Goal: Information Seeking & Learning: Learn about a topic

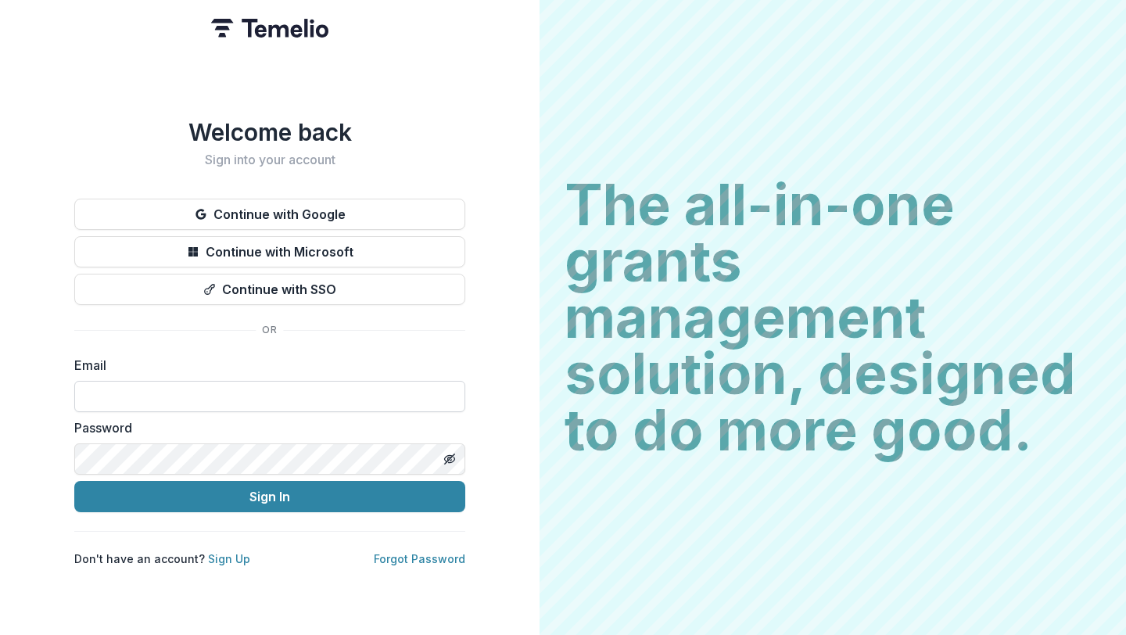
click at [207, 381] on input at bounding box center [269, 396] width 391 height 31
type input "**********"
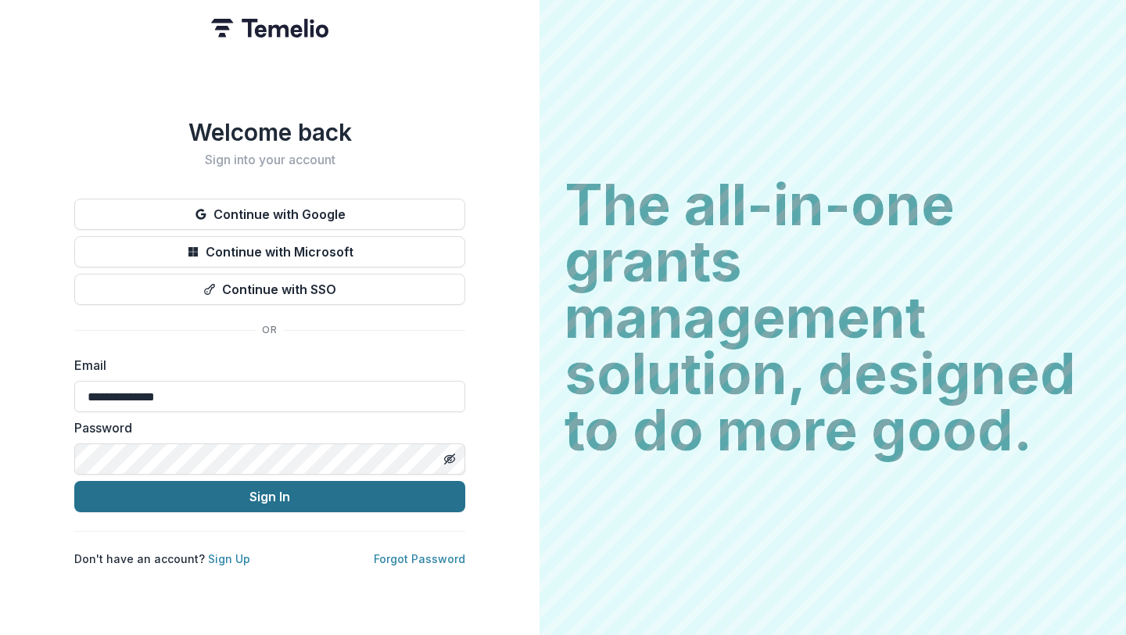
click at [196, 490] on button "Sign In" at bounding box center [269, 496] width 391 height 31
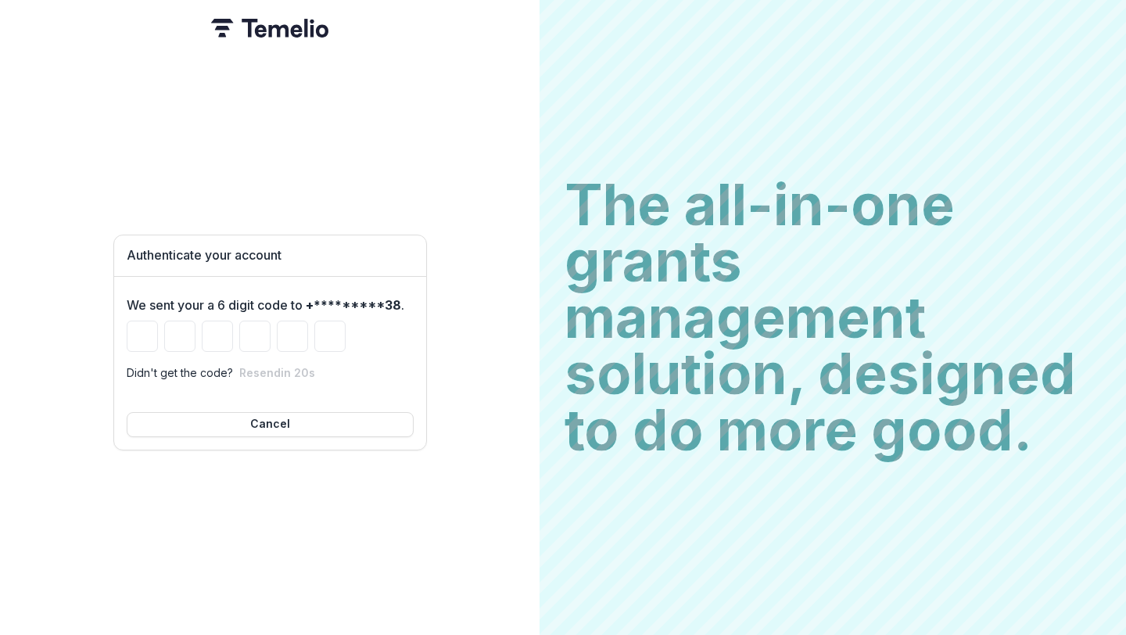
type input "*"
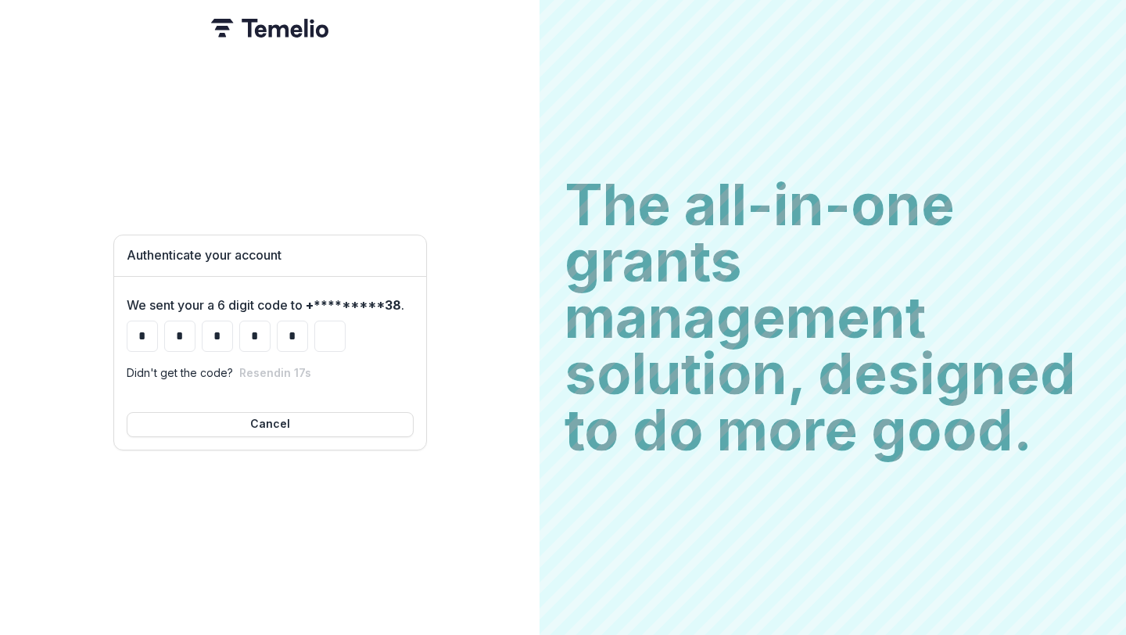
type input "*"
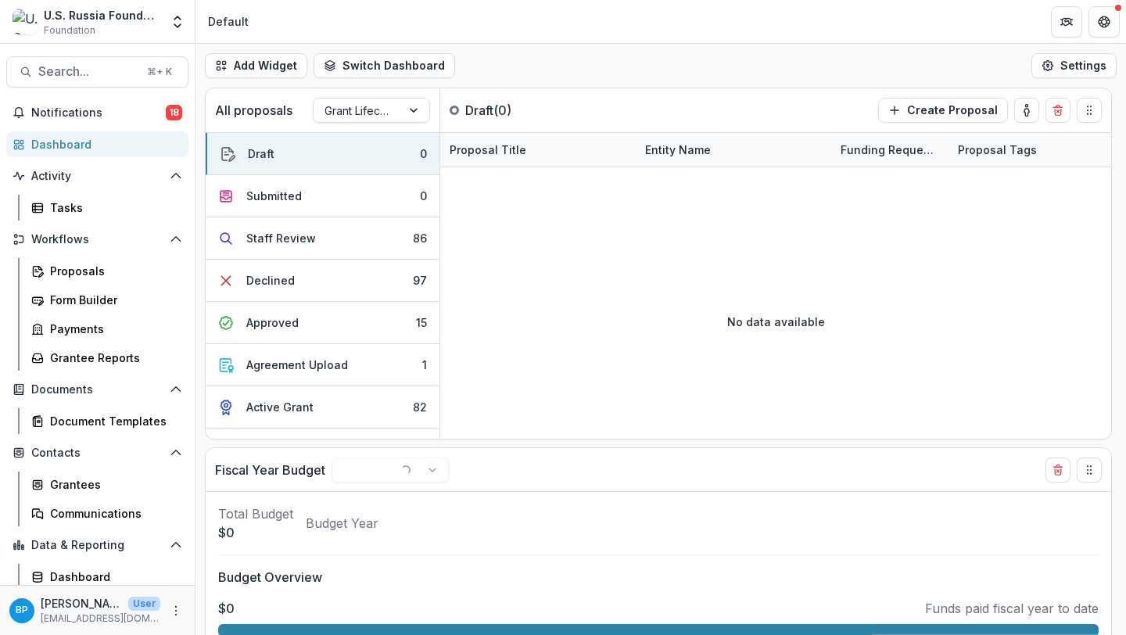
select select "******"
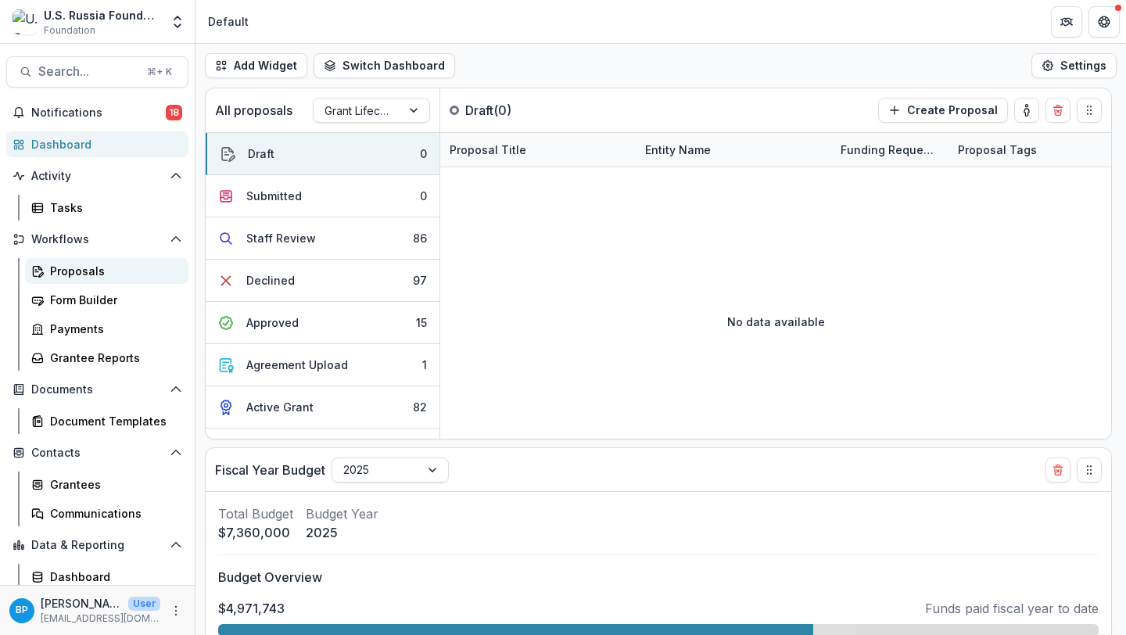
click at [89, 265] on div "Proposals" at bounding box center [113, 271] width 126 height 16
select select "******"
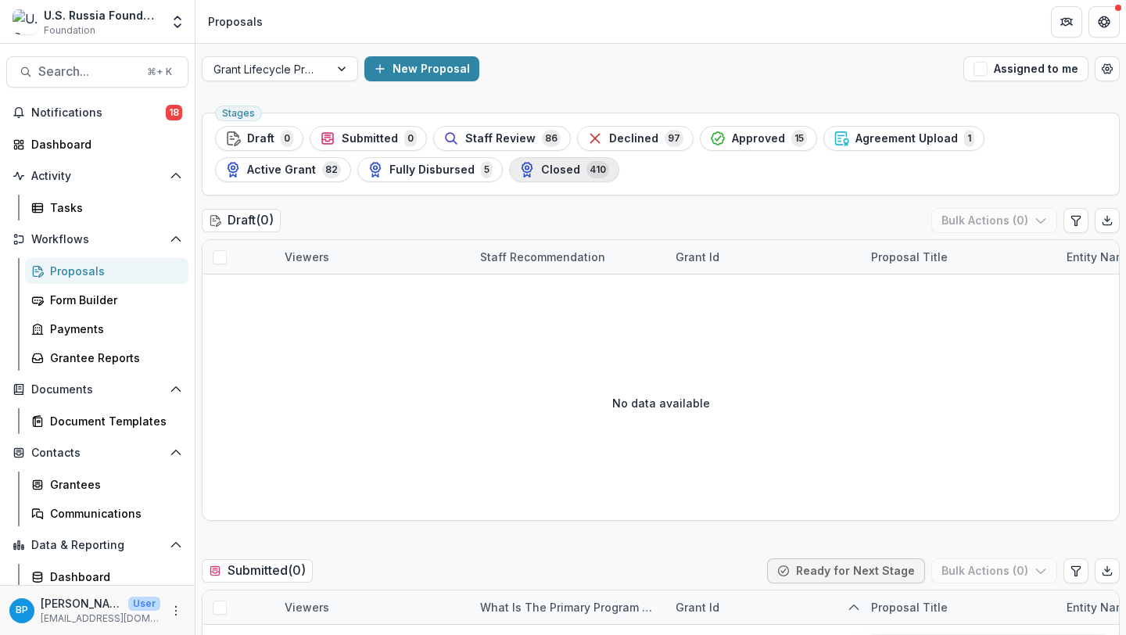
click at [541, 170] on span "Closed" at bounding box center [560, 169] width 39 height 13
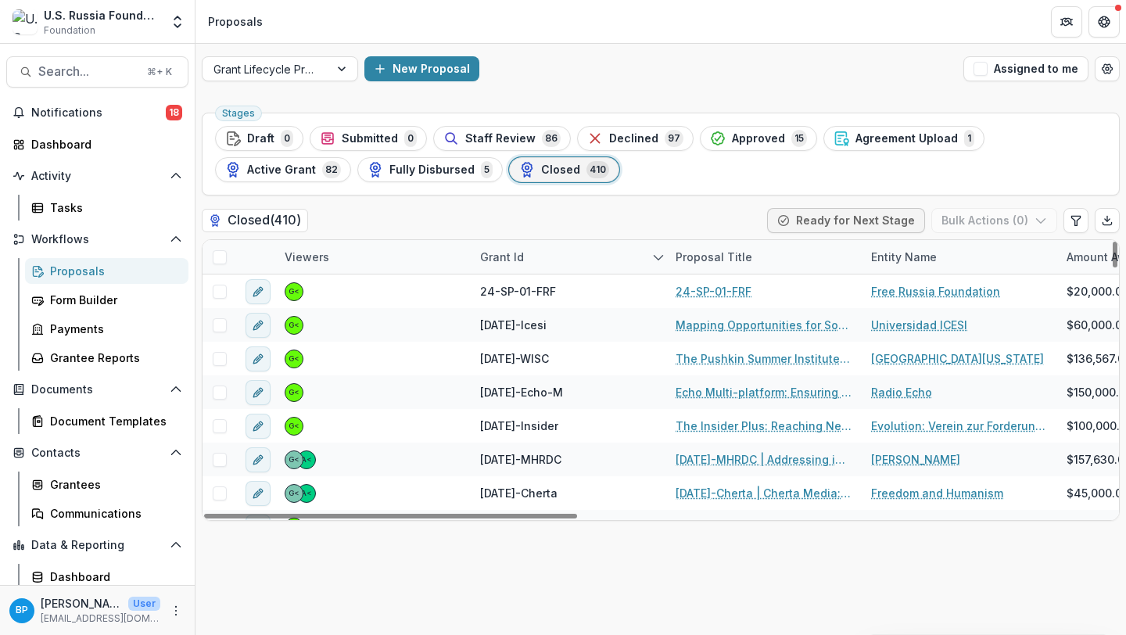
click at [516, 252] on div "Grant Id" at bounding box center [502, 257] width 63 height 16
click at [529, 293] on input at bounding box center [568, 292] width 188 height 25
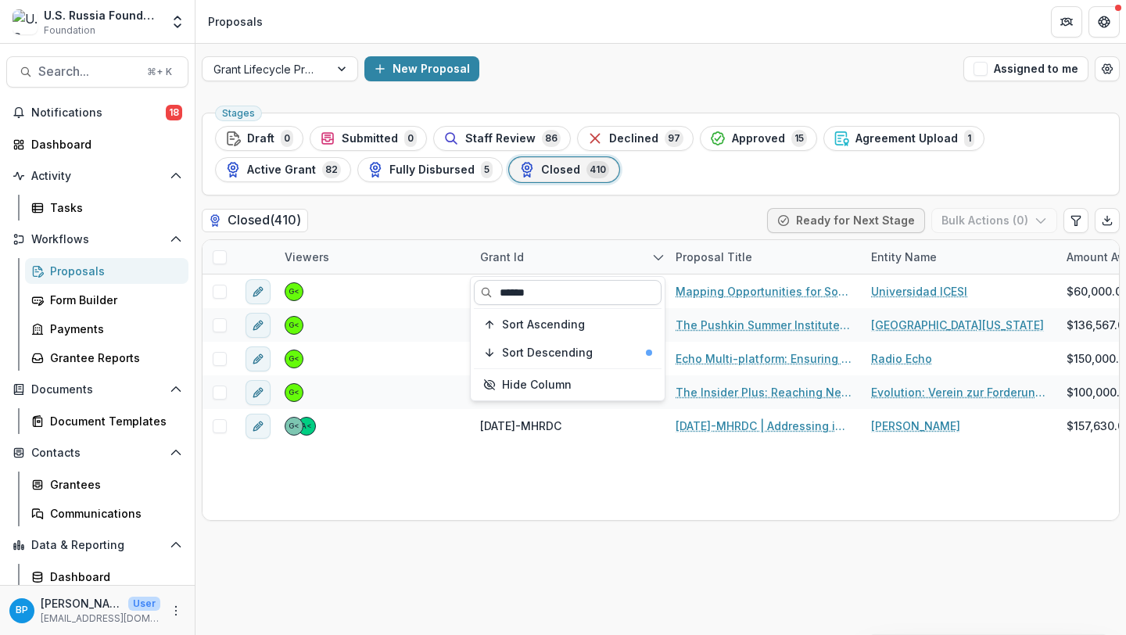
type input "******"
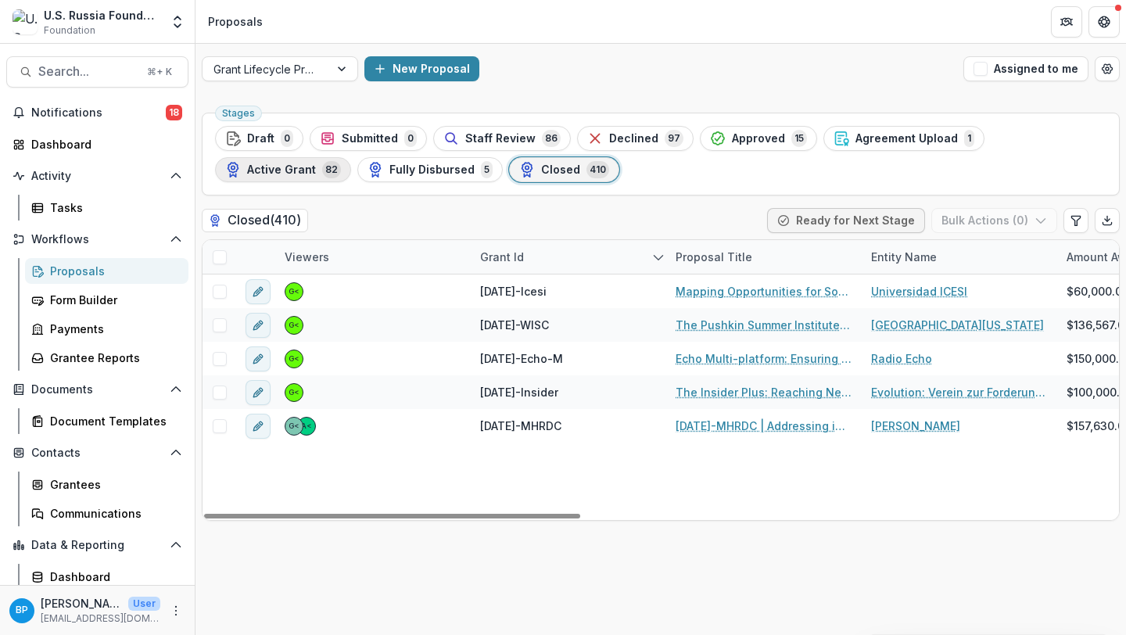
click at [316, 163] on span "Active Grant" at bounding box center [281, 169] width 69 height 13
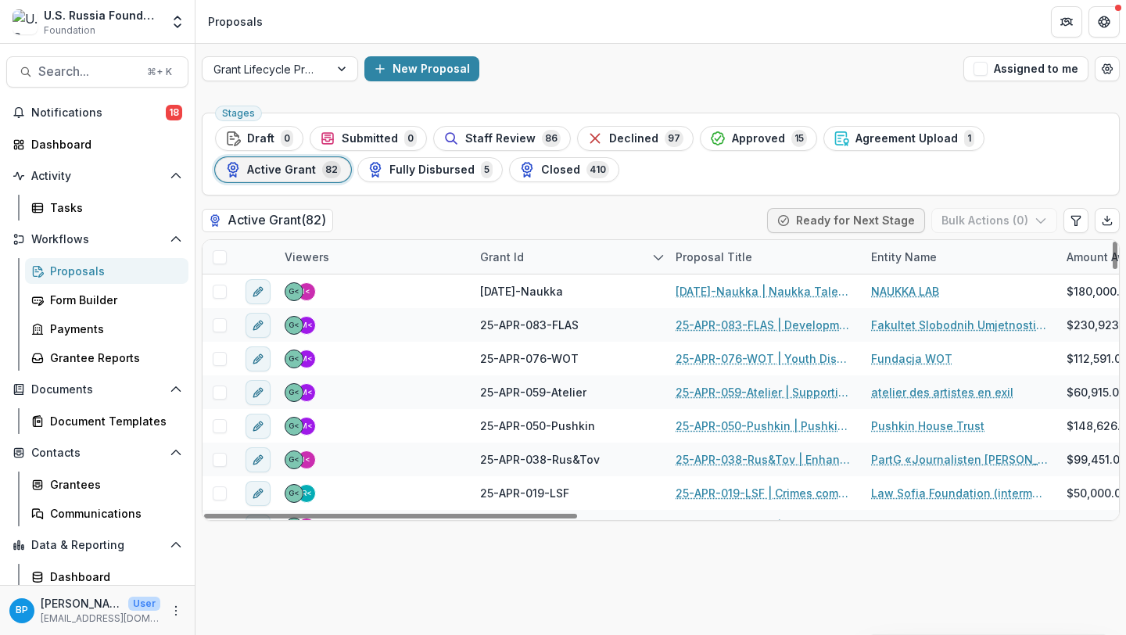
click at [521, 262] on div "Grant Id" at bounding box center [502, 257] width 63 height 16
click at [525, 293] on input at bounding box center [568, 292] width 188 height 25
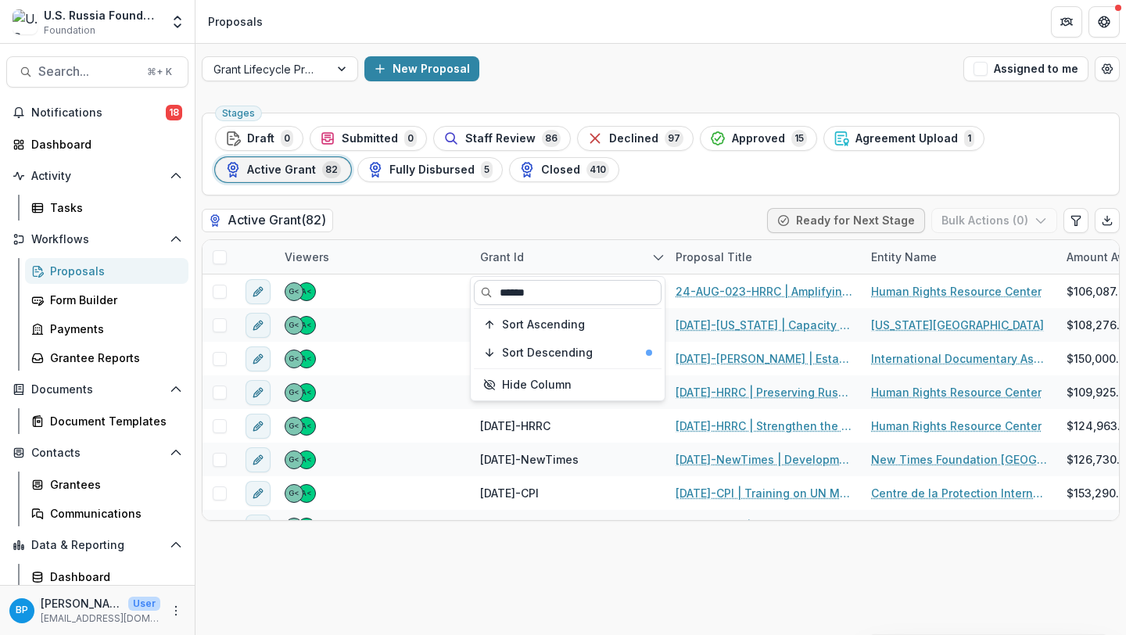
type input "******"
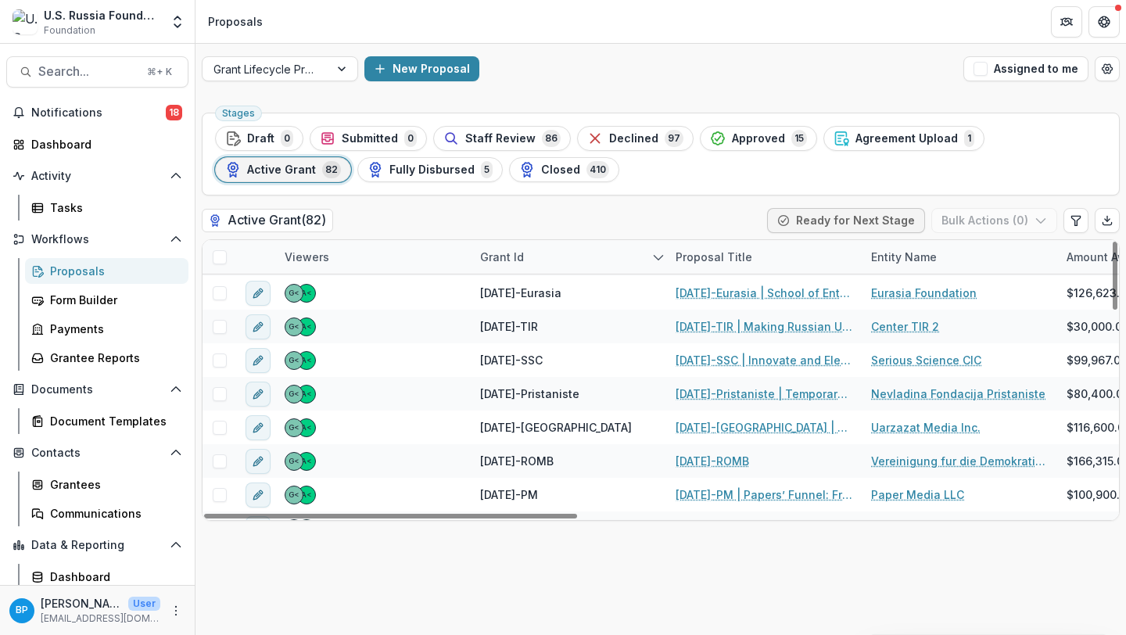
scroll to position [408, 0]
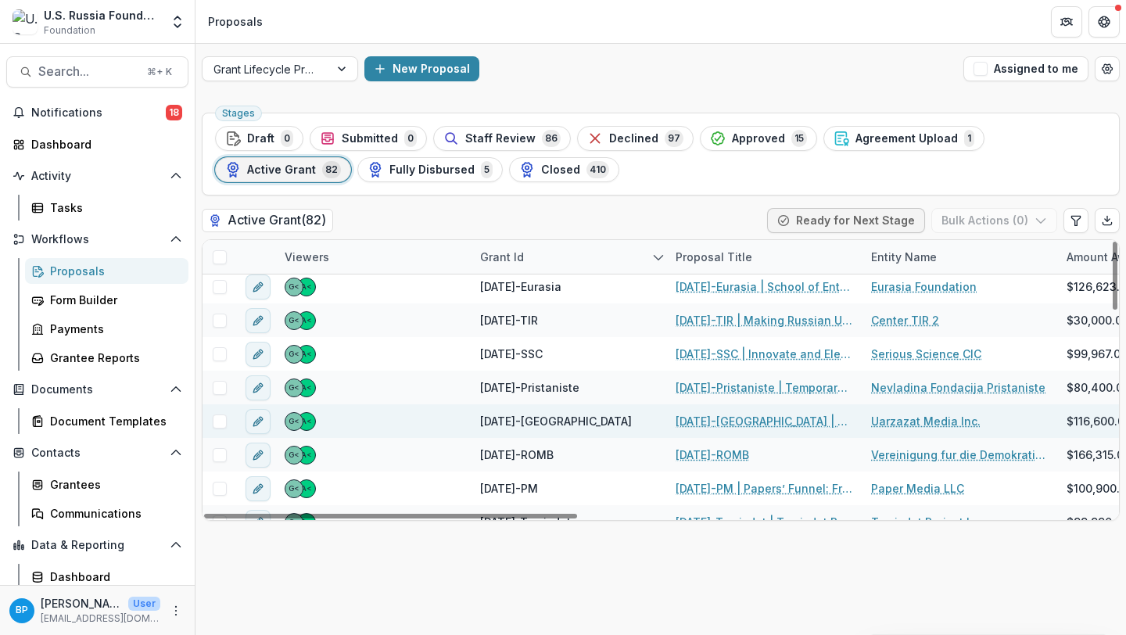
click at [727, 421] on link "23-DEC-15-Uarzazat | The Project: Development of an Independent Media Outlet" at bounding box center [764, 421] width 177 height 16
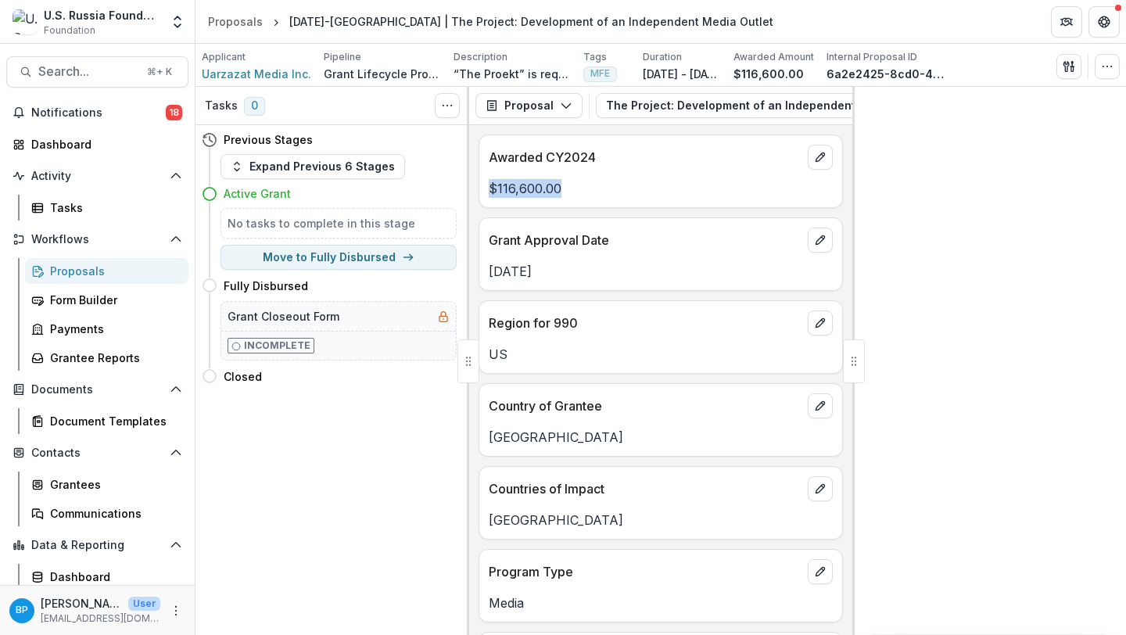
drag, startPoint x: 576, startPoint y: 198, endPoint x: 492, endPoint y: 185, distance: 85.4
click at [492, 185] on p "$116,600.00" at bounding box center [661, 188] width 344 height 19
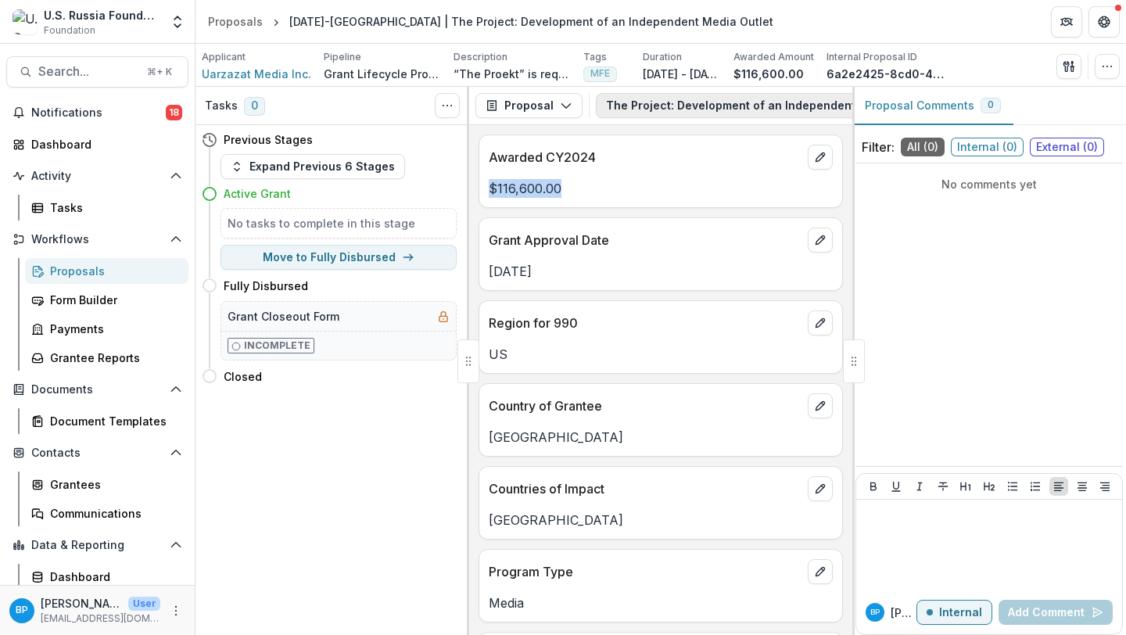
click at [645, 110] on button "The Project: Development of an Independent Media Outlet 1" at bounding box center [787, 105] width 382 height 25
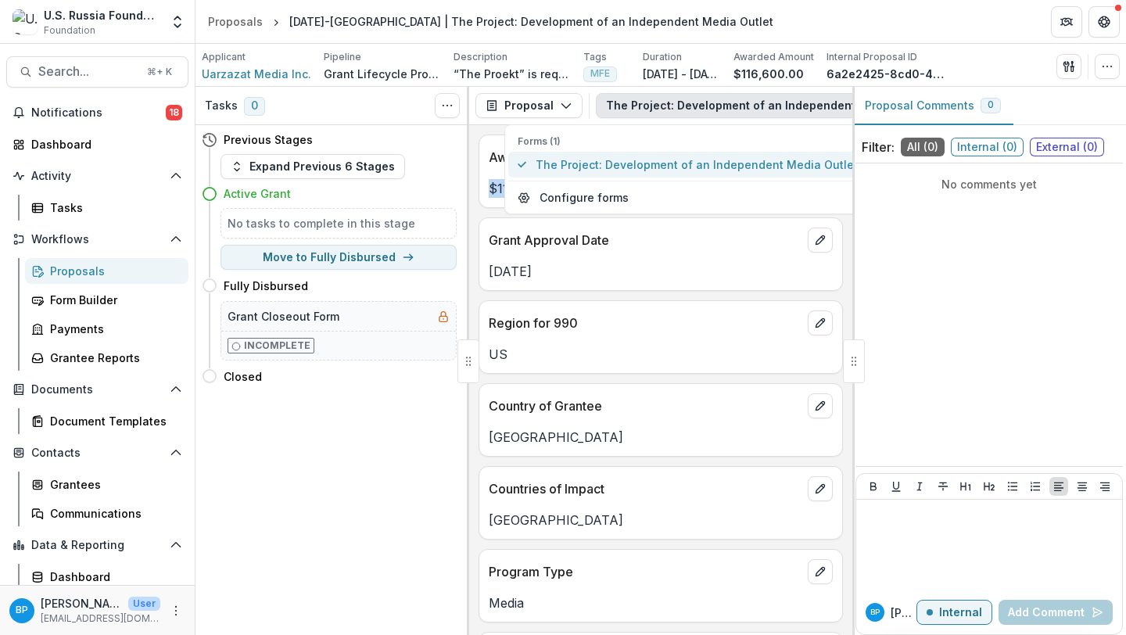
scroll to position [534, 0]
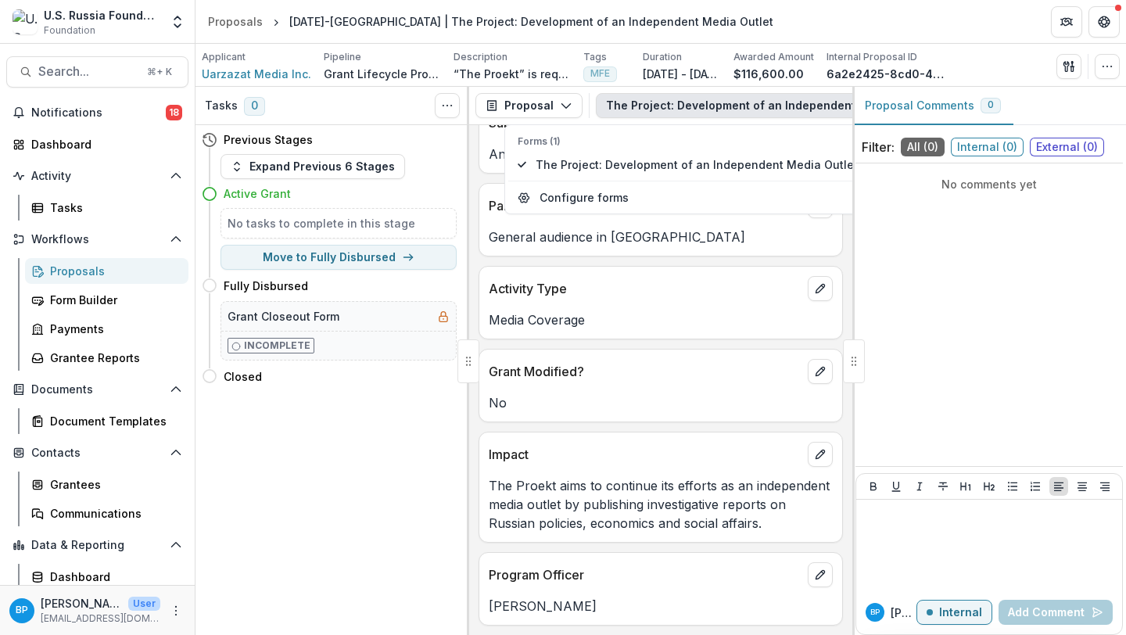
click at [634, 520] on p "The Proekt aims to continue its efforts as an independent media outlet by publi…" at bounding box center [661, 504] width 344 height 56
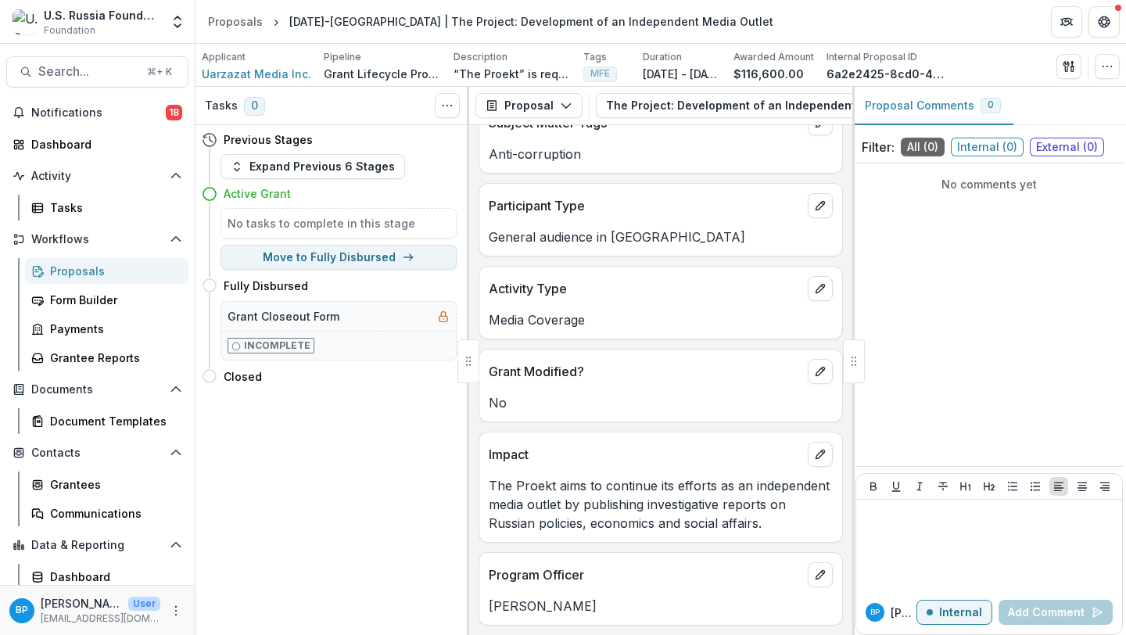
scroll to position [0, 0]
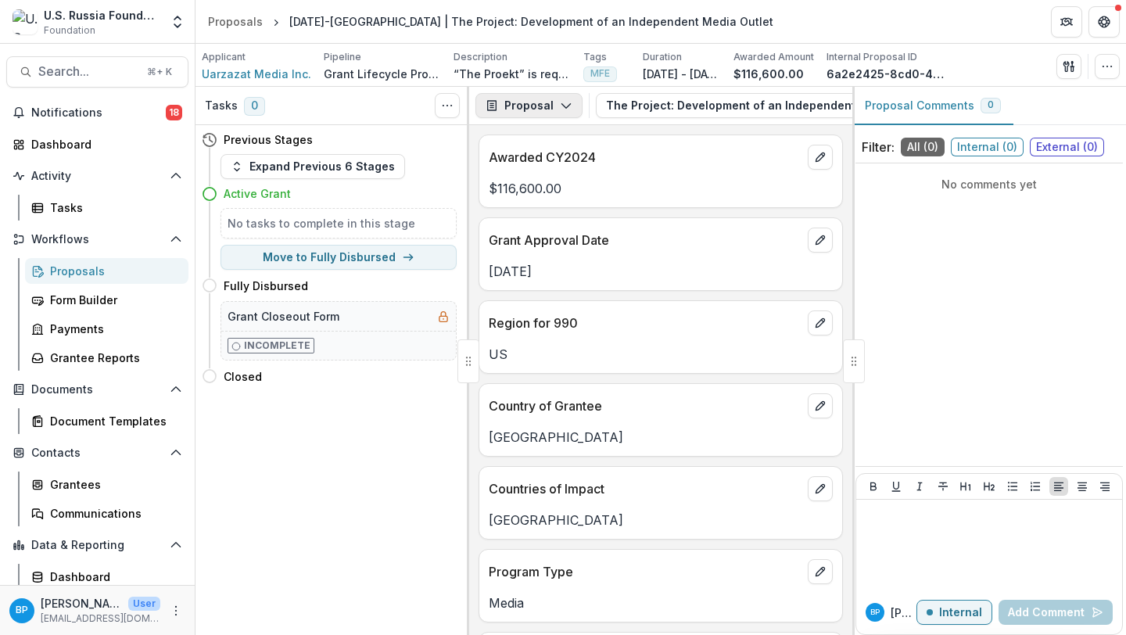
click at [522, 106] on button "Proposal" at bounding box center [529, 105] width 107 height 25
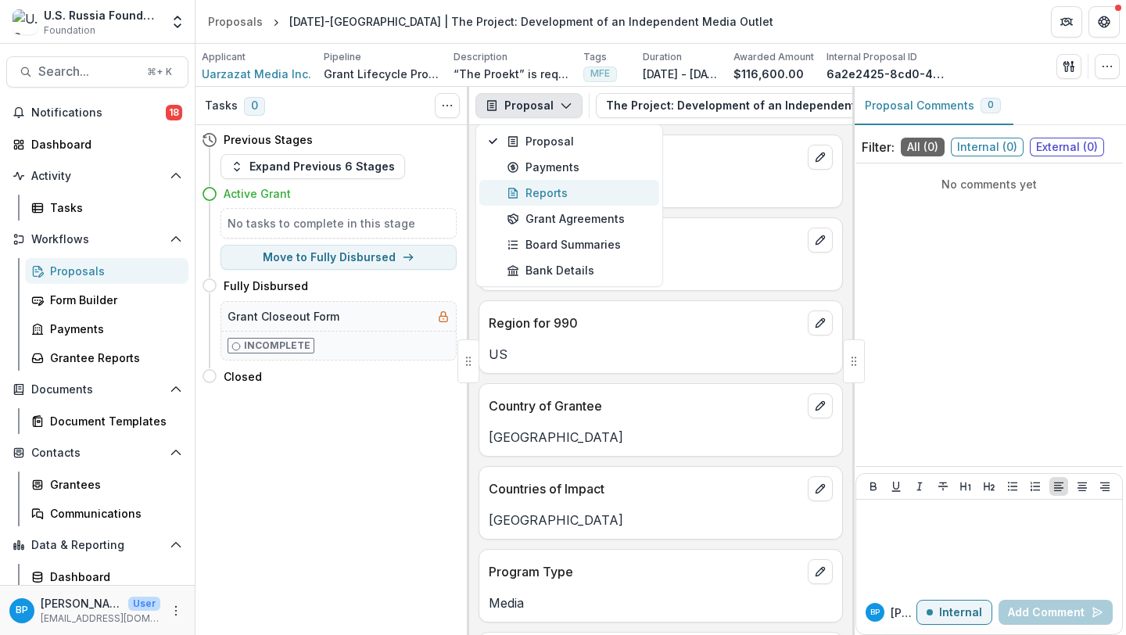
click at [544, 188] on div "Reports" at bounding box center [578, 193] width 143 height 16
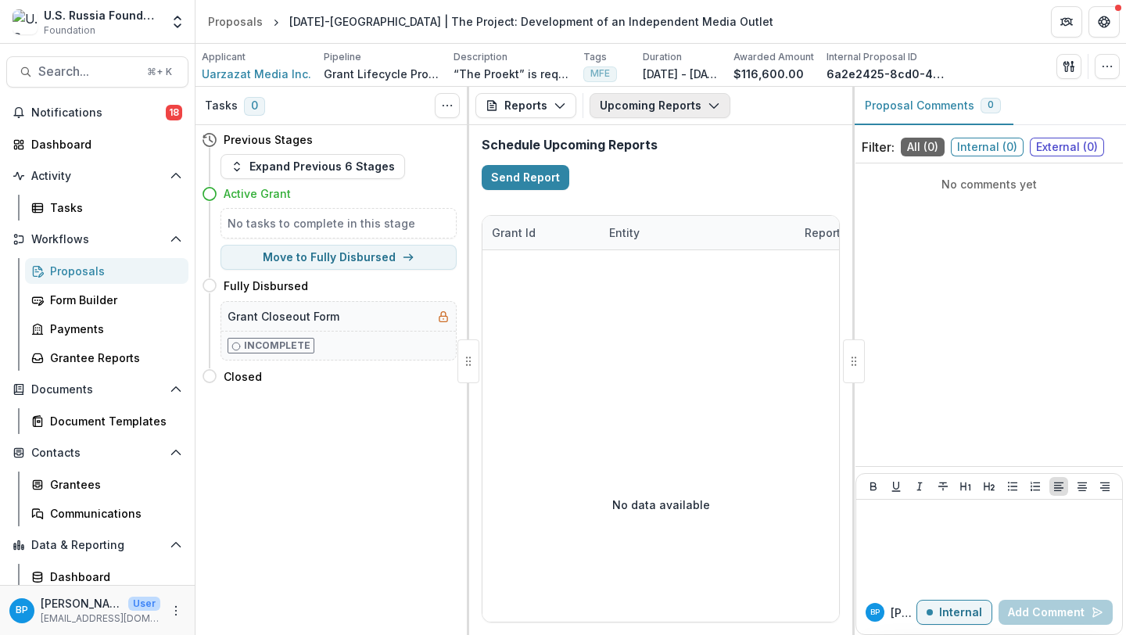
click at [638, 108] on button "Upcoming Reports" at bounding box center [660, 105] width 141 height 25
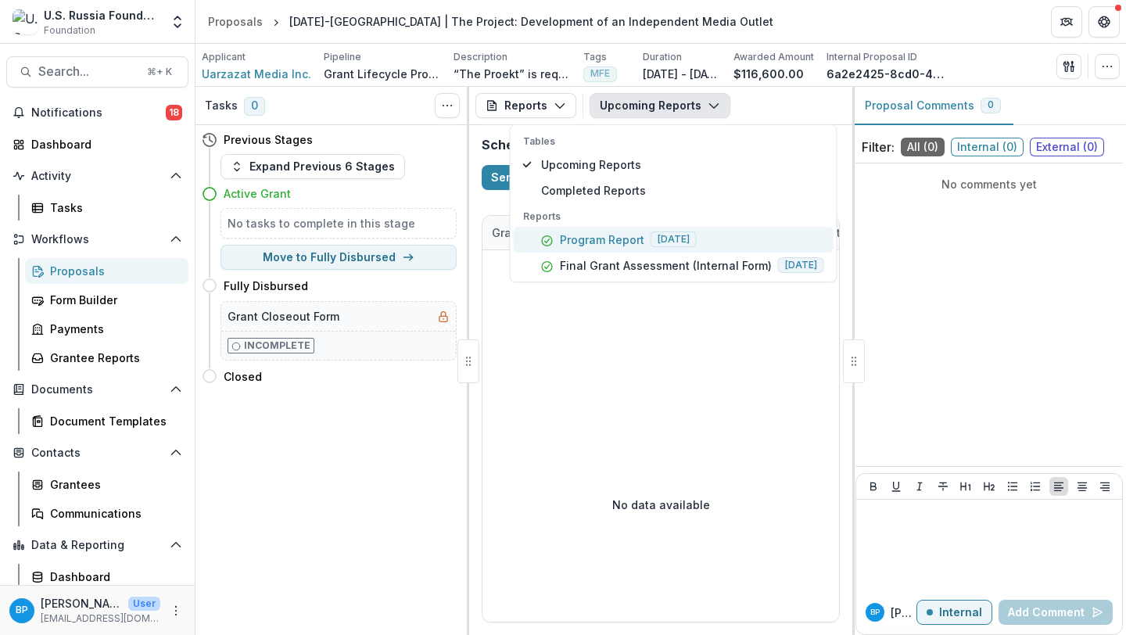
click at [666, 250] on button "Program Report 2024-10-31" at bounding box center [674, 240] width 320 height 26
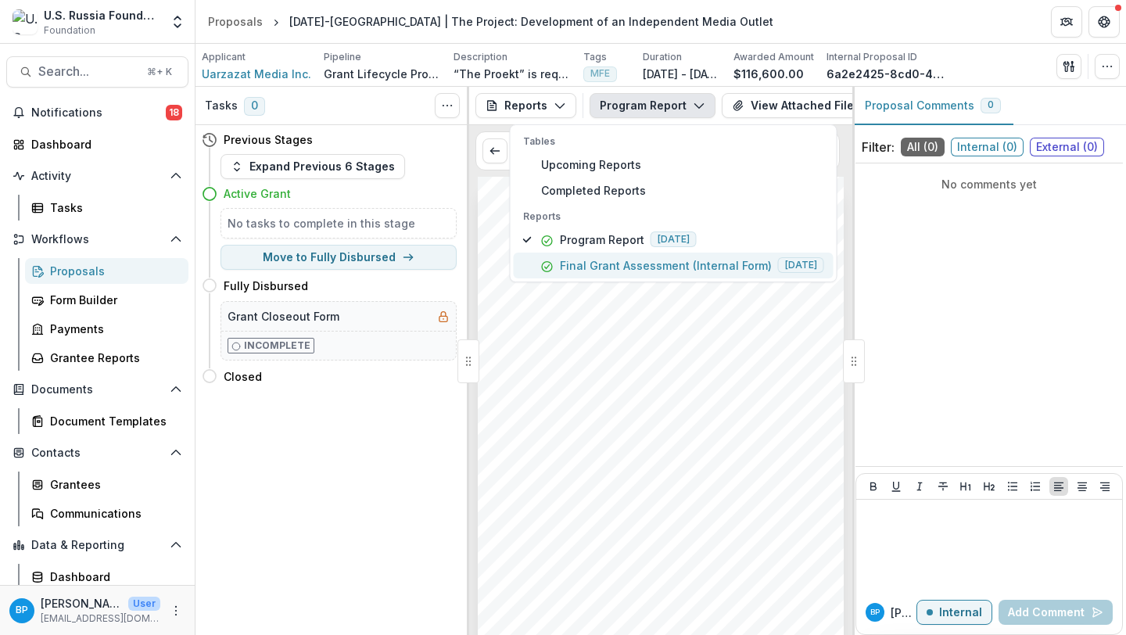
click at [663, 267] on p "Final Grant Assessment (Internal Form)" at bounding box center [666, 265] width 212 height 16
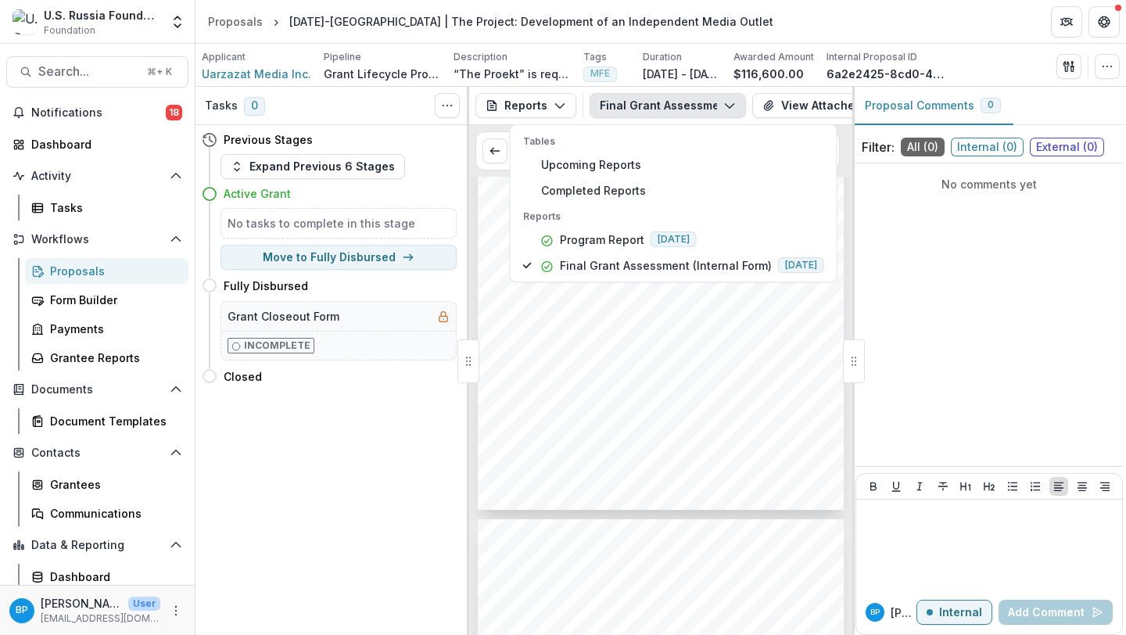
scroll to position [411, 0]
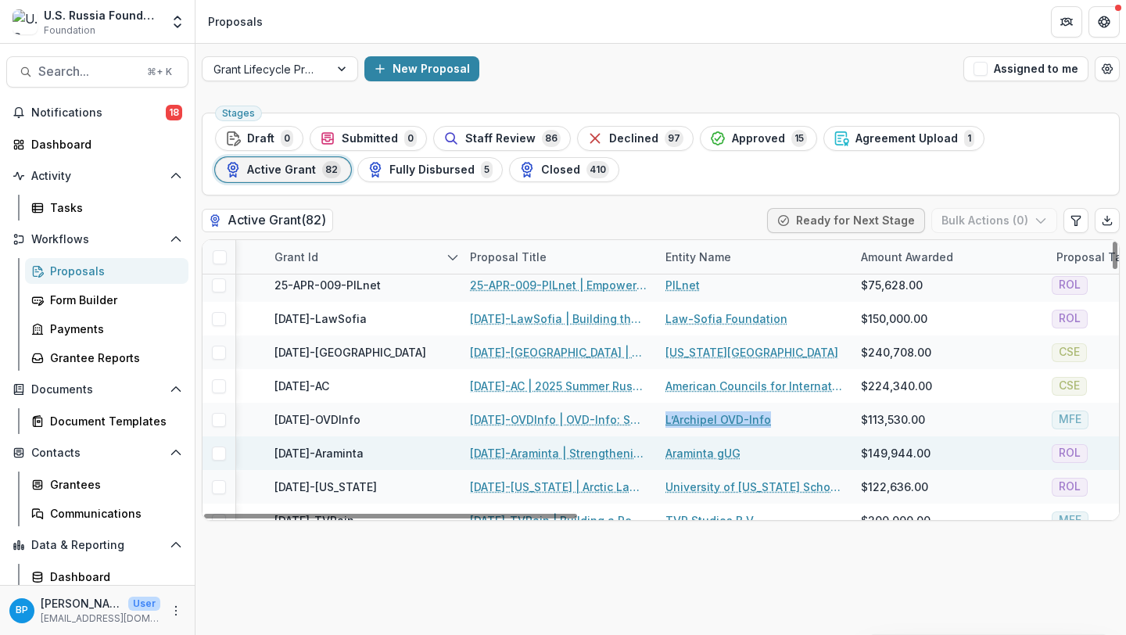
scroll to position [391, 206]
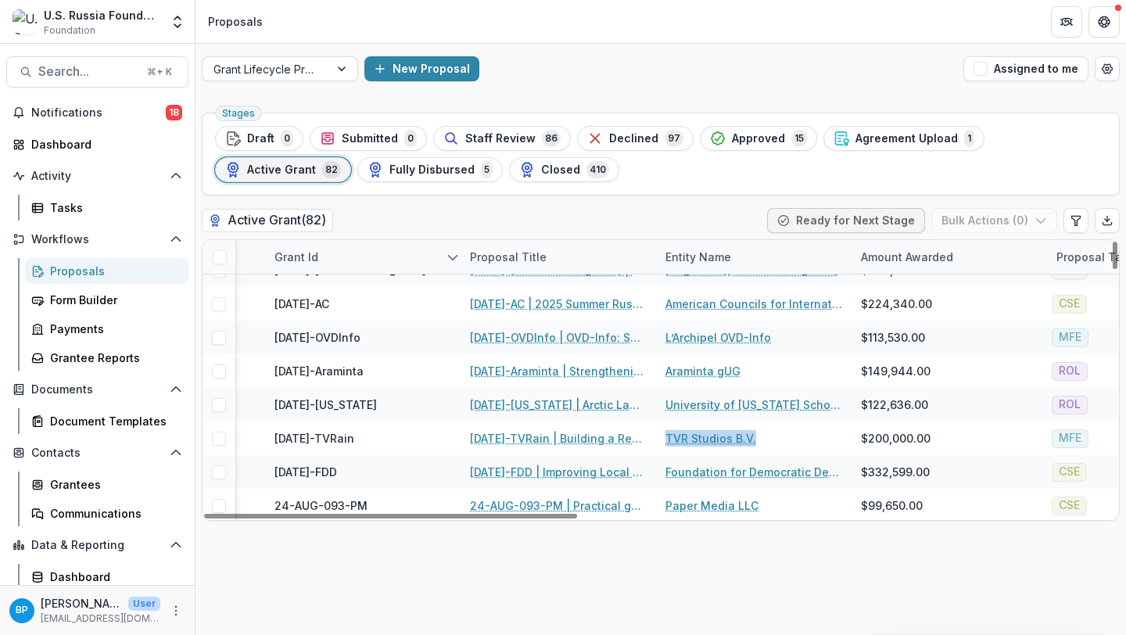
click at [527, 260] on div "Proposal Title" at bounding box center [508, 257] width 95 height 16
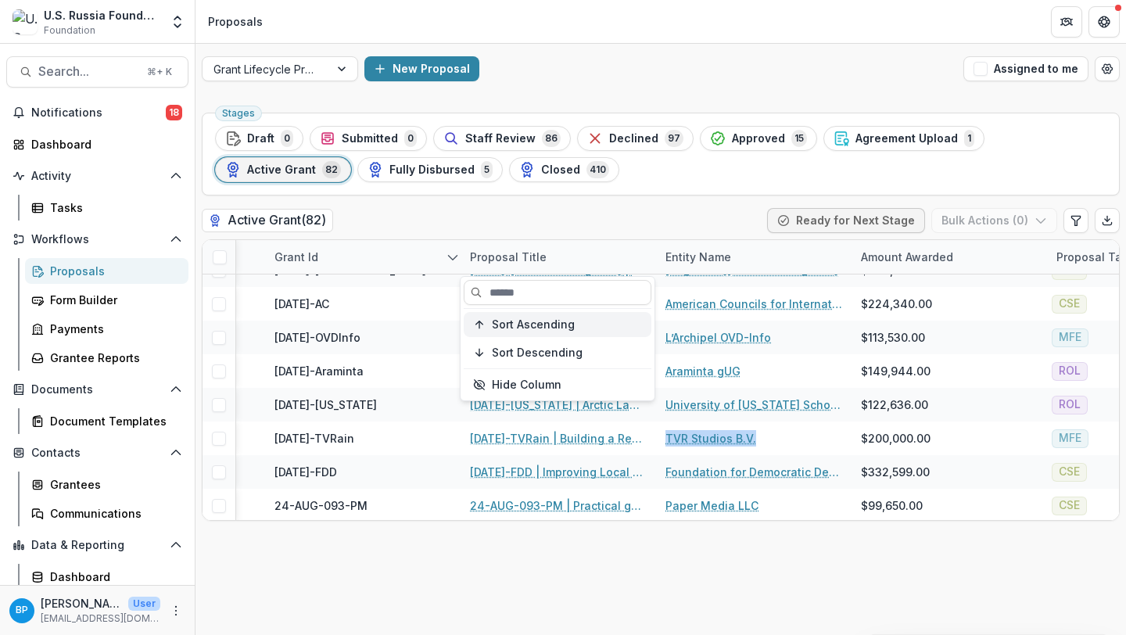
click at [522, 316] on button "Sort Ascending" at bounding box center [558, 324] width 188 height 25
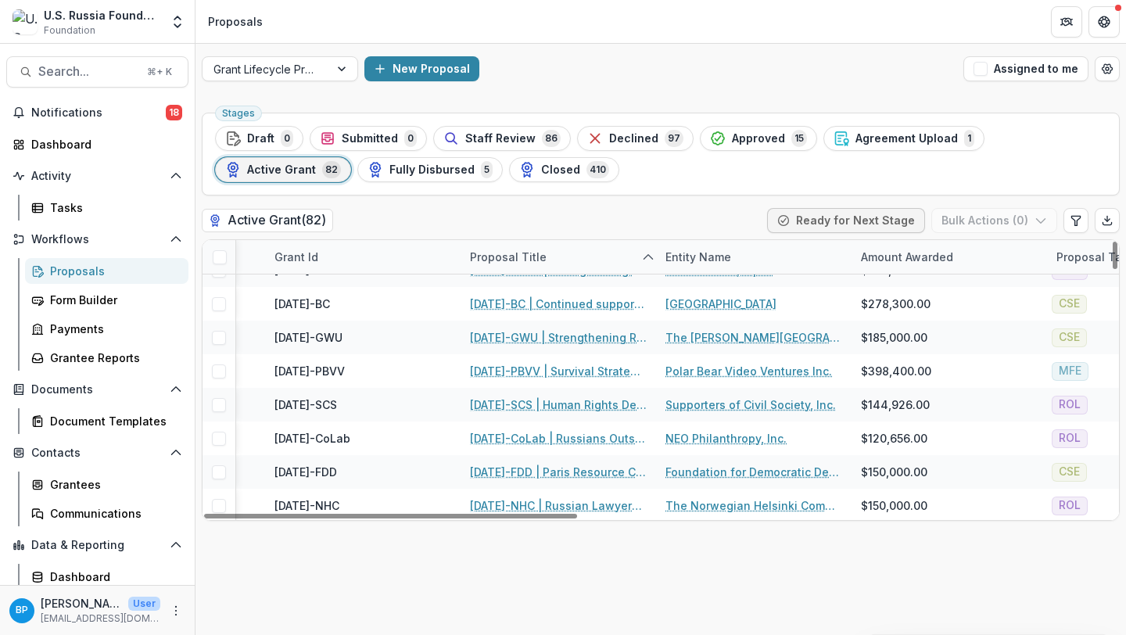
click at [558, 548] on div "Stages Draft 0 Submitted 0 Staff Review 86 Declined 97 Approved 15 Agreement Up…" at bounding box center [661, 370] width 931 height 529
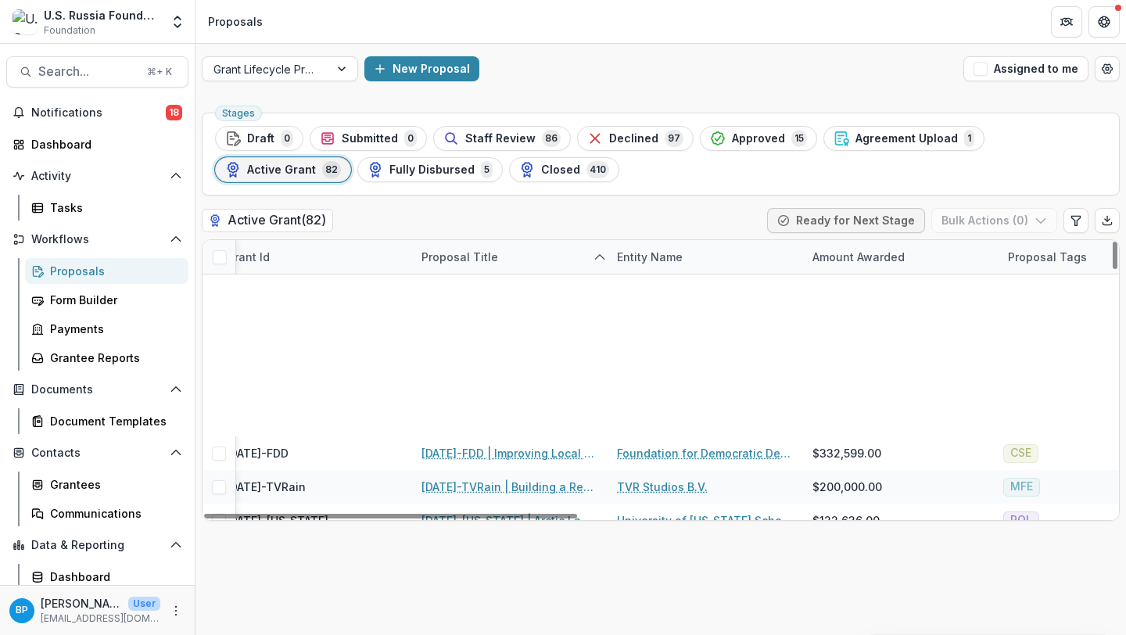
scroll to position [2512, 254]
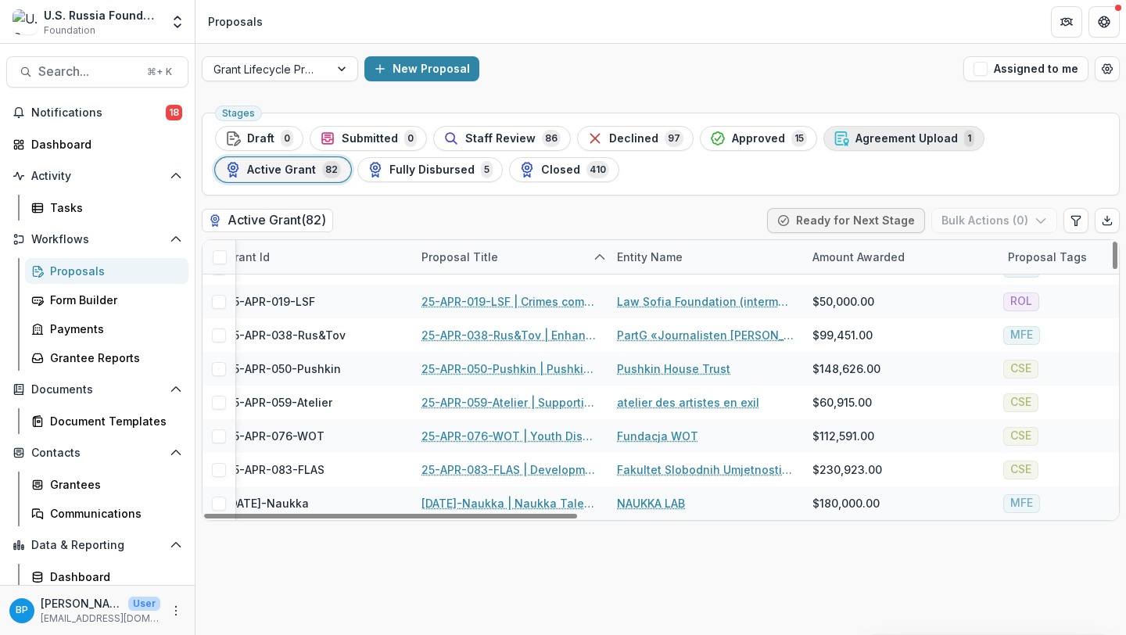
click at [867, 143] on span "Agreement Upload" at bounding box center [907, 138] width 102 height 13
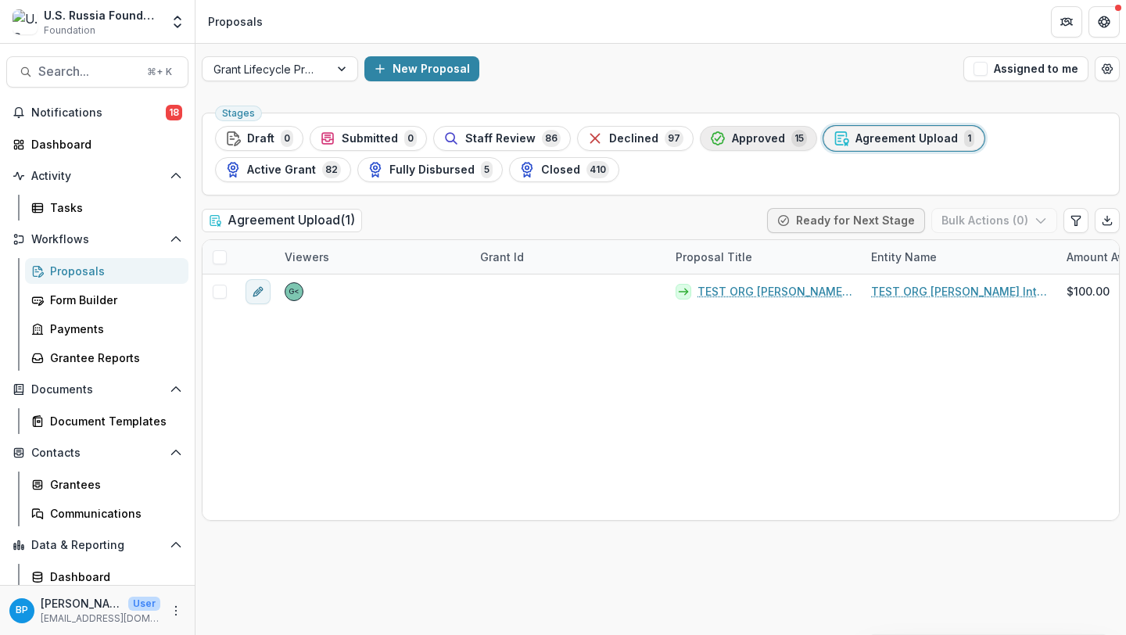
click at [738, 134] on span "Approved" at bounding box center [758, 138] width 53 height 13
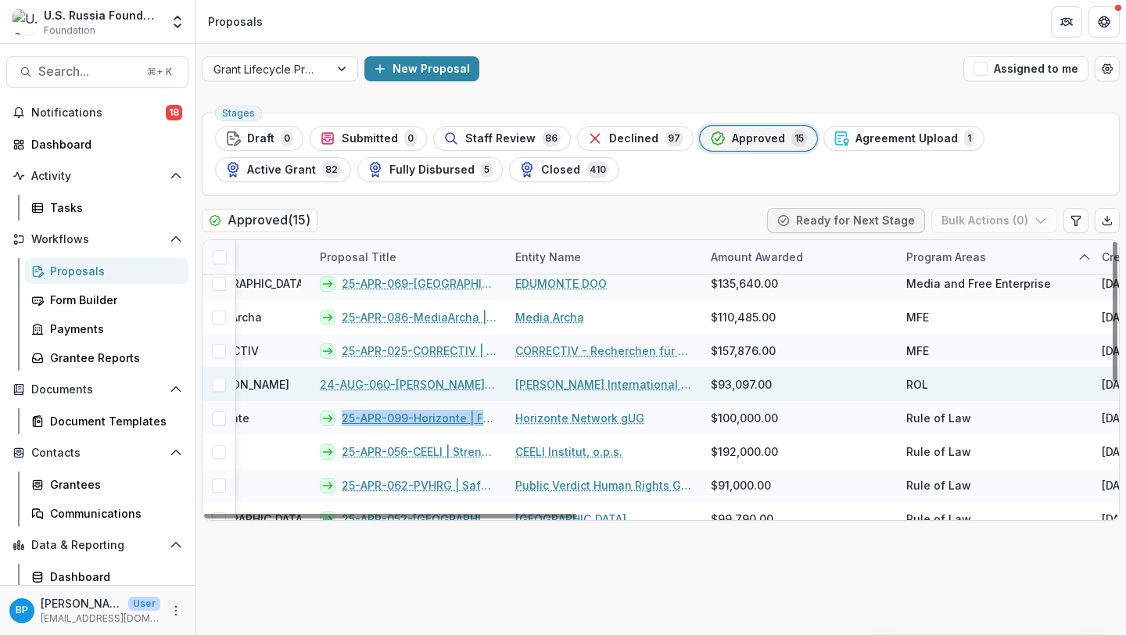
scroll to position [259, 356]
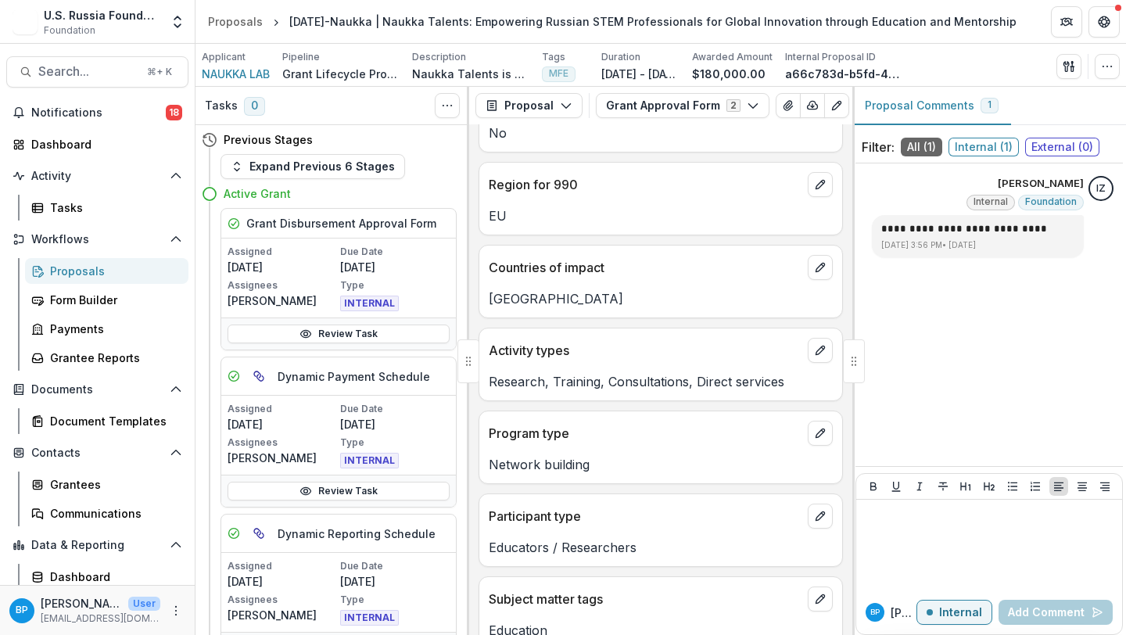
scroll to position [414, 0]
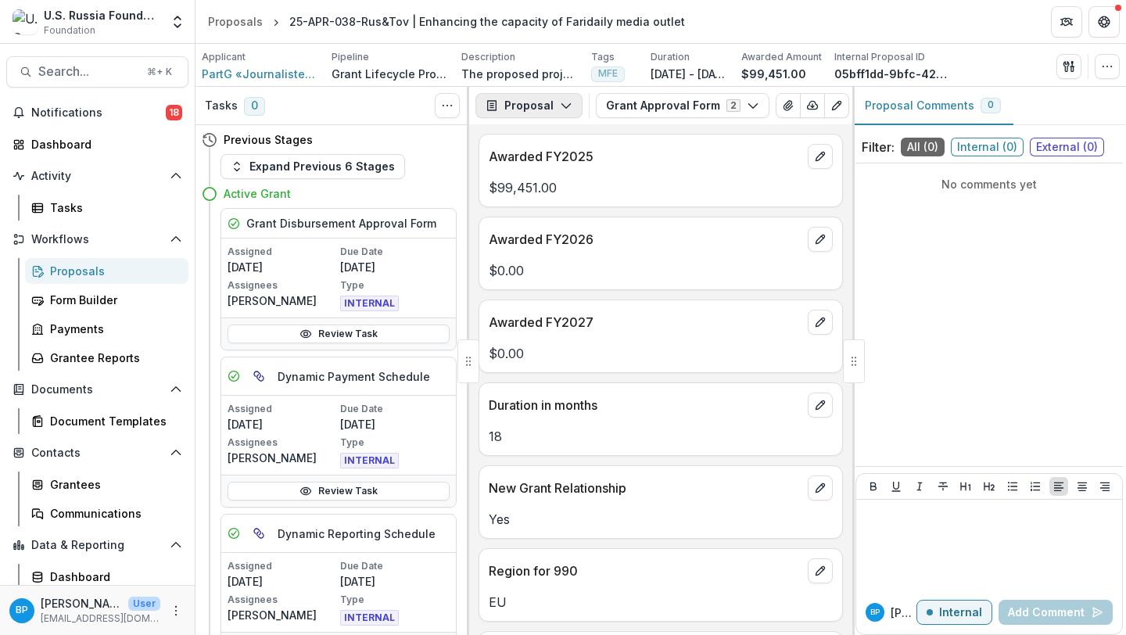
click at [566, 104] on polyline "button" at bounding box center [566, 106] width 9 height 5
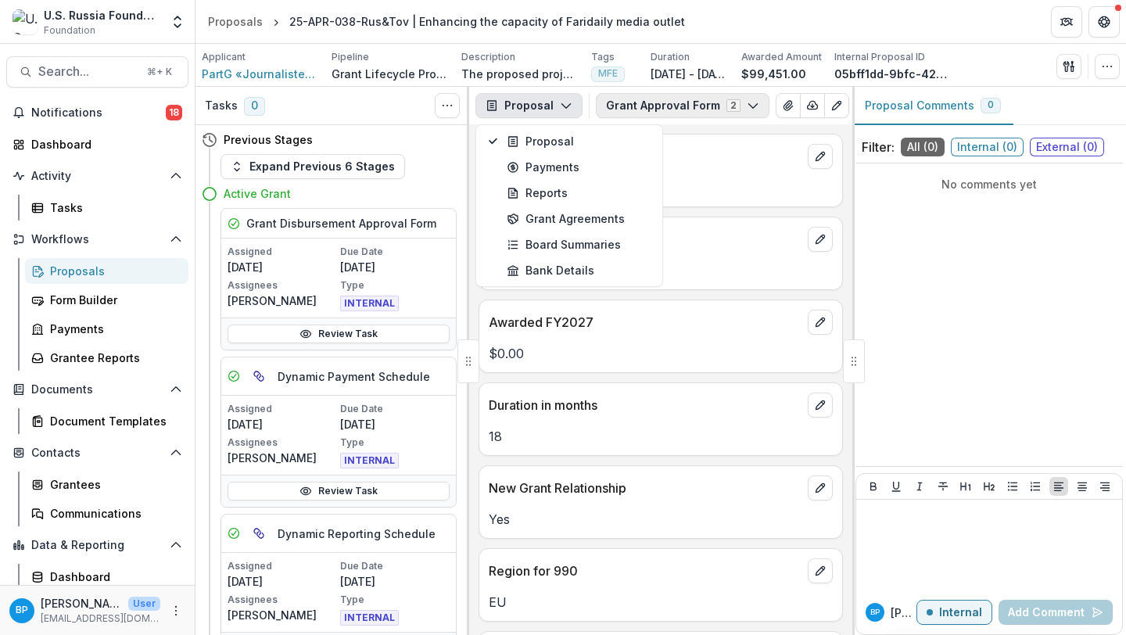
click at [653, 94] on button "Grant Approval Form 2" at bounding box center [683, 105] width 174 height 25
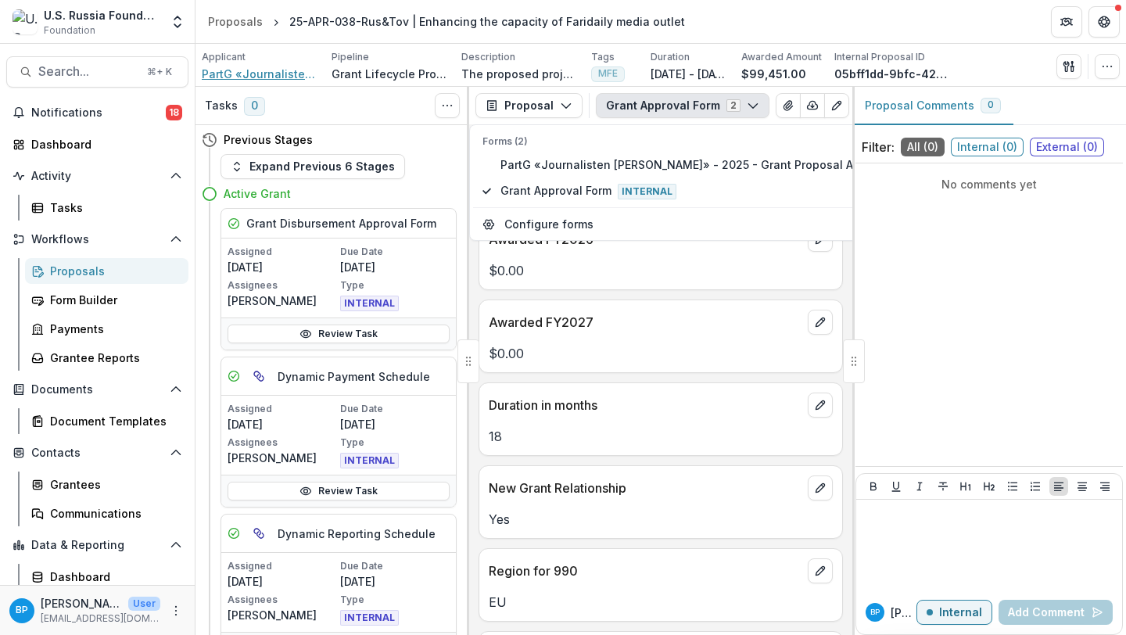
click at [246, 72] on span "PartG «Journalisten Rustamova&Tovkaylo»" at bounding box center [260, 74] width 117 height 16
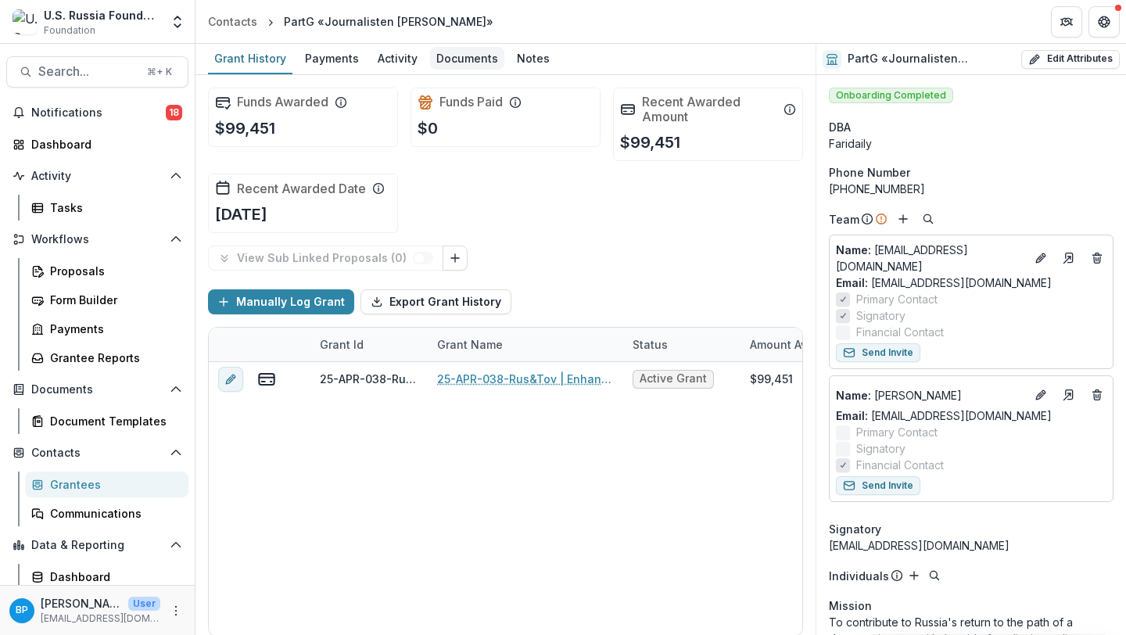
click at [443, 52] on div "Documents" at bounding box center [467, 58] width 74 height 23
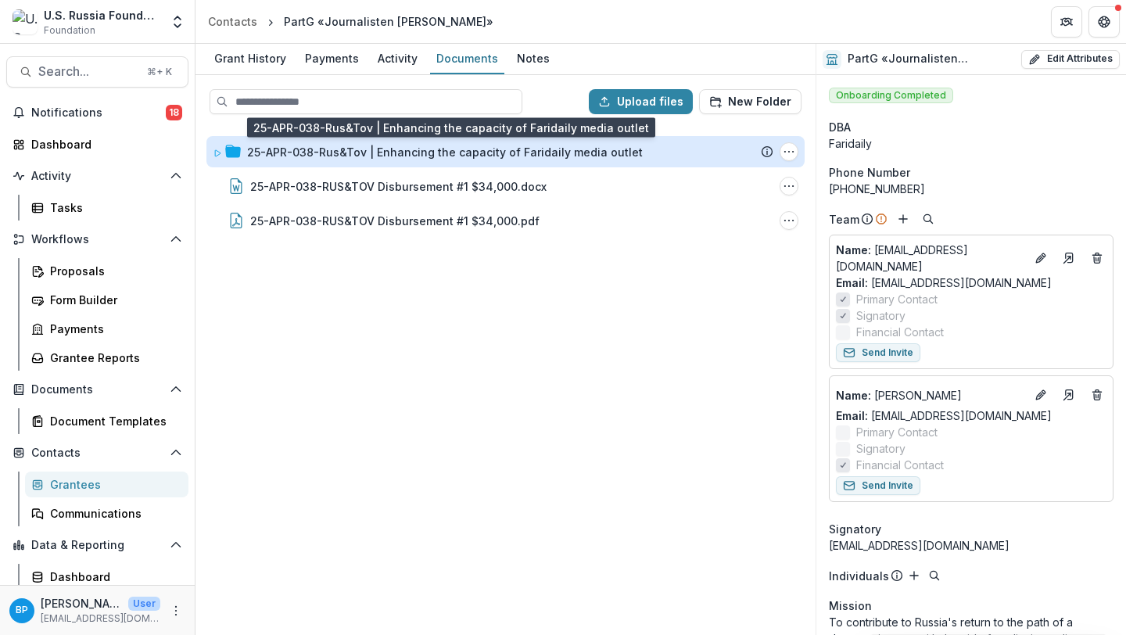
click at [327, 151] on div "25-APR-038-Rus&Tov | Enhancing the capacity of Faridaily media outlet" at bounding box center [445, 152] width 396 height 16
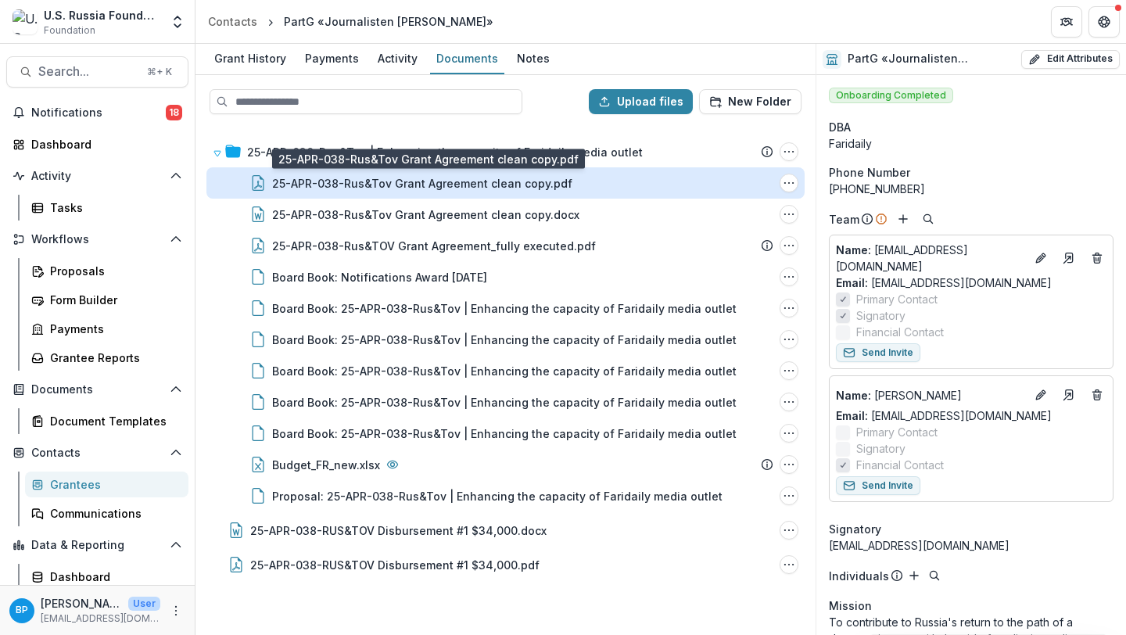
click at [495, 177] on div "25-APR-038-Rus&Tov Grant Agreement clean copy.pdf" at bounding box center [422, 183] width 300 height 16
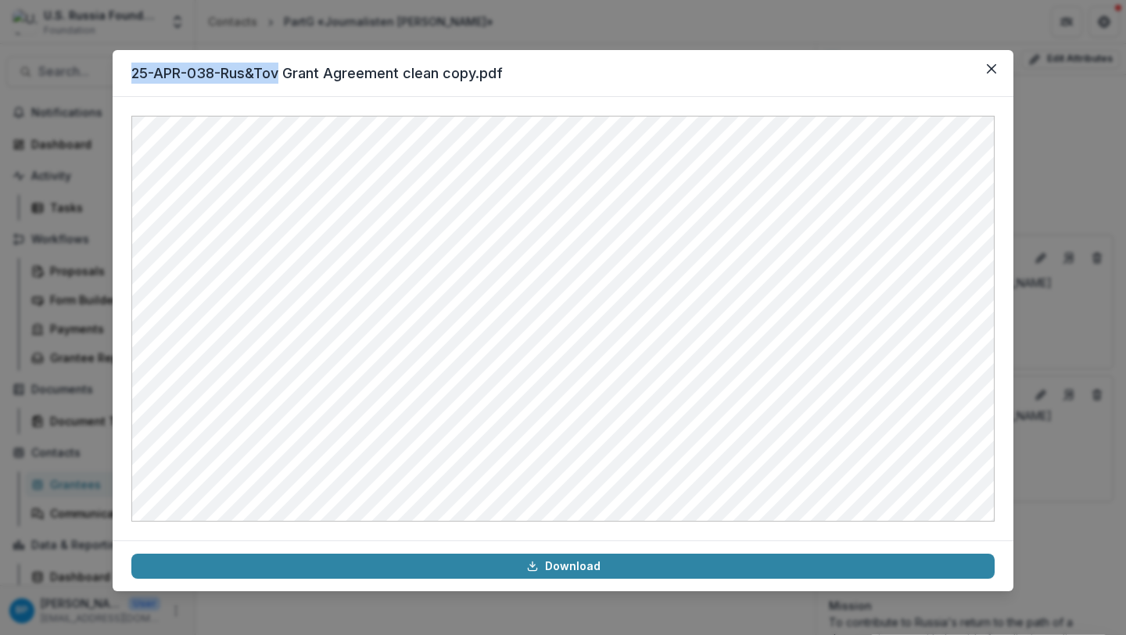
drag, startPoint x: 131, startPoint y: 76, endPoint x: 278, endPoint y: 64, distance: 147.5
click at [278, 64] on header "25-APR-038-Rus&Tov Grant Agreement clean copy.pdf" at bounding box center [563, 73] width 901 height 47
copy header "25-APR-038-Rus&Tov"
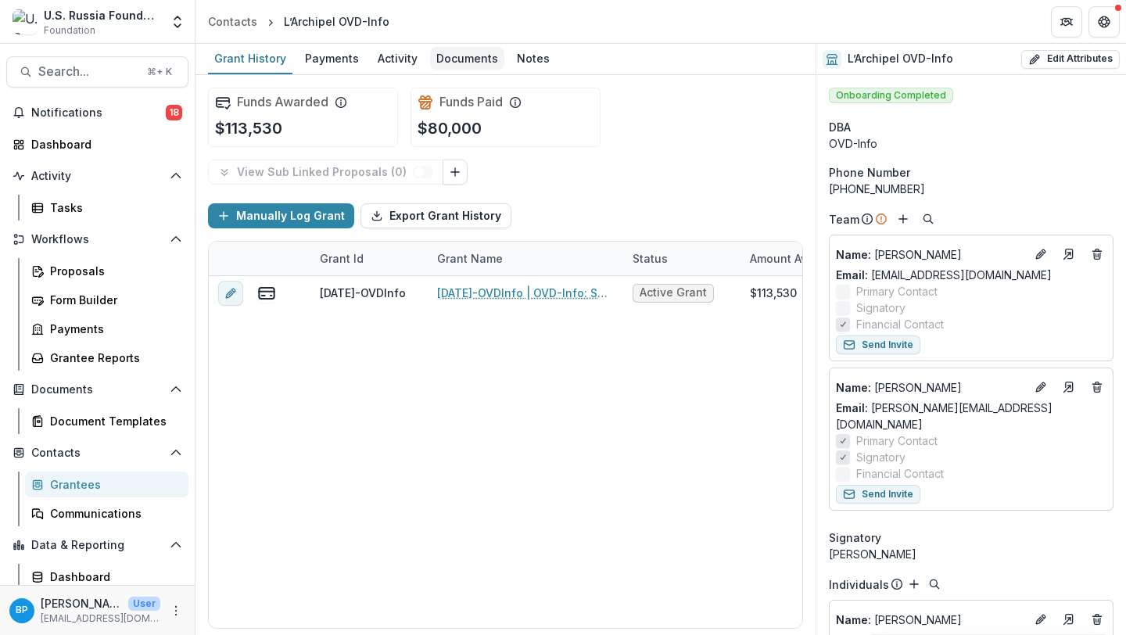
click at [444, 66] on div "Documents" at bounding box center [467, 58] width 74 height 23
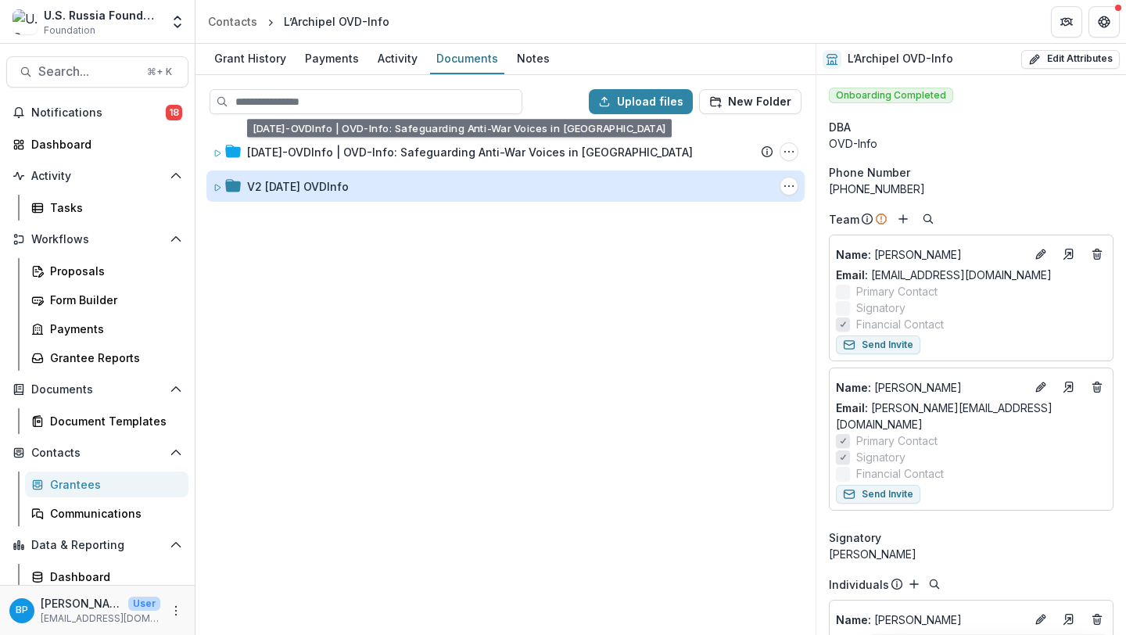
click at [319, 185] on div "V2 [DATE] OVDInfo" at bounding box center [298, 186] width 102 height 16
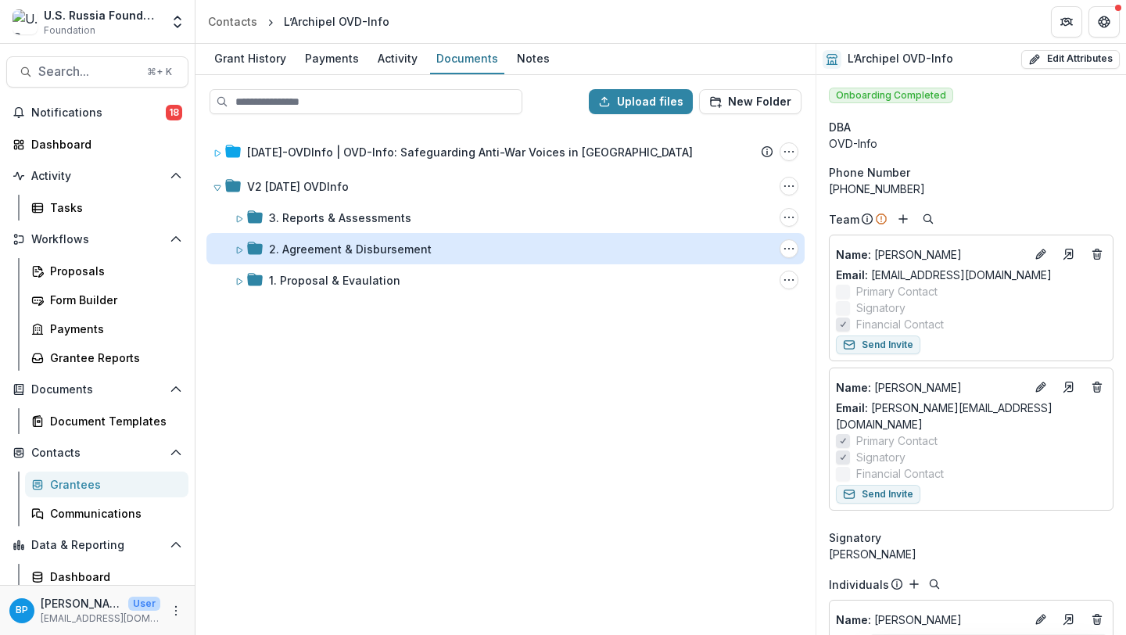
click at [321, 251] on div "2. Agreement & Disbursement" at bounding box center [350, 249] width 163 height 16
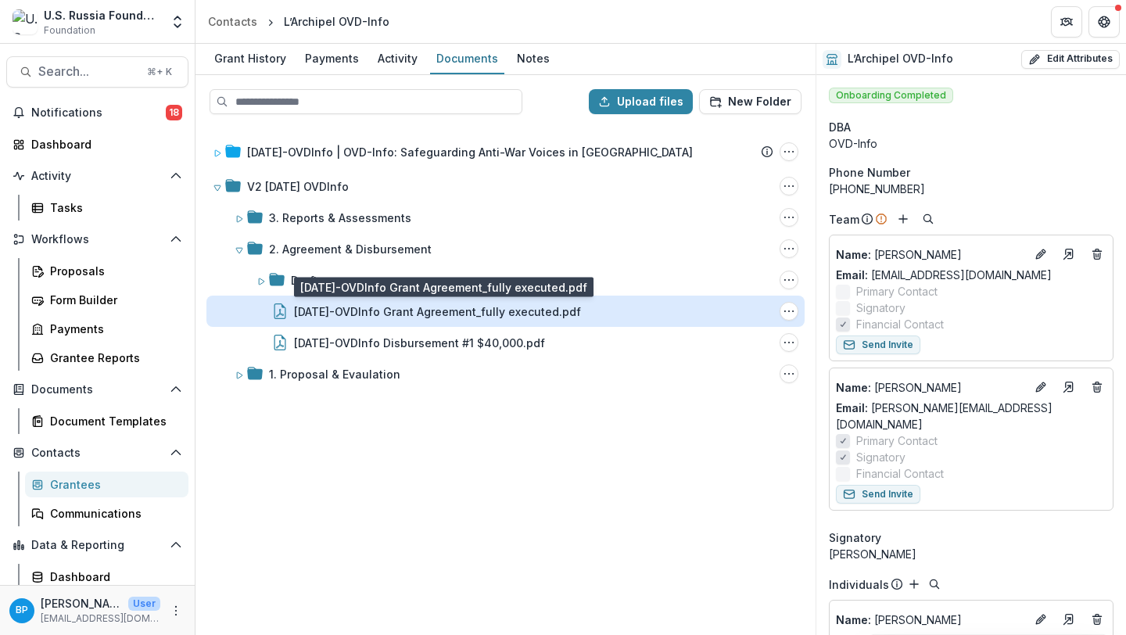
click at [401, 310] on div "[DATE]-OVDInfo Grant Agreement_fully executed.pdf" at bounding box center [437, 311] width 287 height 16
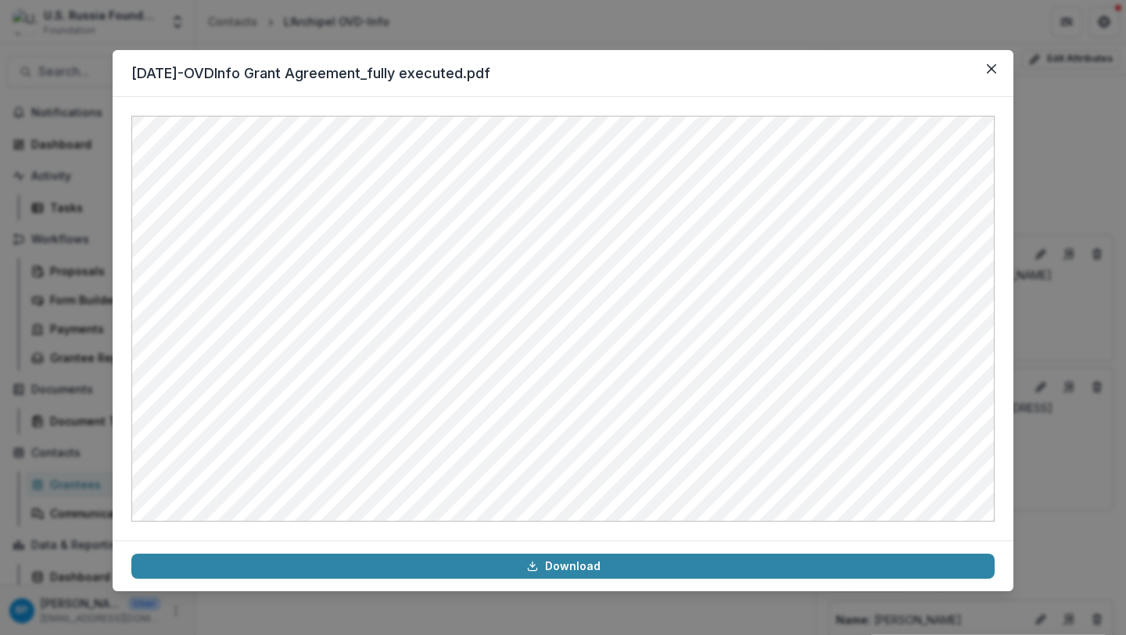
drag, startPoint x: 132, startPoint y: 75, endPoint x: 285, endPoint y: 73, distance: 152.5
click at [285, 73] on header "[DATE]-OVDInfo Grant Agreement_fully executed.pdf" at bounding box center [563, 73] width 901 height 47
drag, startPoint x: 278, startPoint y: 74, endPoint x: 156, endPoint y: 72, distance: 122.8
click at [156, 72] on header "[DATE]-OVDInfo Grant Agreement_fully executed.pdf" at bounding box center [563, 73] width 901 height 47
drag, startPoint x: 133, startPoint y: 72, endPoint x: 281, endPoint y: 72, distance: 147.8
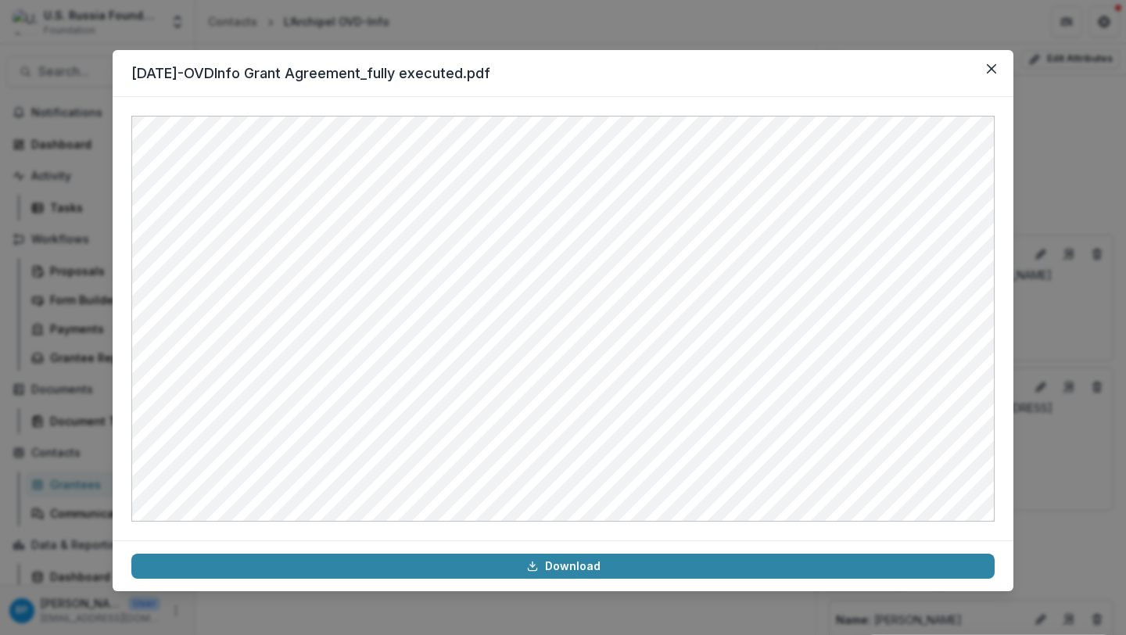
click at [281, 72] on header "[DATE]-OVDInfo Grant Agreement_fully executed.pdf" at bounding box center [563, 73] width 901 height 47
drag, startPoint x: 280, startPoint y: 72, endPoint x: 179, endPoint y: 72, distance: 100.9
click at [179, 72] on header "[DATE]-OVDInfo Grant Agreement_fully executed.pdf" at bounding box center [563, 73] width 901 height 47
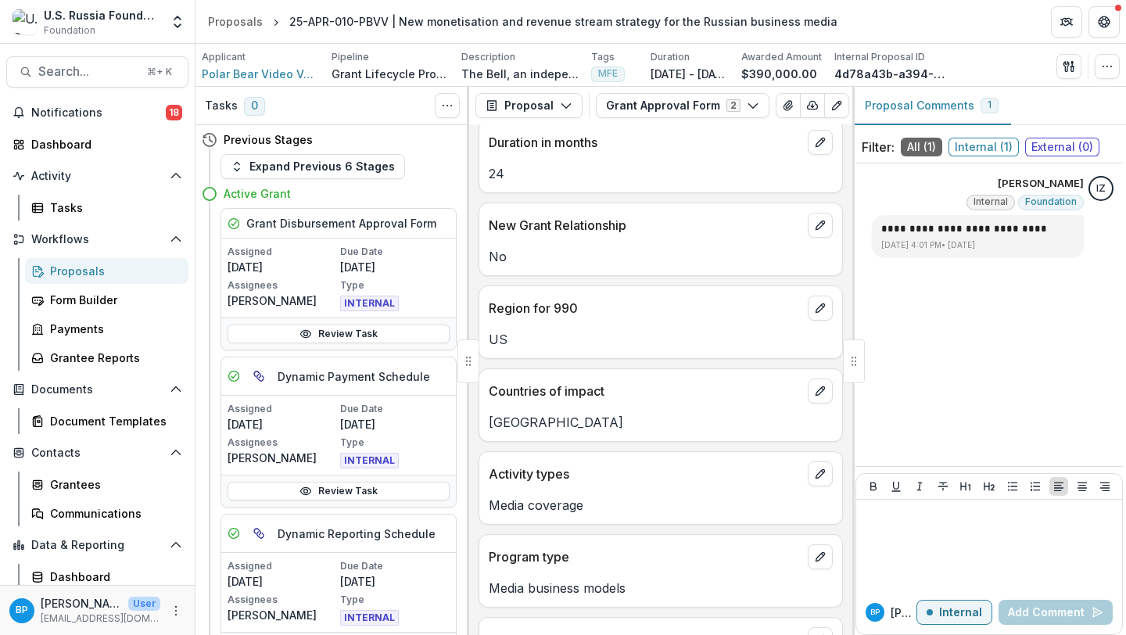
scroll to position [414, 0]
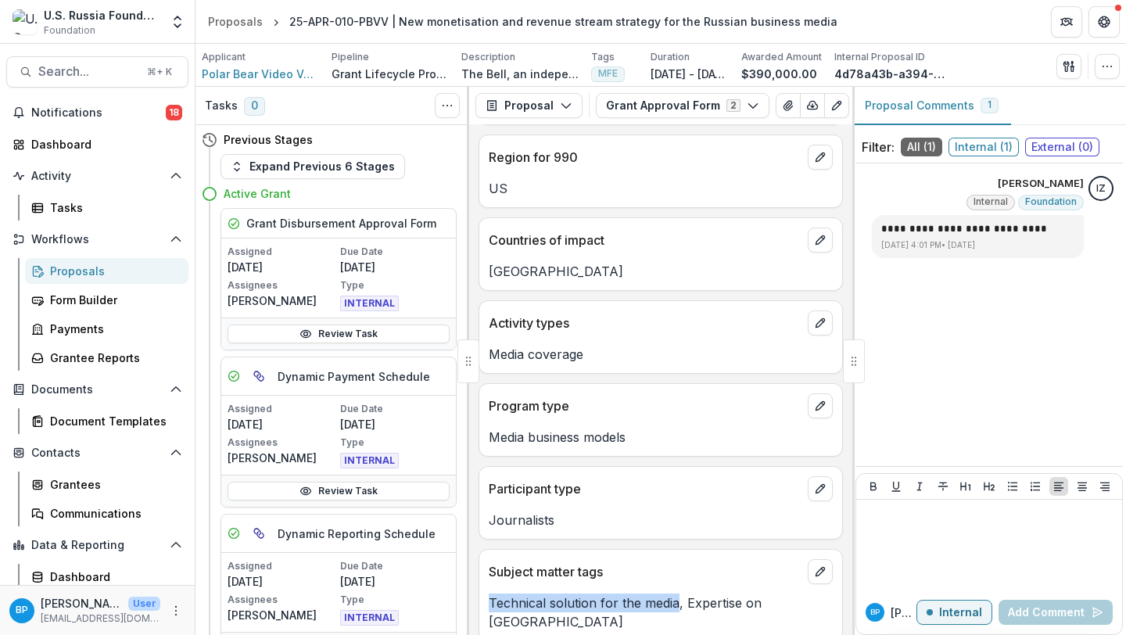
drag, startPoint x: 491, startPoint y: 605, endPoint x: 678, endPoint y: 601, distance: 186.9
click at [678, 601] on p "Technical solution for the media, Expertise on Russia" at bounding box center [661, 613] width 344 height 38
copy p "Technical solution for the media"
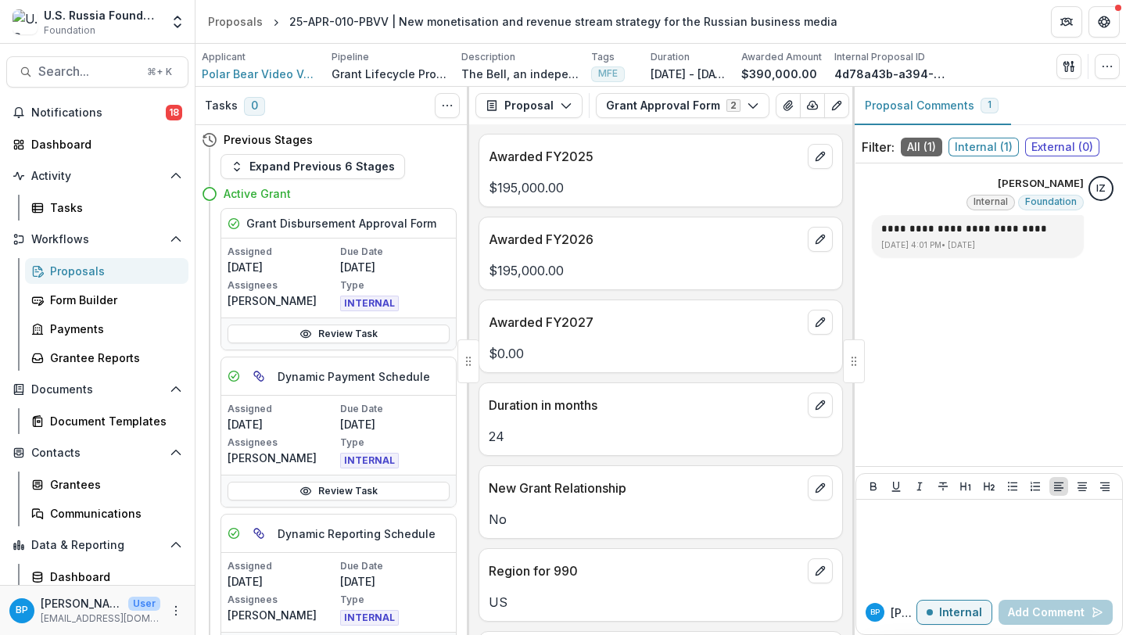
scroll to position [2, 0]
click at [649, 113] on button "Grant Approval Form 2" at bounding box center [683, 105] width 174 height 25
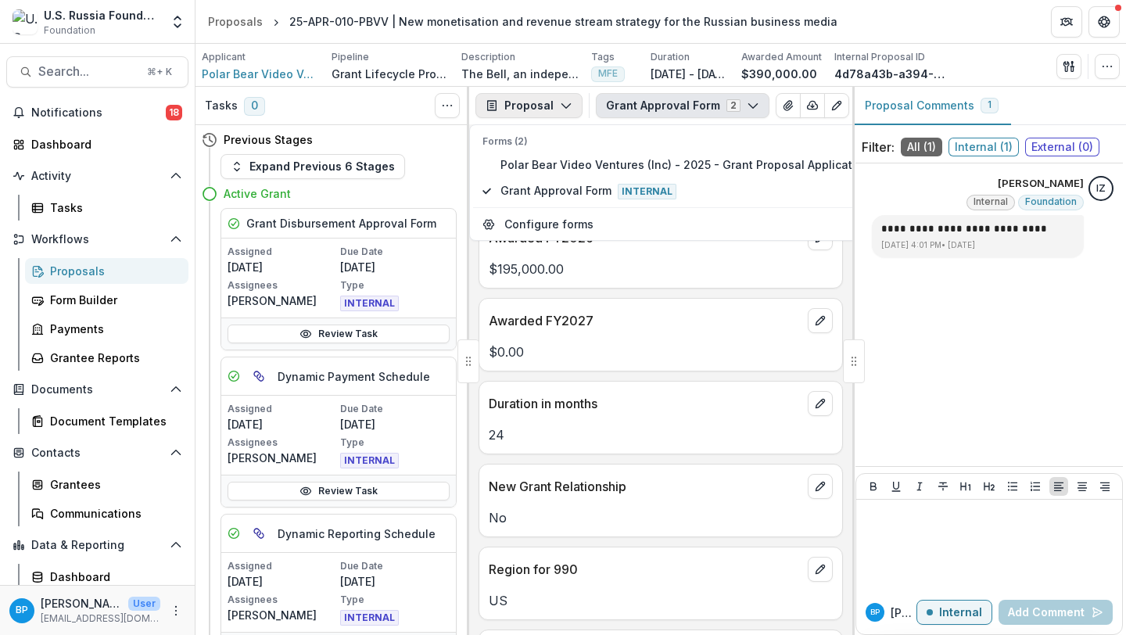
click at [575, 108] on button "Proposal" at bounding box center [529, 105] width 107 height 25
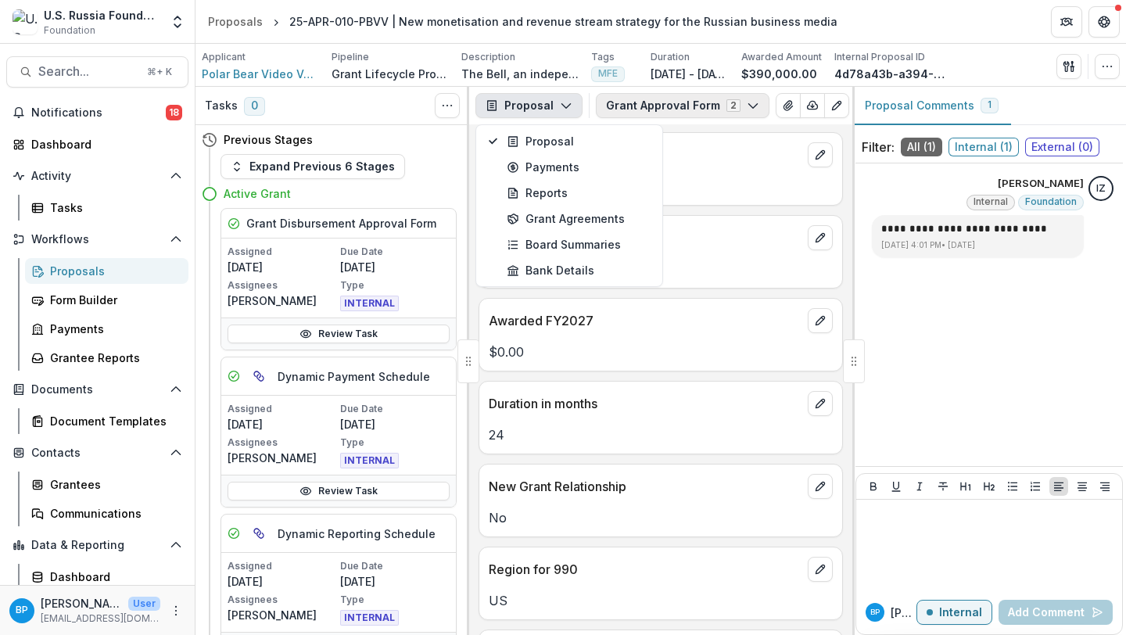
click at [658, 99] on button "Grant Approval Form 2" at bounding box center [683, 105] width 174 height 25
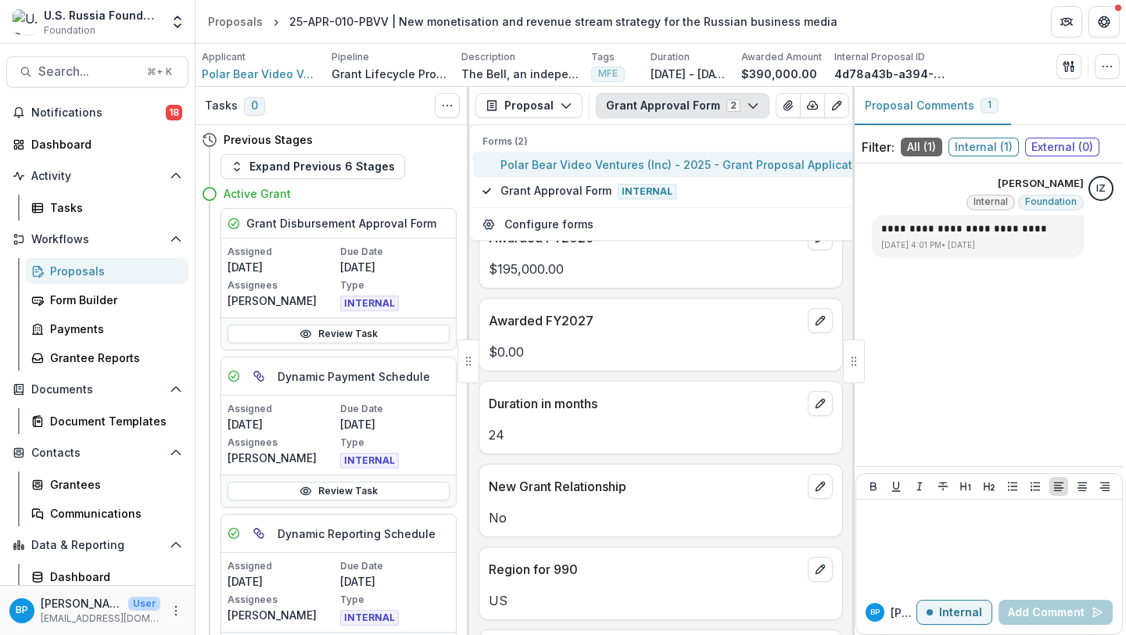
click at [581, 164] on span "Polar Bear Video Ventures (Inc) - 2025 - Grant Proposal Application" at bounding box center [685, 164] width 369 height 16
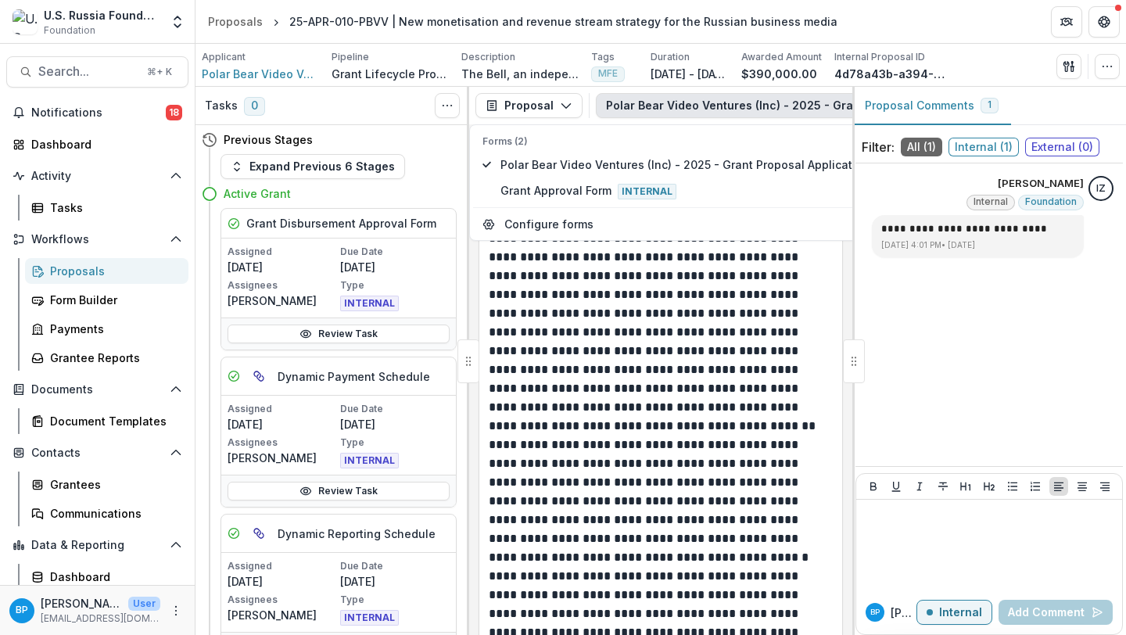
scroll to position [7875, 0]
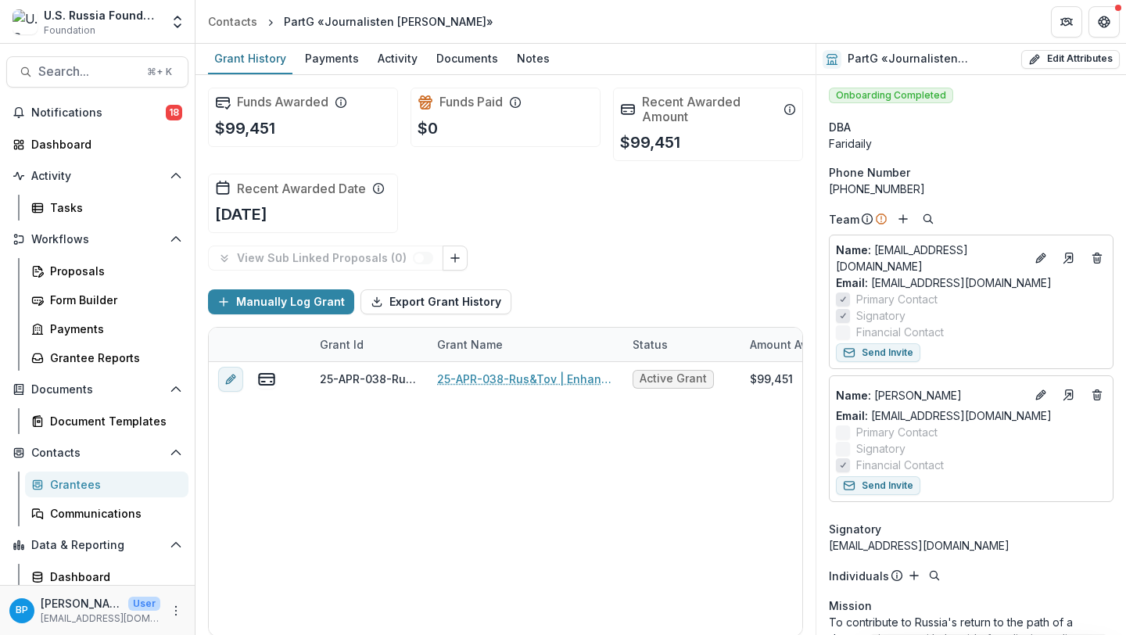
drag, startPoint x: 531, startPoint y: 20, endPoint x: 285, endPoint y: 21, distance: 246.4
click at [285, 21] on header "Contacts PartG «Journalisten [PERSON_NAME]»" at bounding box center [661, 21] width 931 height 43
copy div "PartG «Journalisten [PERSON_NAME]»"
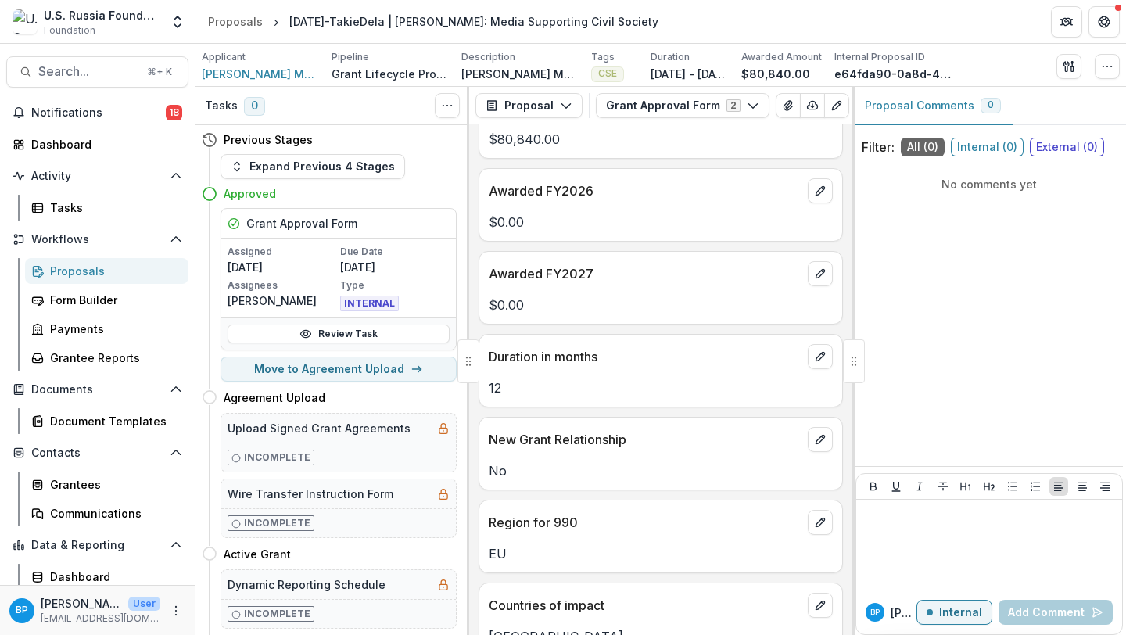
scroll to position [414, 0]
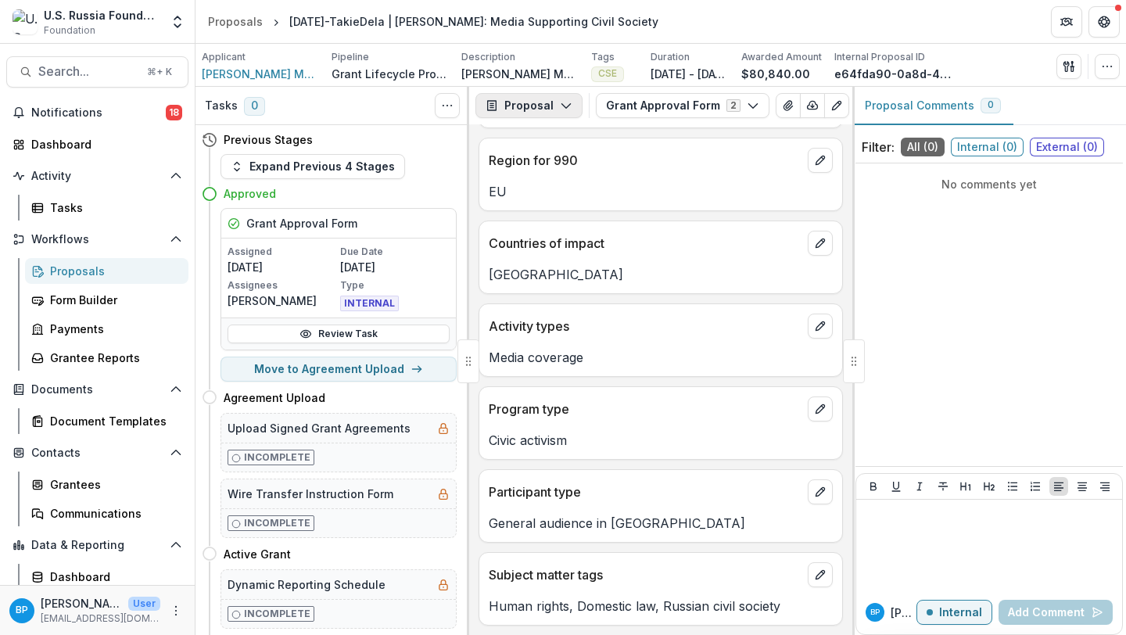
click at [567, 106] on icon "button" at bounding box center [566, 105] width 13 height 13
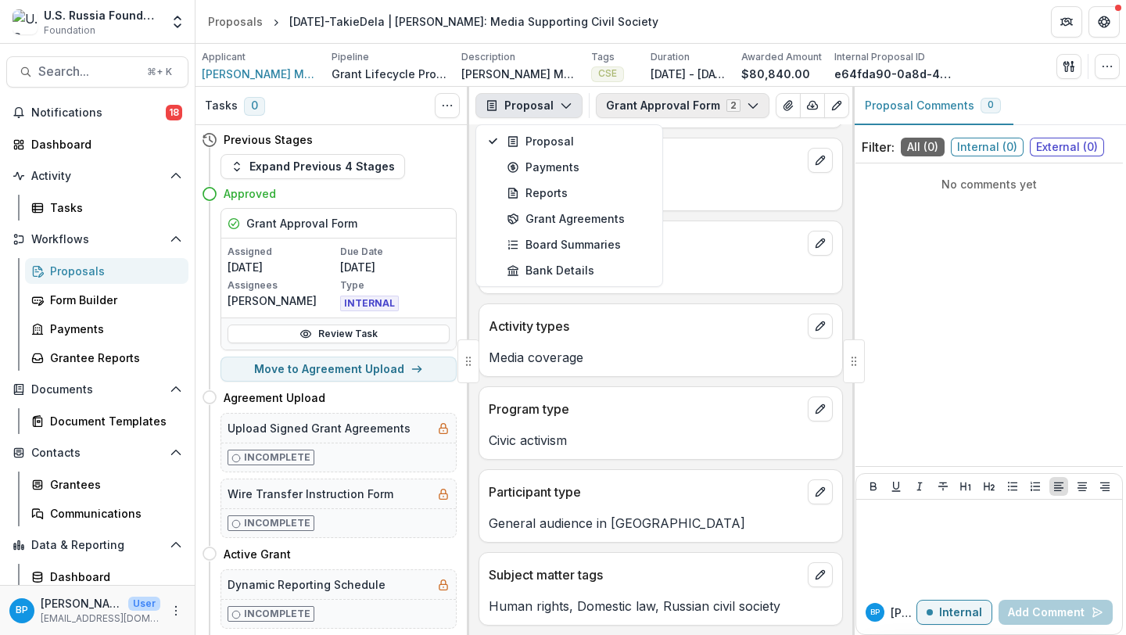
click at [637, 99] on button "Grant Approval Form 2" at bounding box center [683, 105] width 174 height 25
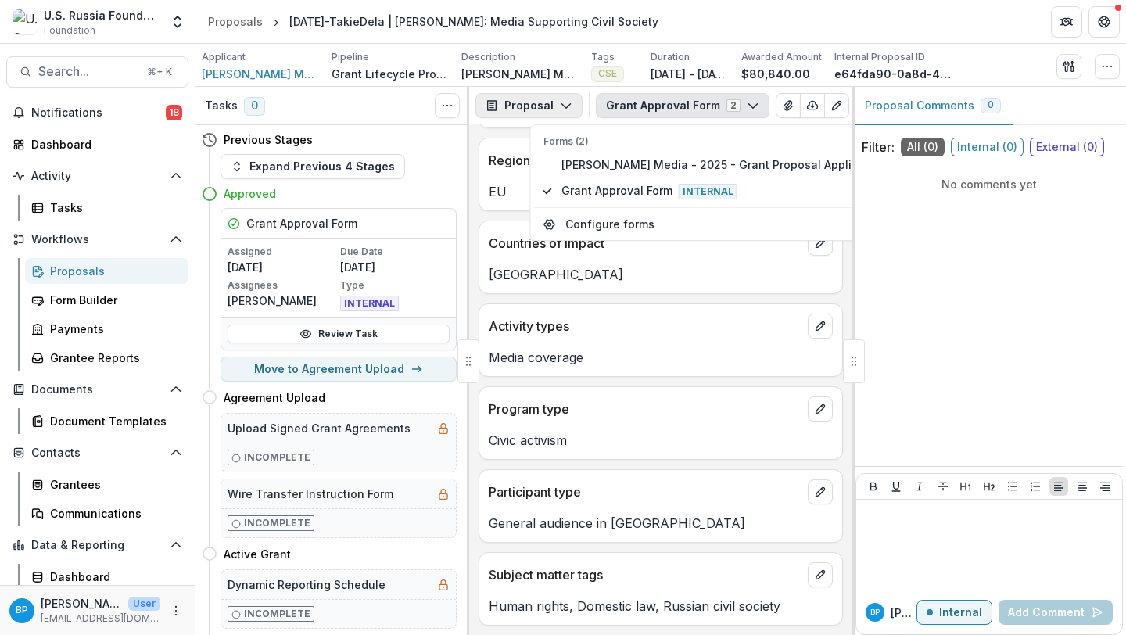
click at [549, 107] on button "Proposal" at bounding box center [529, 105] width 107 height 25
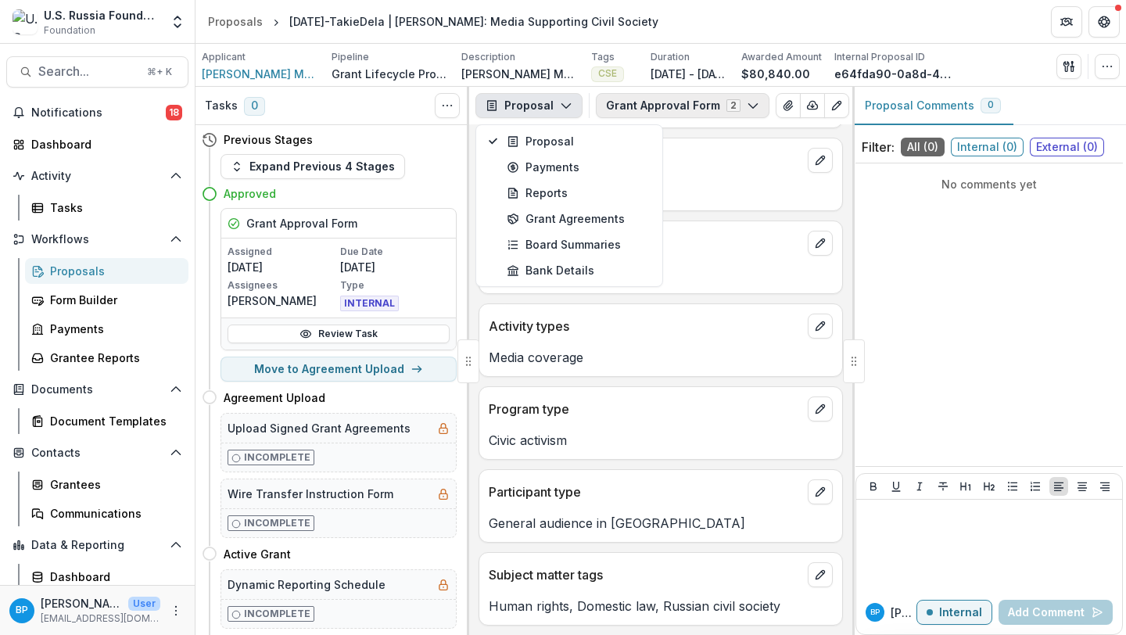
click at [641, 102] on button "Grant Approval Form 2" at bounding box center [683, 105] width 174 height 25
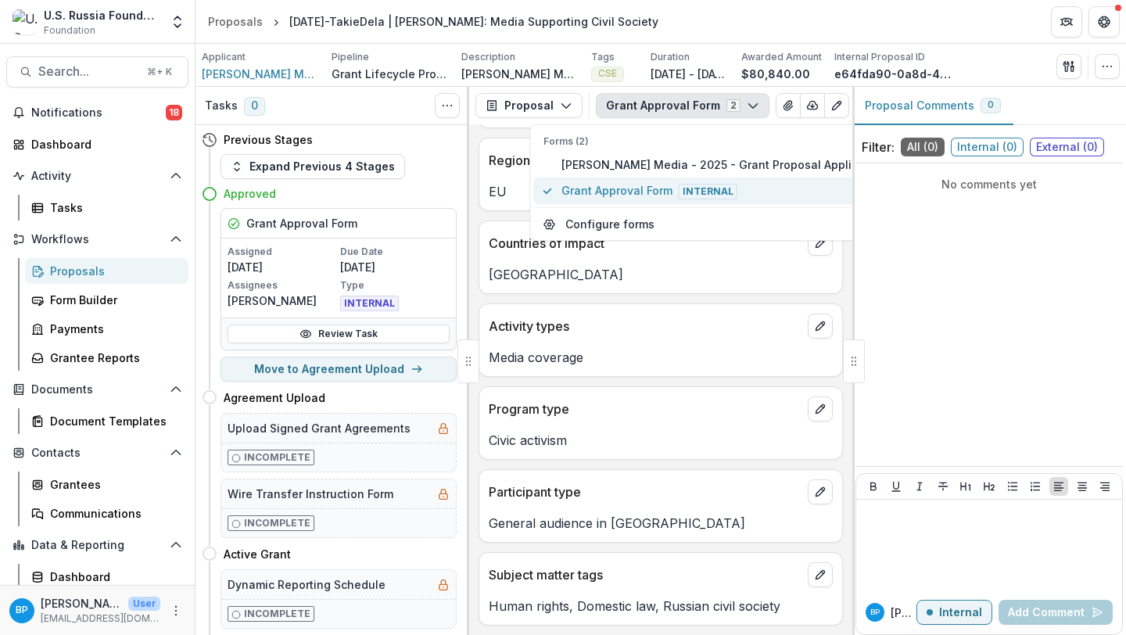
click at [595, 192] on span "Grant Approval Form Internal" at bounding box center [724, 190] width 325 height 17
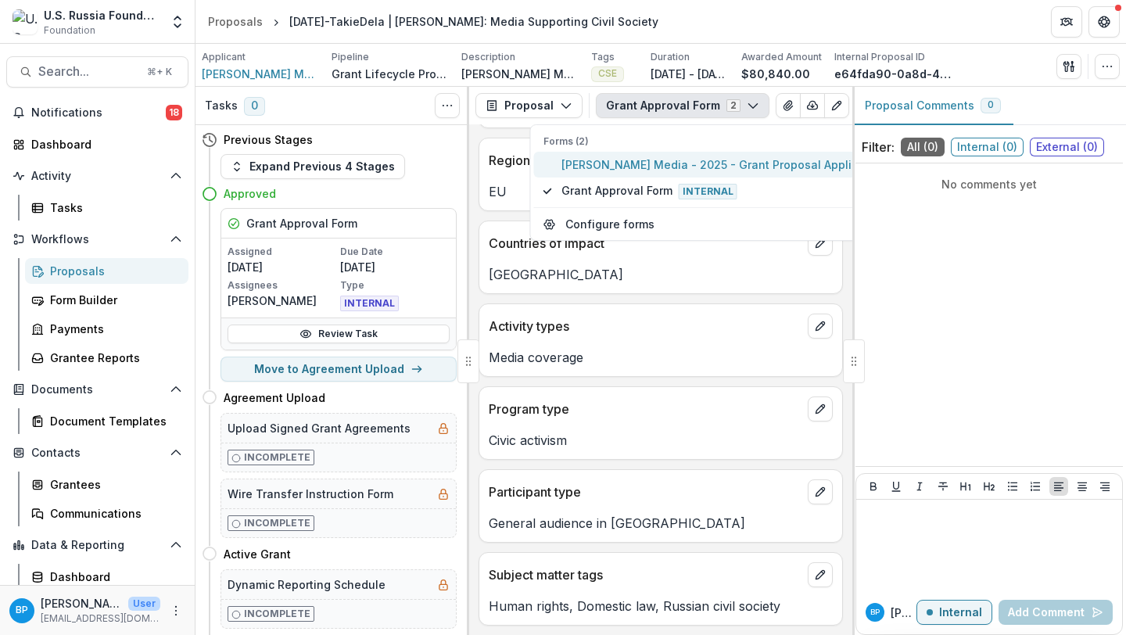
drag, startPoint x: 595, startPoint y: 192, endPoint x: 595, endPoint y: 170, distance: 21.9
click at [595, 170] on div "Forms (2) Takie Dela Media - 2025 - Grant Proposal Application Grant Approval F…" at bounding box center [714, 170] width 361 height 70
click at [595, 170] on span "Takie Dela Media - 2025 - Grant Proposal Application" at bounding box center [724, 164] width 325 height 16
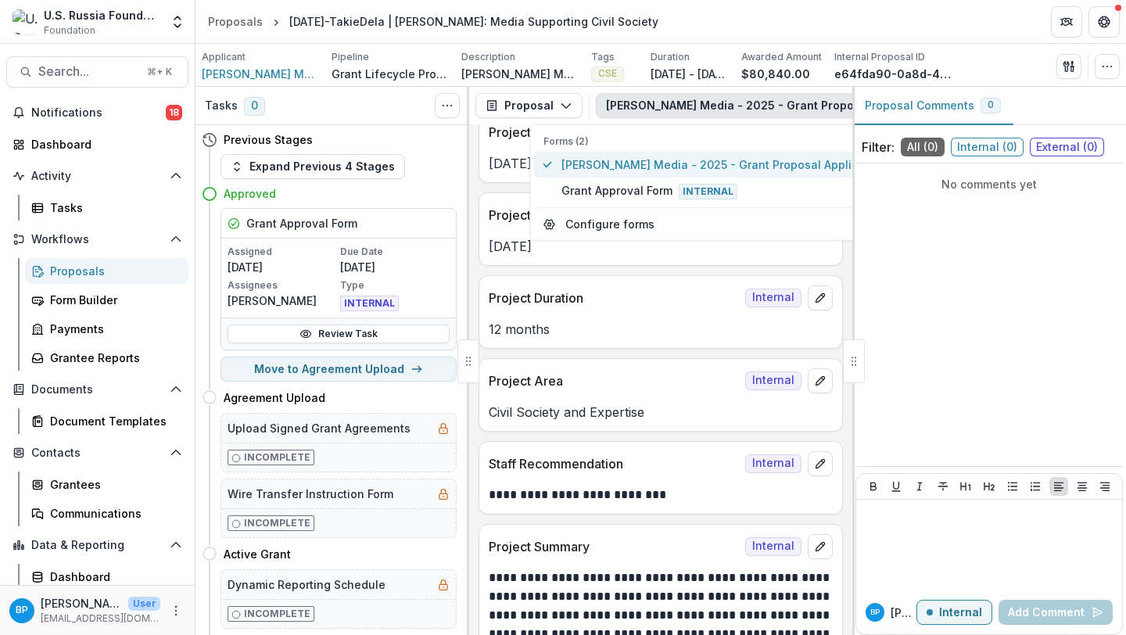
click at [599, 167] on span "Takie Dela Media - 2025 - Grant Proposal Application" at bounding box center [724, 164] width 325 height 16
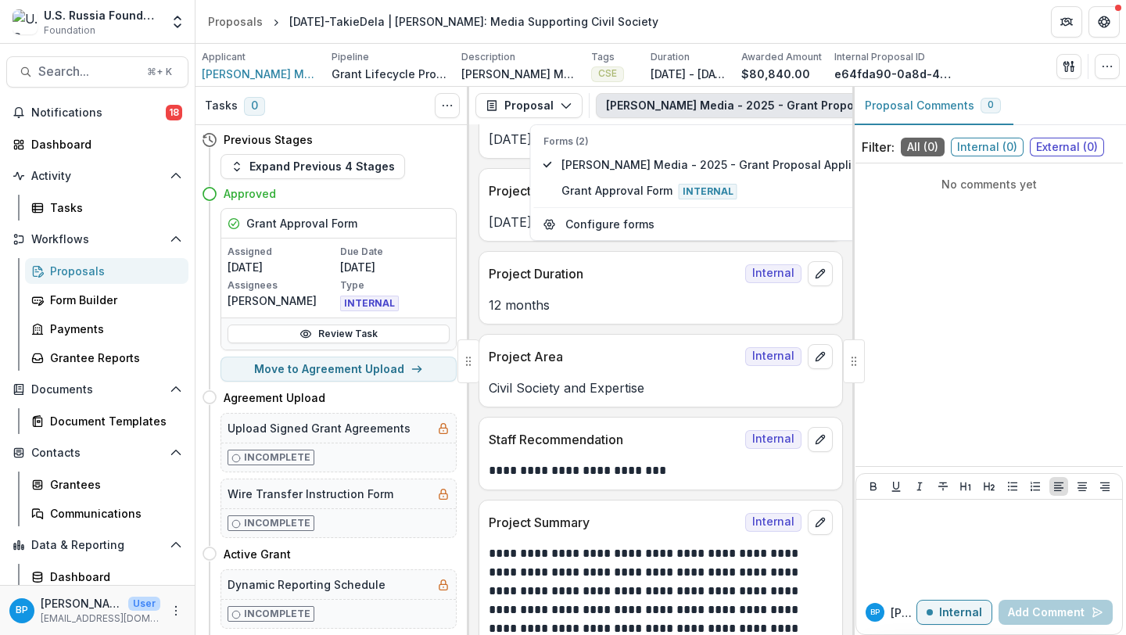
click at [587, 397] on p "Civil Society and Expertise" at bounding box center [661, 388] width 344 height 19
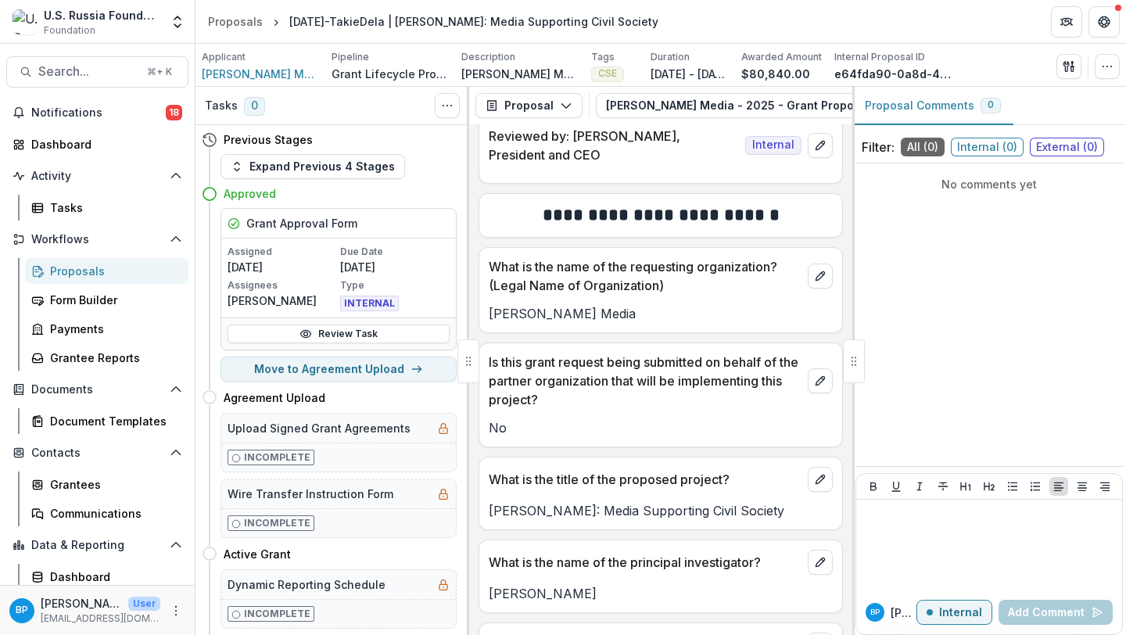
scroll to position [4586, 0]
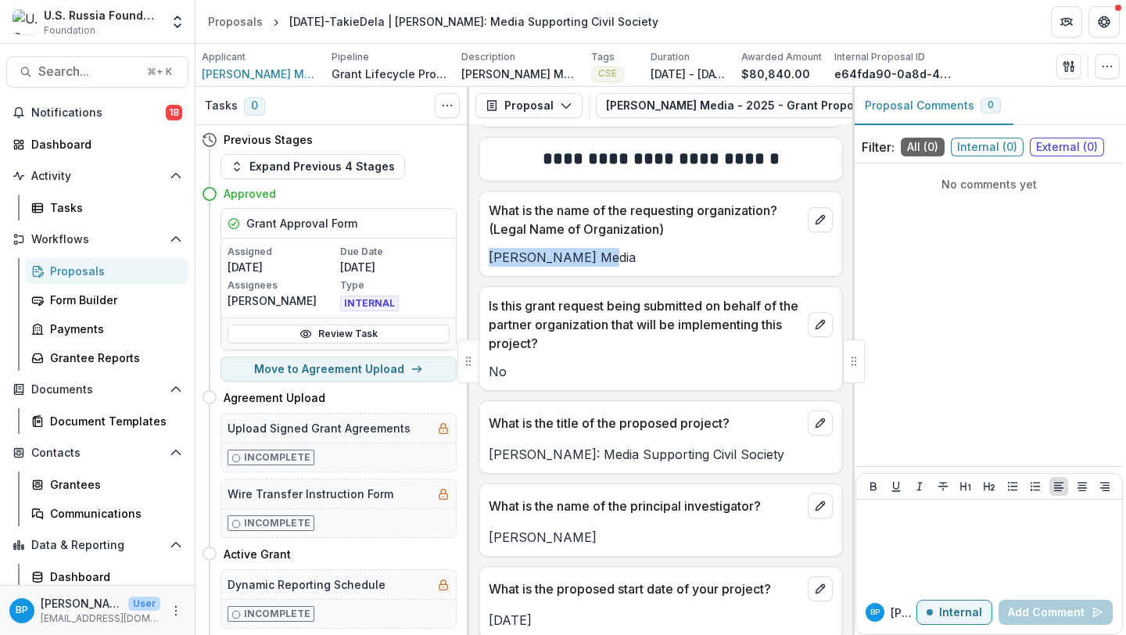
drag, startPoint x: 598, startPoint y: 293, endPoint x: 490, endPoint y: 293, distance: 107.9
click at [490, 267] on p "[PERSON_NAME] Media" at bounding box center [661, 257] width 344 height 19
copy p "[PERSON_NAME] Media"
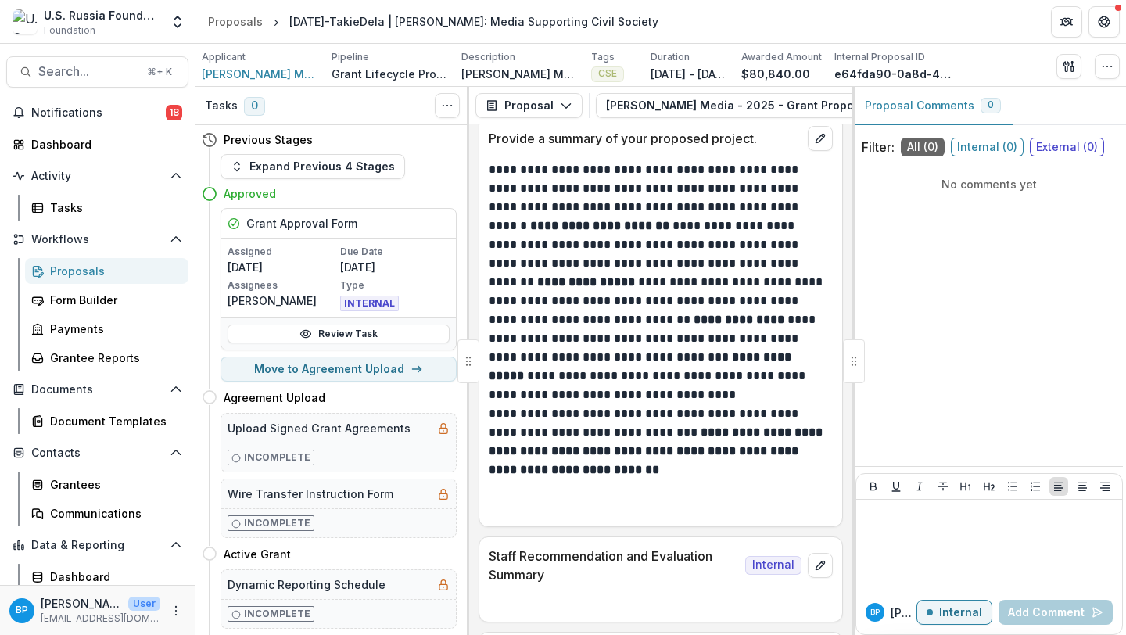
scroll to position [5386, 0]
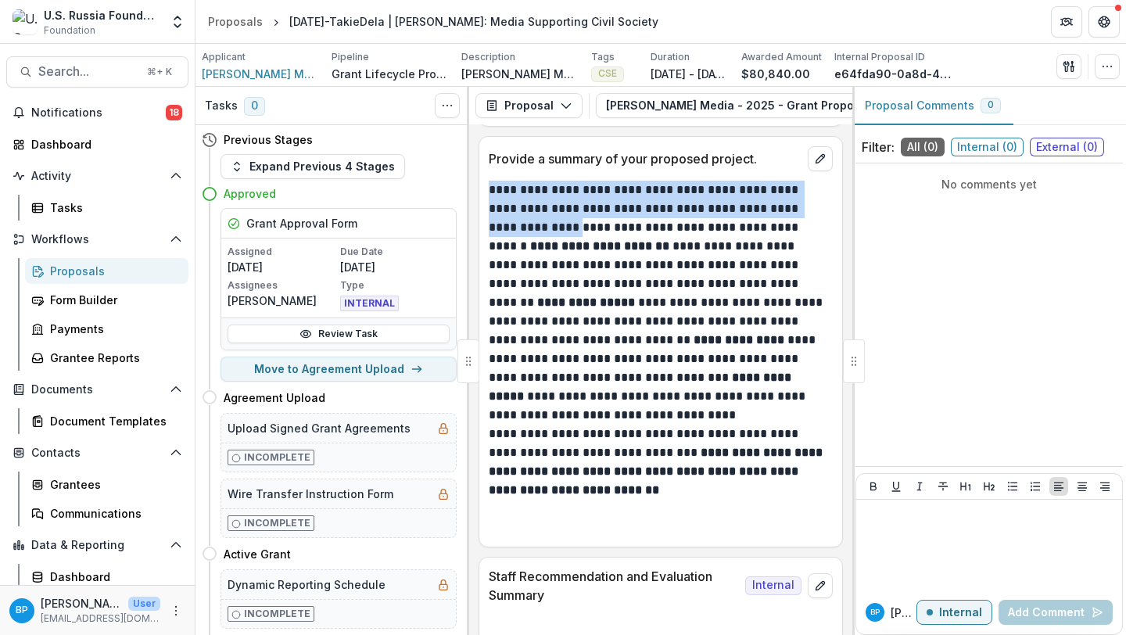
drag, startPoint x: 490, startPoint y: 221, endPoint x: 565, endPoint y: 258, distance: 83.6
click at [565, 258] on p "**********" at bounding box center [658, 303] width 339 height 244
copy p "**********"
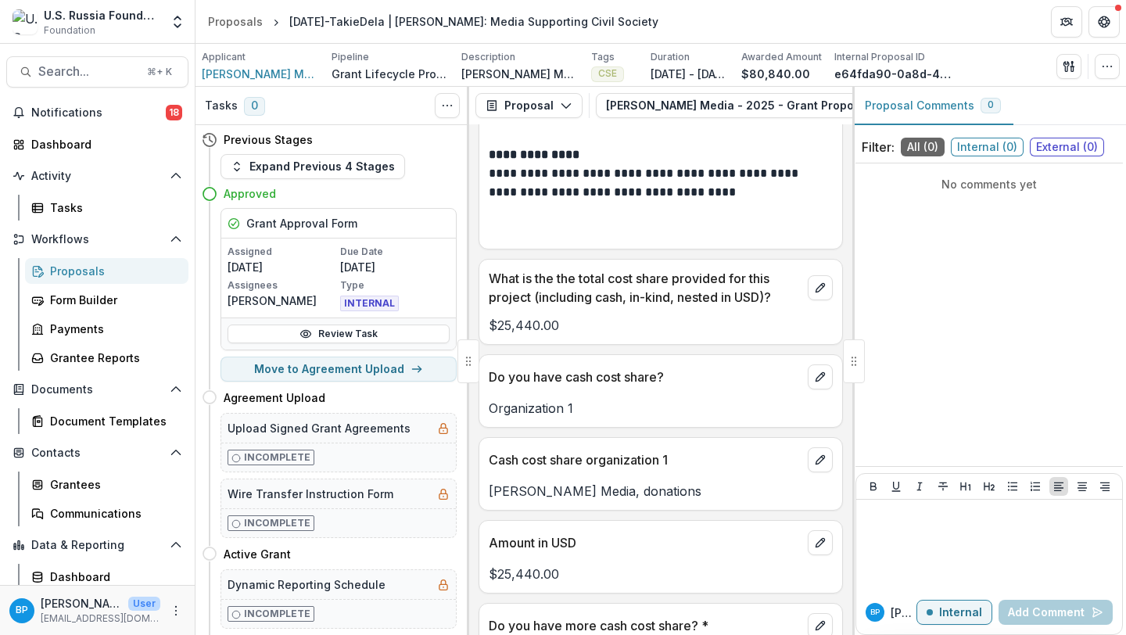
scroll to position [16258, 0]
click at [490, 333] on p "$25,440.00" at bounding box center [661, 323] width 344 height 19
copy p "$25,440.00"
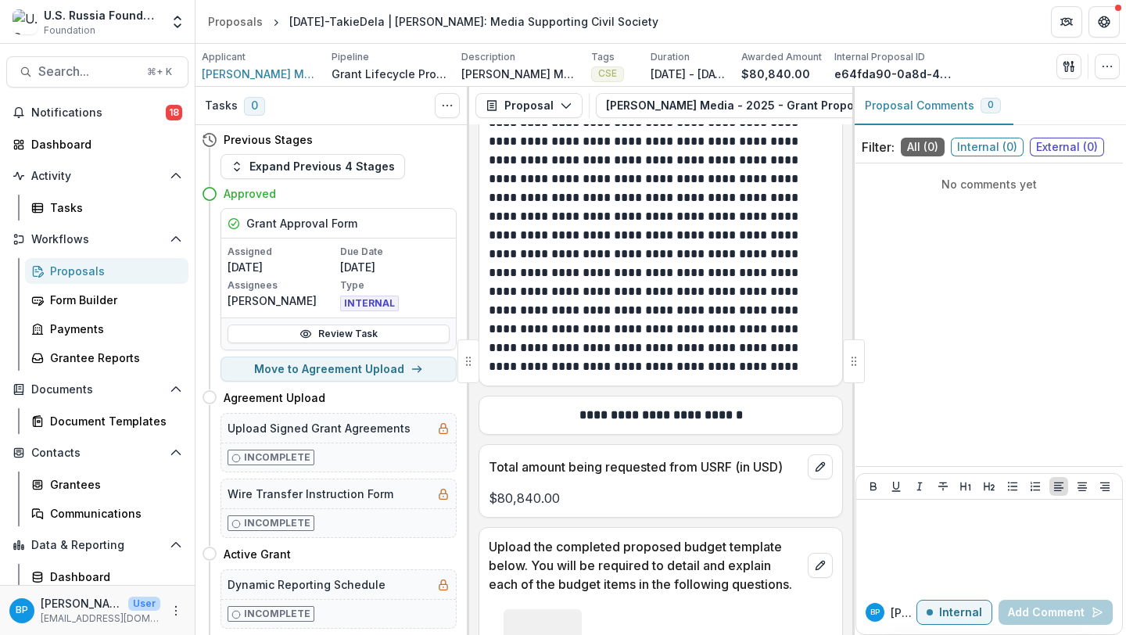
scroll to position [14599, 0]
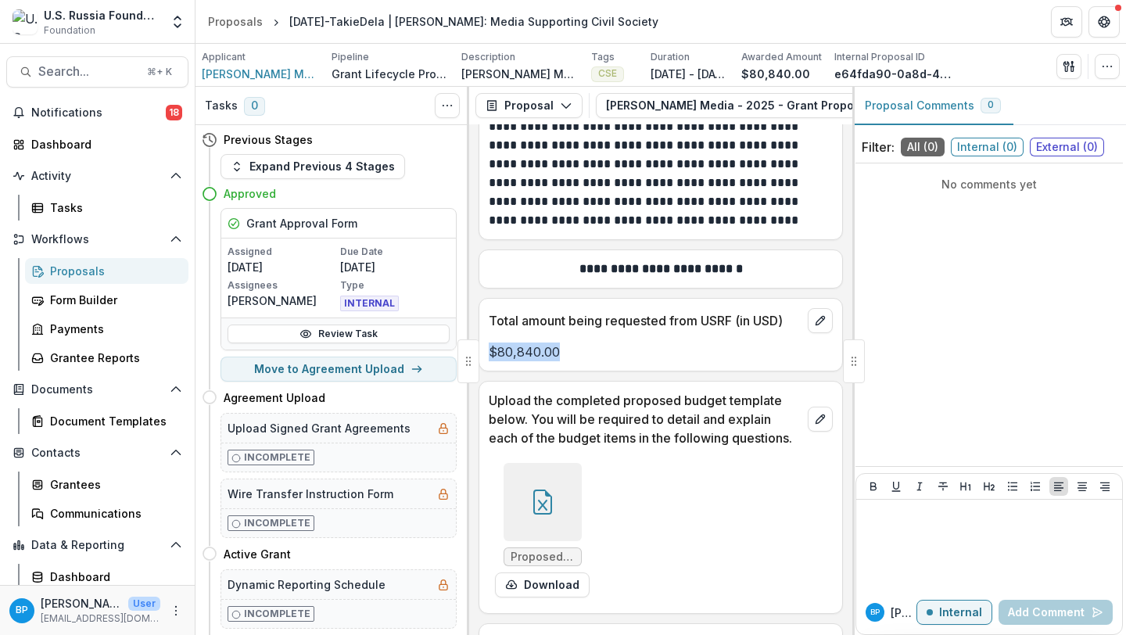
drag, startPoint x: 576, startPoint y: 406, endPoint x: 486, endPoint y: 408, distance: 90.0
click at [486, 361] on div "$80,840.00" at bounding box center [660, 352] width 363 height 19
copy p "$80,840.00"
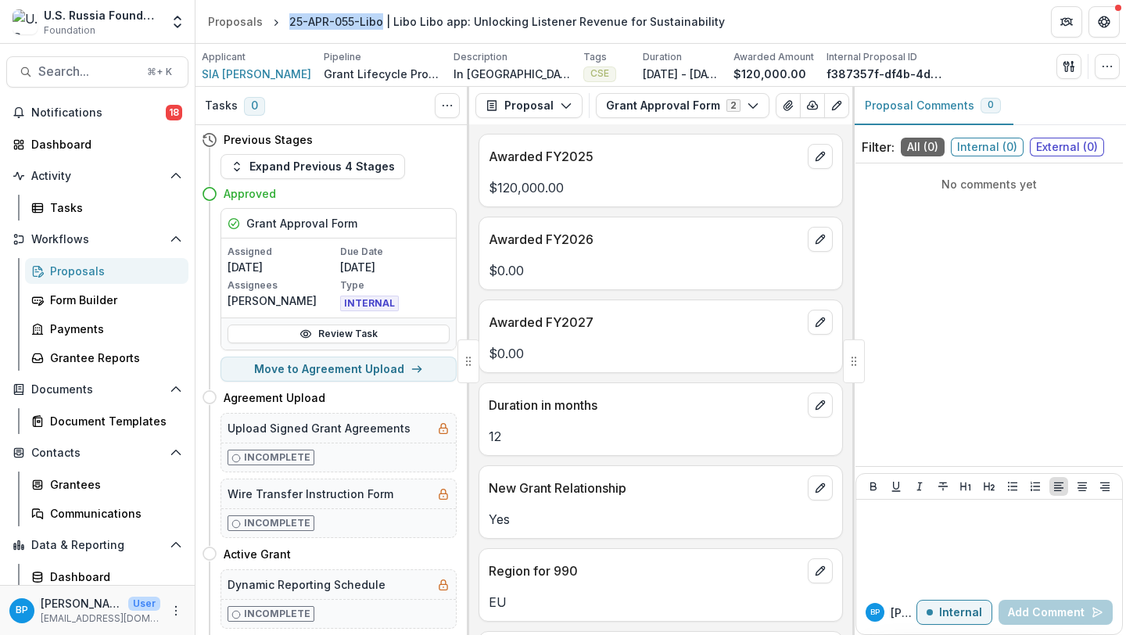
drag, startPoint x: 286, startPoint y: 20, endPoint x: 376, endPoint y: 18, distance: 90.0
click at [376, 18] on div "25-APR-055-Libo | Libo Libo app: Unlocking Listener Revenue for Sustainability" at bounding box center [507, 21] width 436 height 16
copy div "25-APR-055-[GEOGRAPHIC_DATA]"
click at [632, 111] on button "Grant Approval Form 2" at bounding box center [683, 105] width 174 height 25
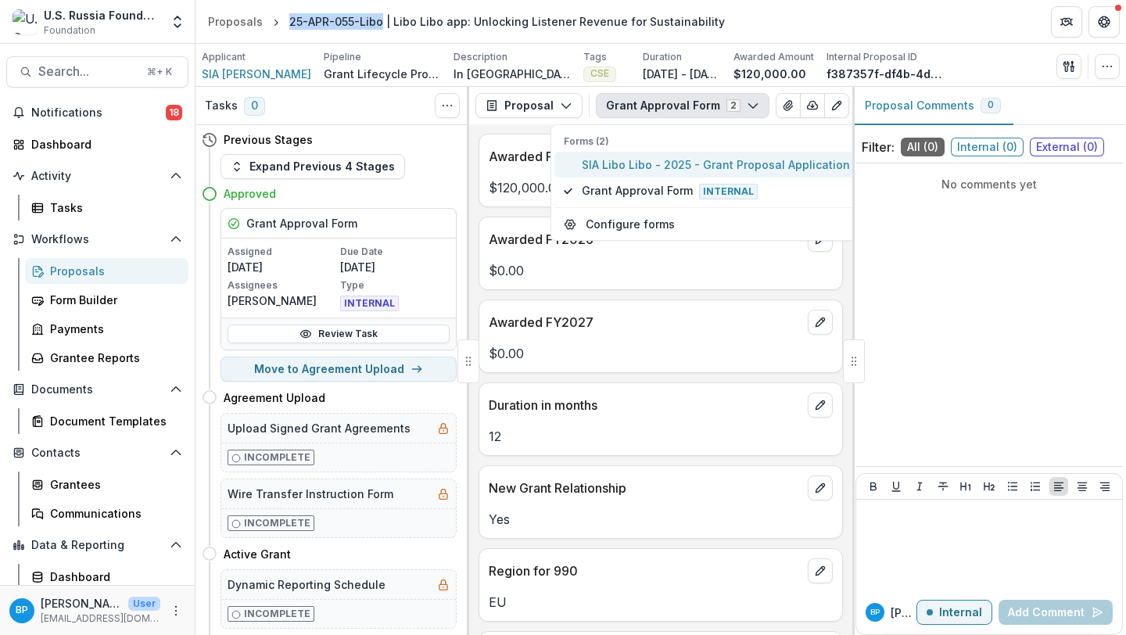
click at [626, 167] on span "SIA Libo Libo - 2025 - Grant Proposal Application" at bounding box center [716, 164] width 268 height 16
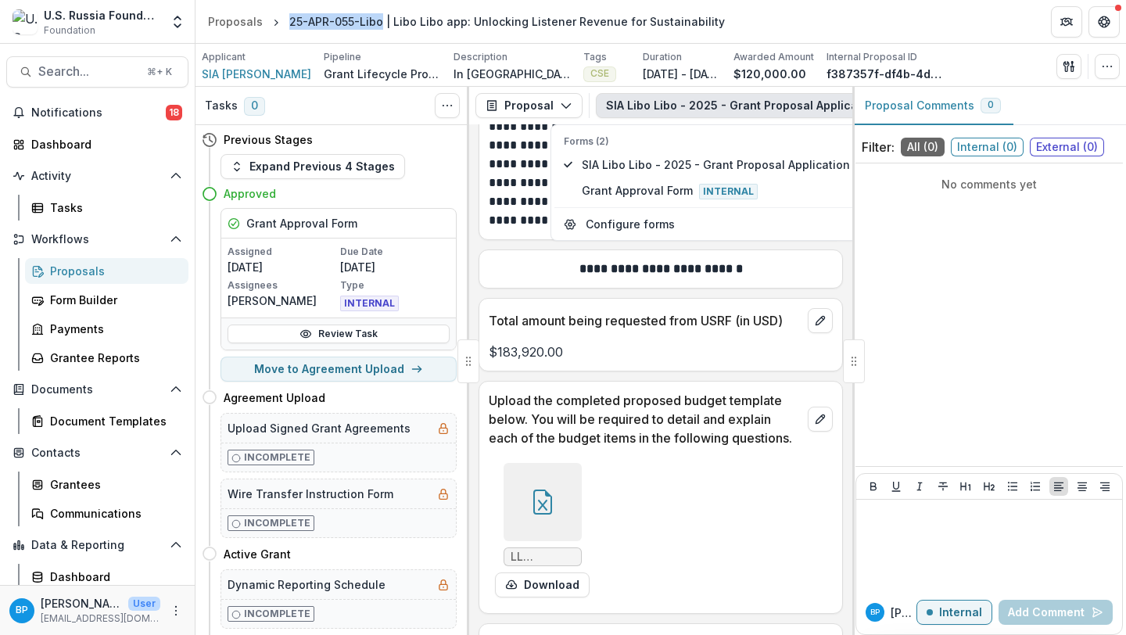
scroll to position [17670, 0]
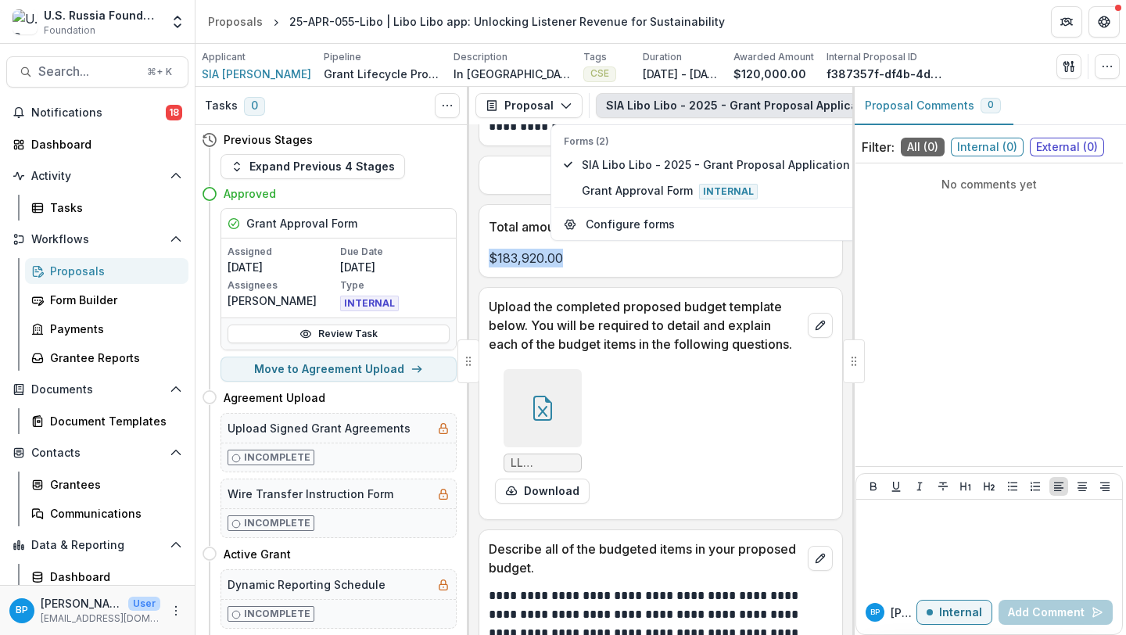
drag, startPoint x: 500, startPoint y: 272, endPoint x: 486, endPoint y: 272, distance: 13.3
click at [486, 267] on div "$183,920.00" at bounding box center [660, 258] width 363 height 19
copy p "$183,920.00"
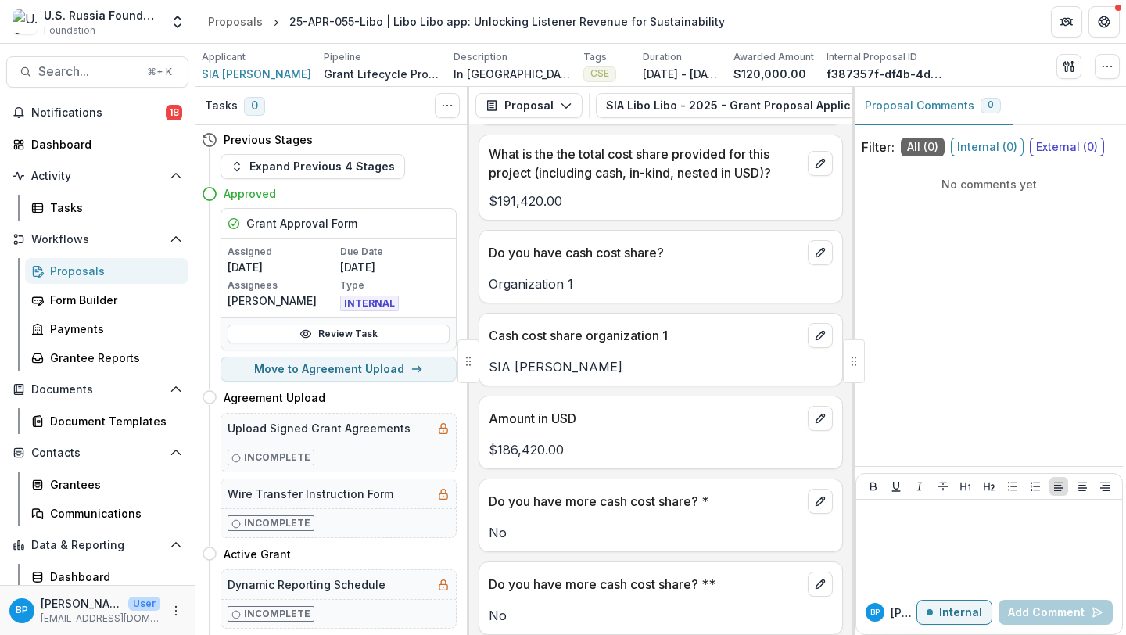
scroll to position [21406, 0]
drag, startPoint x: 584, startPoint y: 243, endPoint x: 488, endPoint y: 239, distance: 96.3
click at [488, 212] on div "$191,420.00" at bounding box center [660, 202] width 363 height 19
copy p "191,420.00"
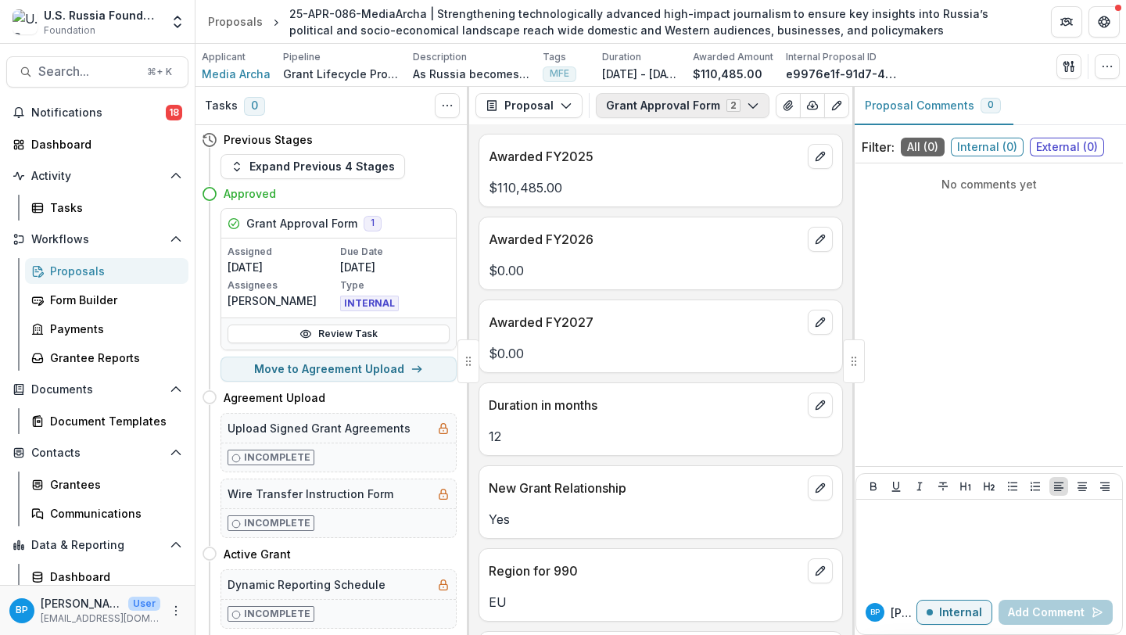
click at [634, 110] on button "Grant Approval Form 2" at bounding box center [683, 105] width 174 height 25
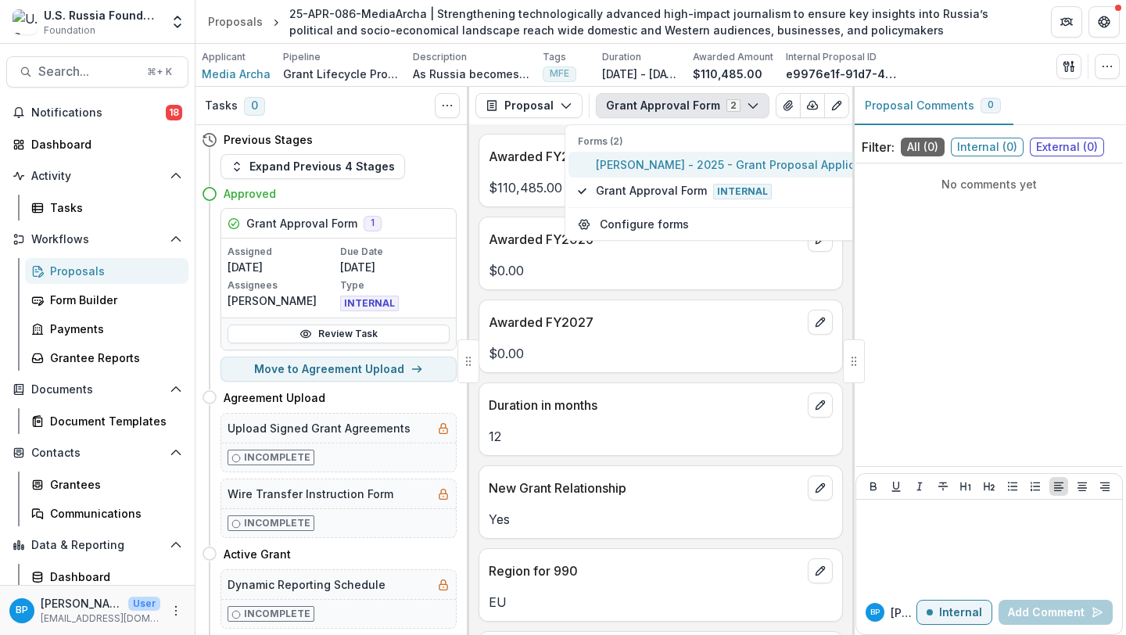
click at [623, 170] on span "Anna Lelik - 2025 - Grant Proposal Application" at bounding box center [739, 164] width 287 height 16
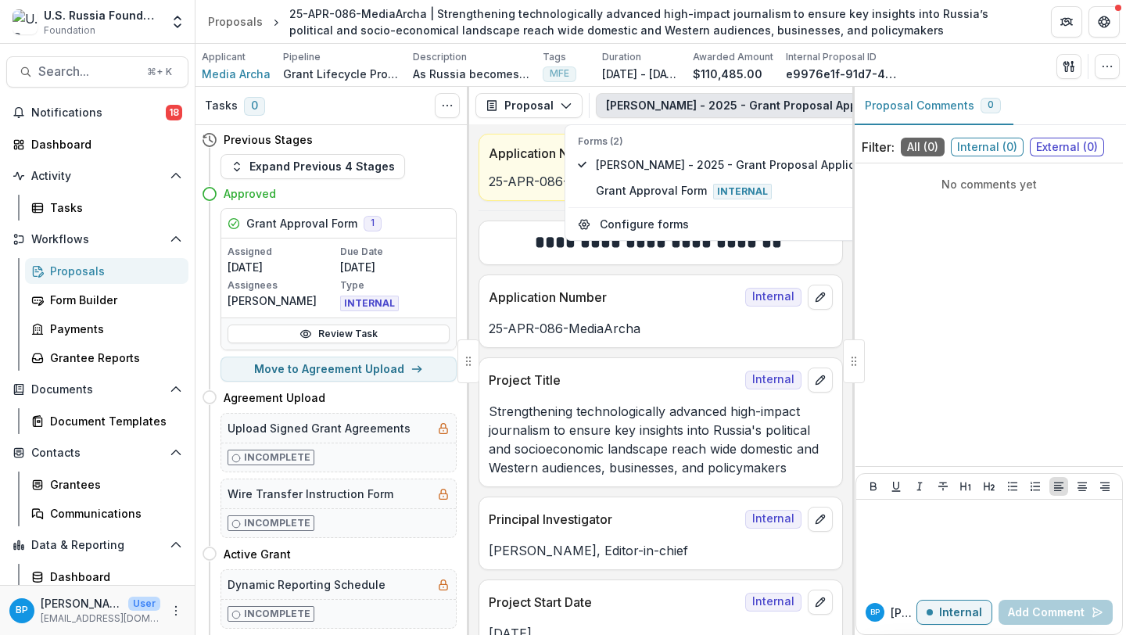
click at [601, 440] on p "Strengthening technologically advanced high-impact journalism to ensure key ins…" at bounding box center [661, 439] width 344 height 75
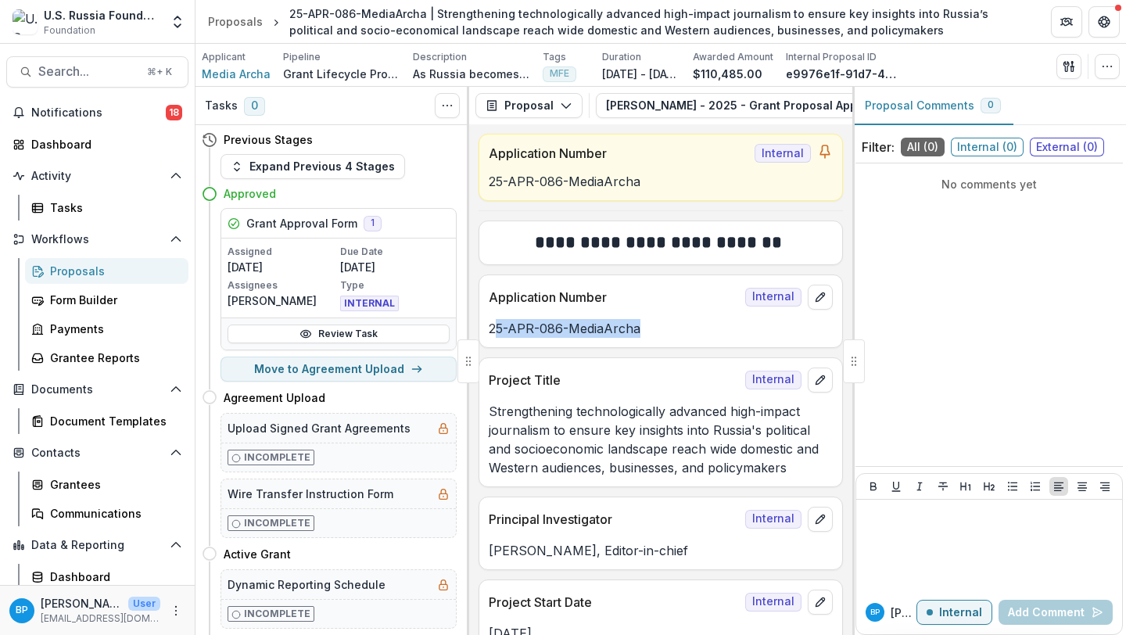
drag, startPoint x: 582, startPoint y: 327, endPoint x: 493, endPoint y: 326, distance: 89.2
click at [493, 326] on p "25-APR-086-MediaArcha" at bounding box center [661, 328] width 344 height 19
copy p "5-APR-086-MediaArcha"
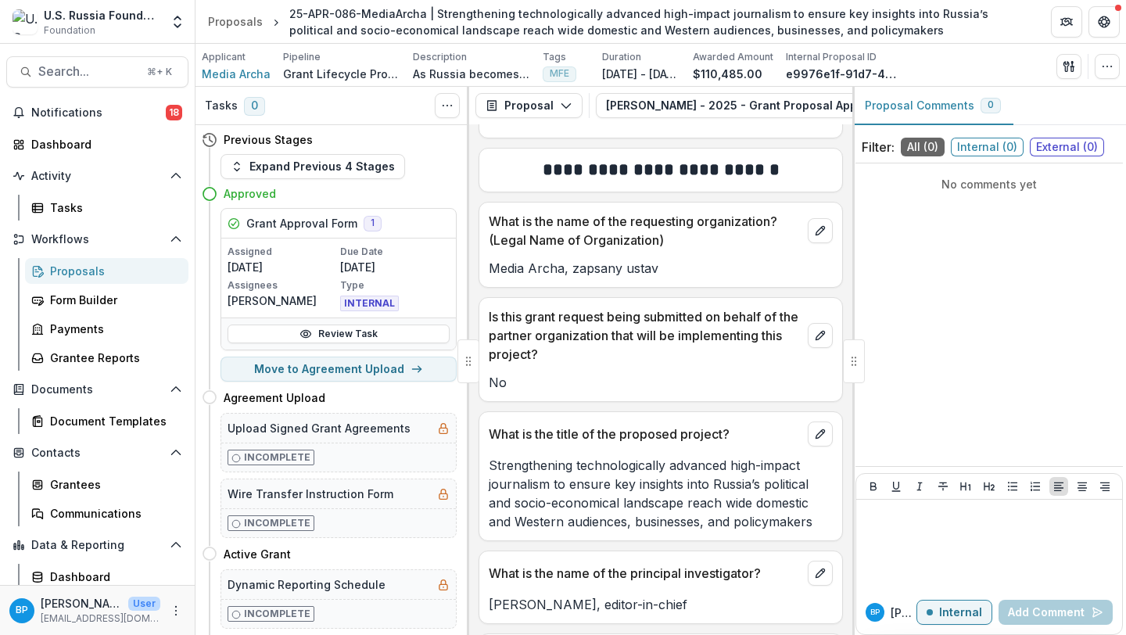
scroll to position [5181, 0]
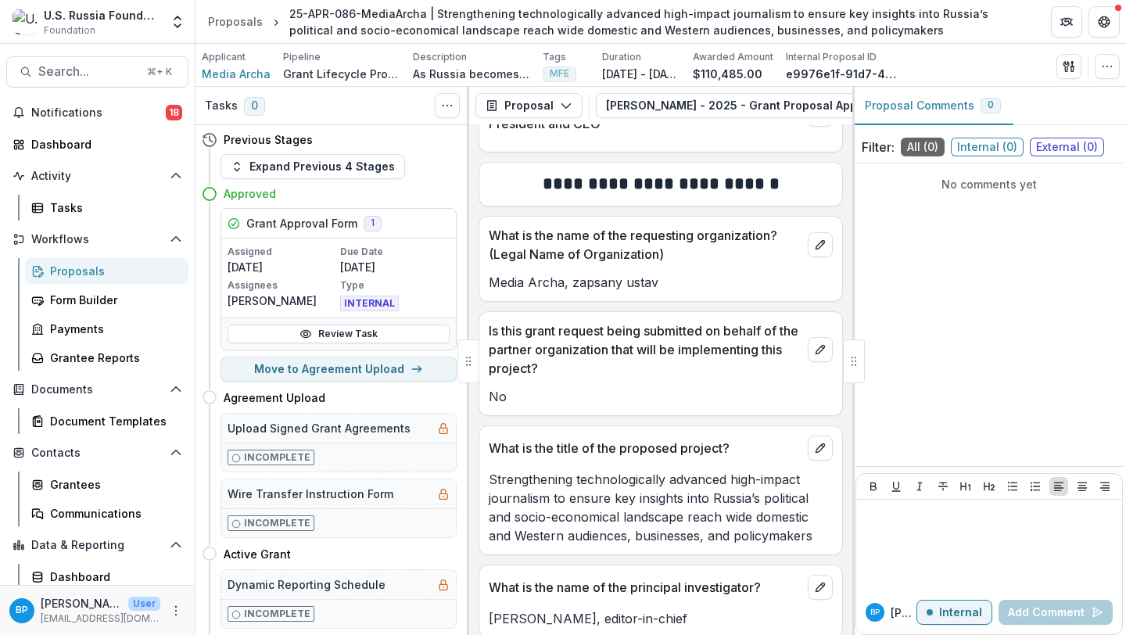
click at [655, 292] on p "Media Archa, zapsany ustav" at bounding box center [661, 282] width 344 height 19
drag, startPoint x: 491, startPoint y: 315, endPoint x: 678, endPoint y: 314, distance: 186.9
click at [678, 292] on p "Media Archa, zapsany ustav" at bounding box center [661, 282] width 344 height 19
copy p "Media Archa, zapsany ustav"
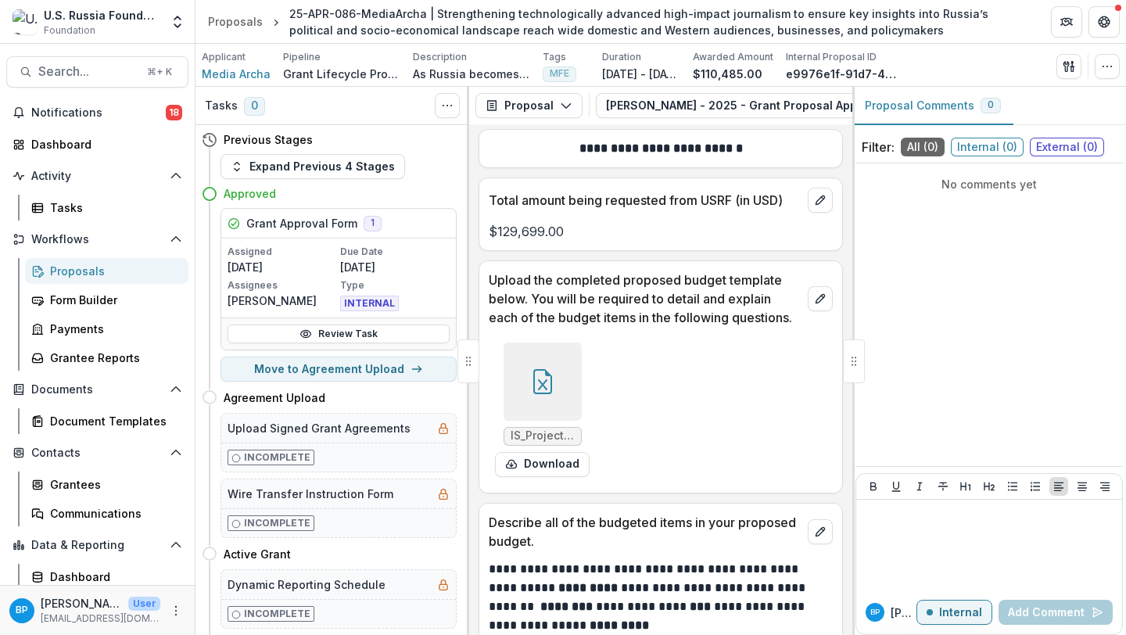
scroll to position [18103, 0]
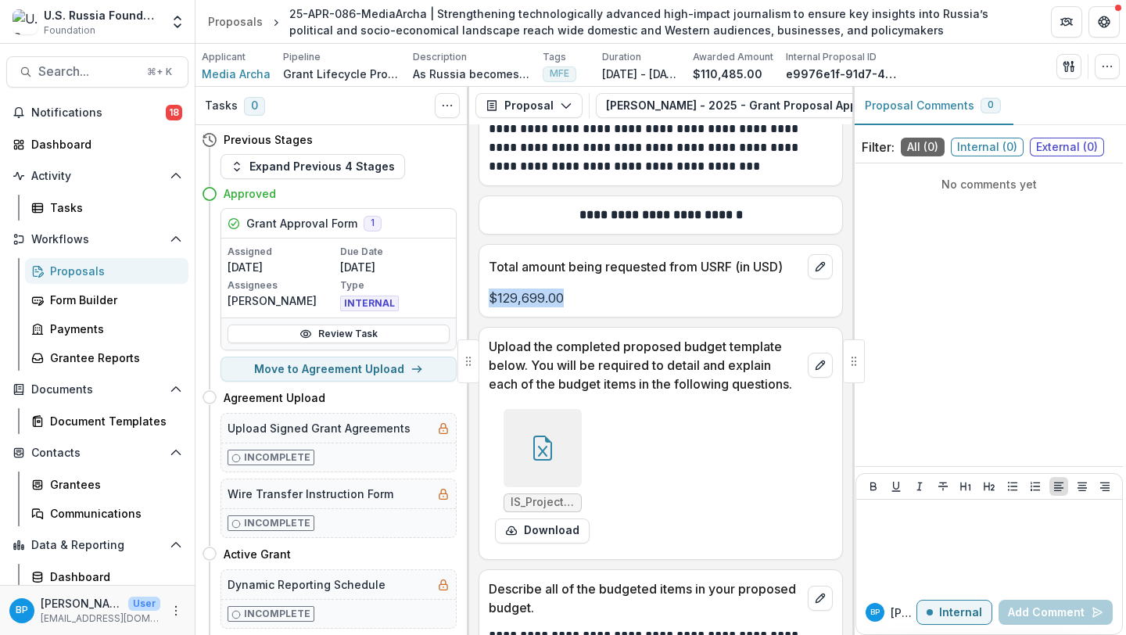
drag, startPoint x: 582, startPoint y: 294, endPoint x: 488, endPoint y: 293, distance: 93.9
click at [489, 293] on p "$129,699.00" at bounding box center [661, 298] width 344 height 19
copy p "$129,699.00"
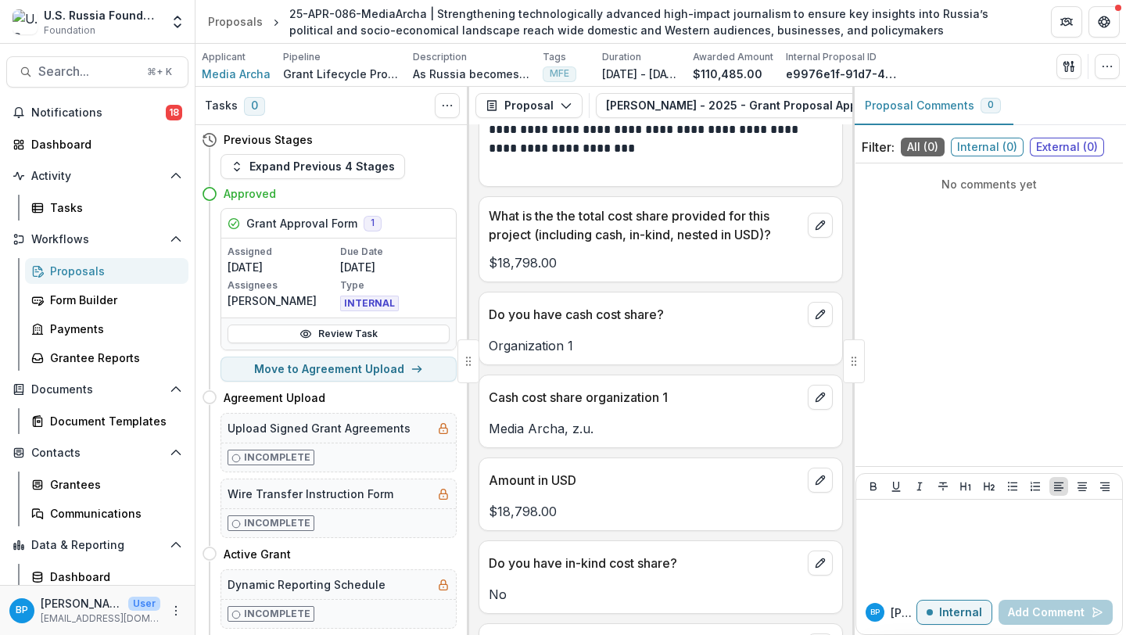
scroll to position [22999, 0]
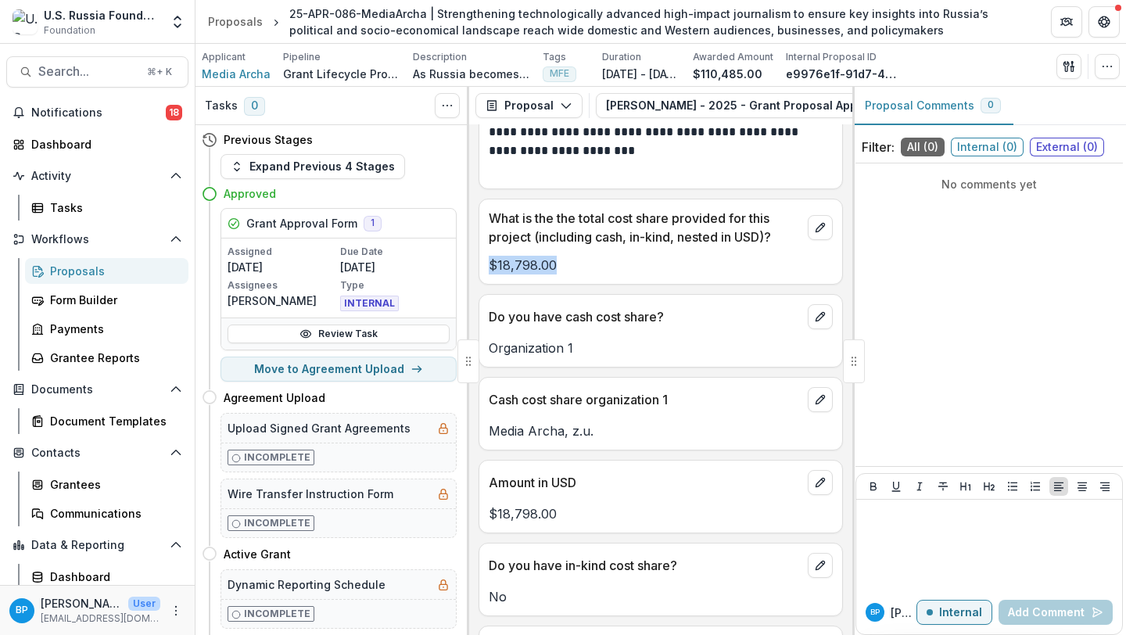
drag, startPoint x: 576, startPoint y: 285, endPoint x: 486, endPoint y: 282, distance: 89.2
click at [486, 275] on div "$18,798.00" at bounding box center [660, 265] width 363 height 19
copy p "$18,798.00"
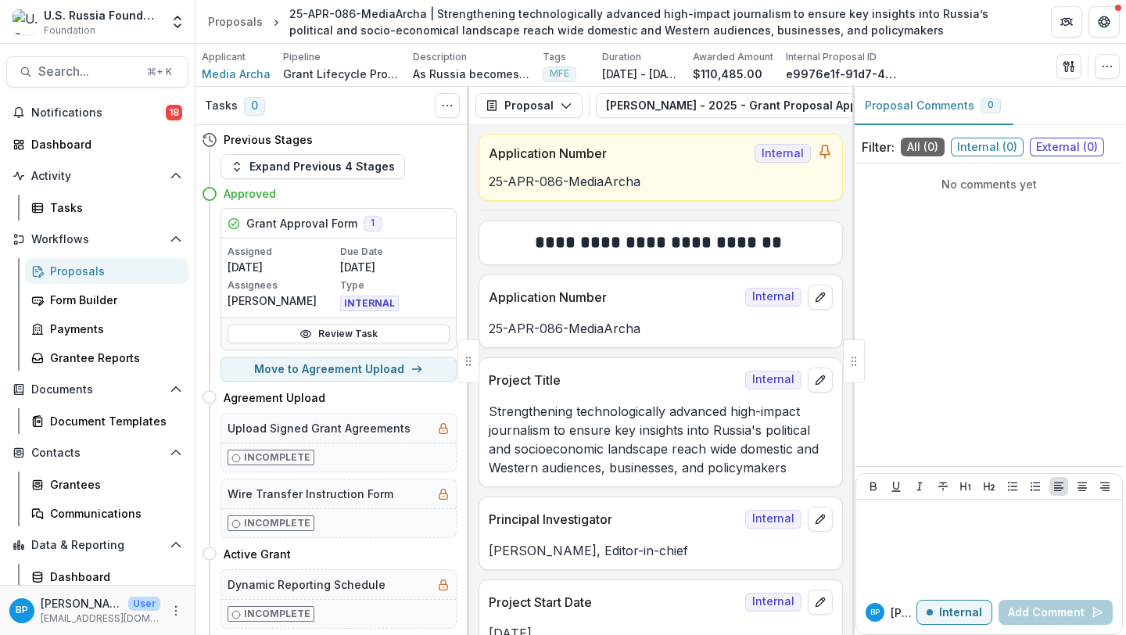
scroll to position [58, 0]
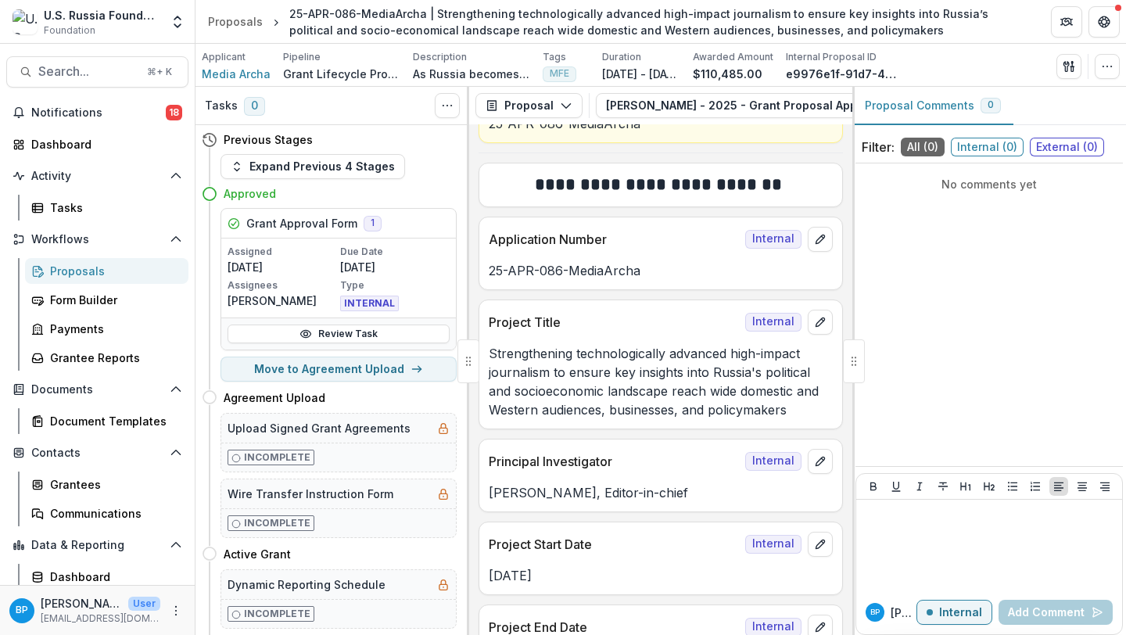
click at [678, 411] on p "Strengthening technologically advanced high-impact journalism to ensure key ins…" at bounding box center [661, 381] width 344 height 75
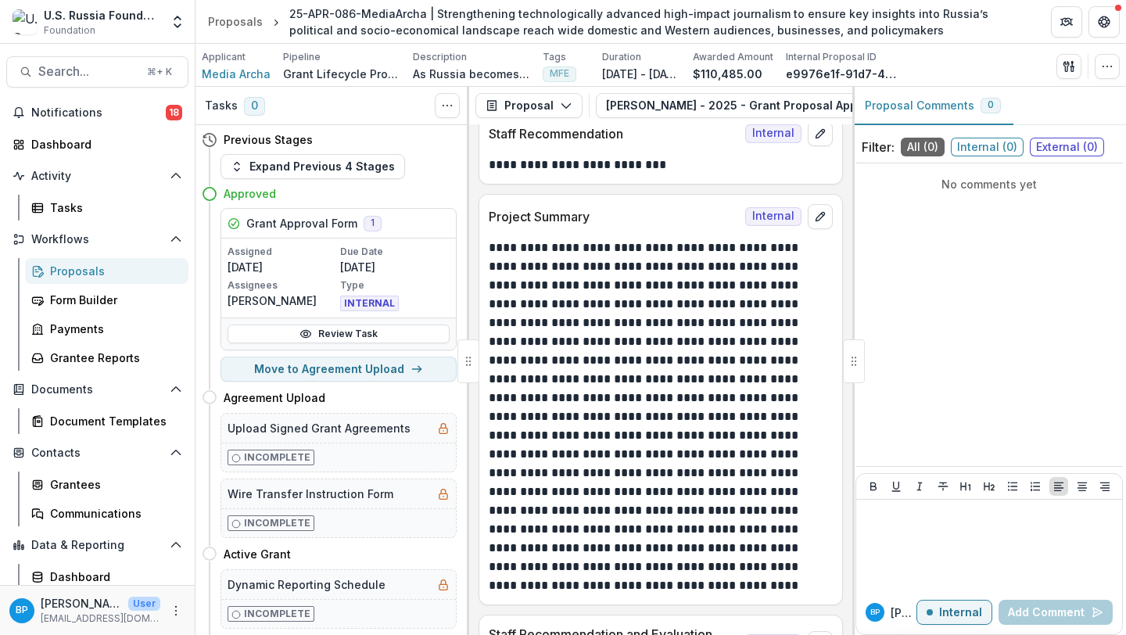
scroll to position [861, 0]
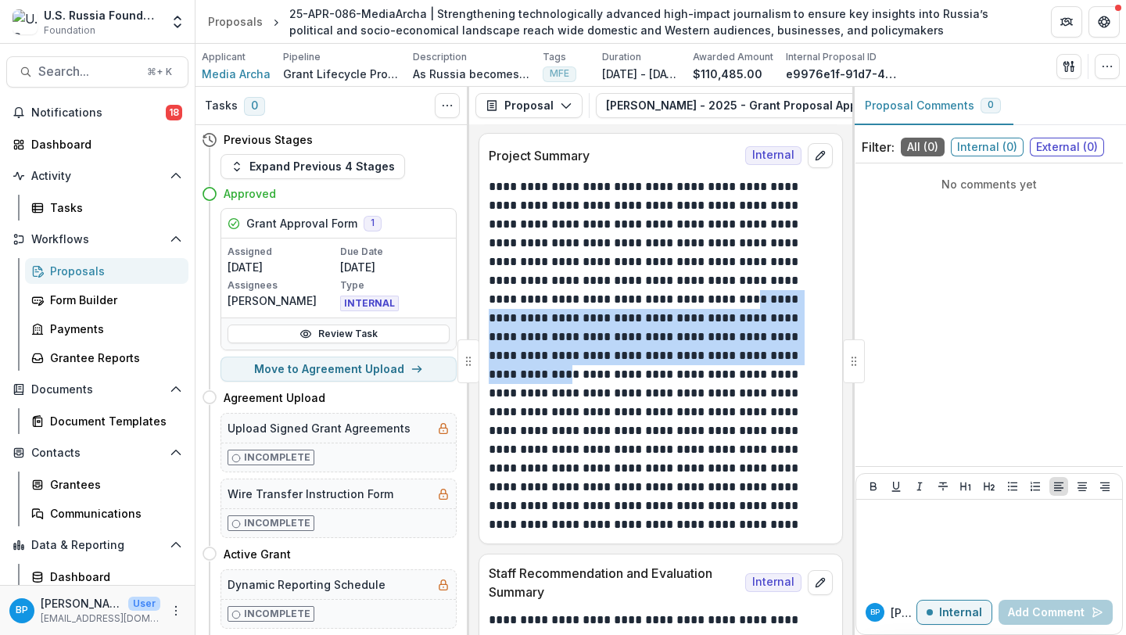
copy p "**********"
drag, startPoint x: 633, startPoint y: 301, endPoint x: 641, endPoint y: 359, distance: 58.5
click at [641, 359] on p "**********" at bounding box center [658, 356] width 339 height 357
click at [74, 274] on div "Proposals" at bounding box center [113, 271] width 126 height 16
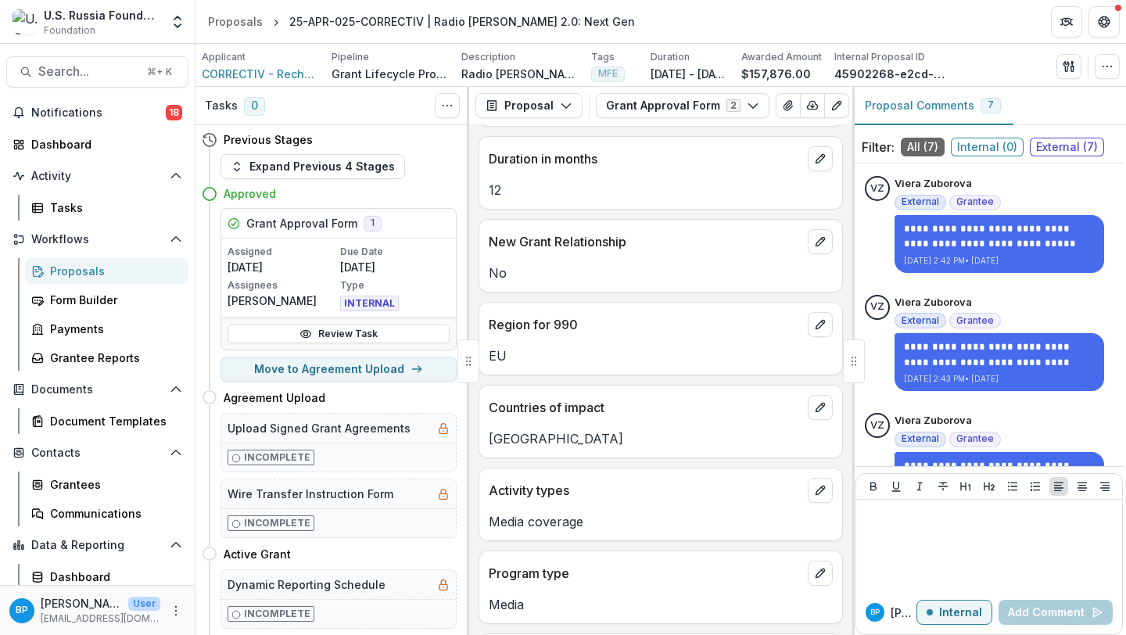
scroll to position [414, 0]
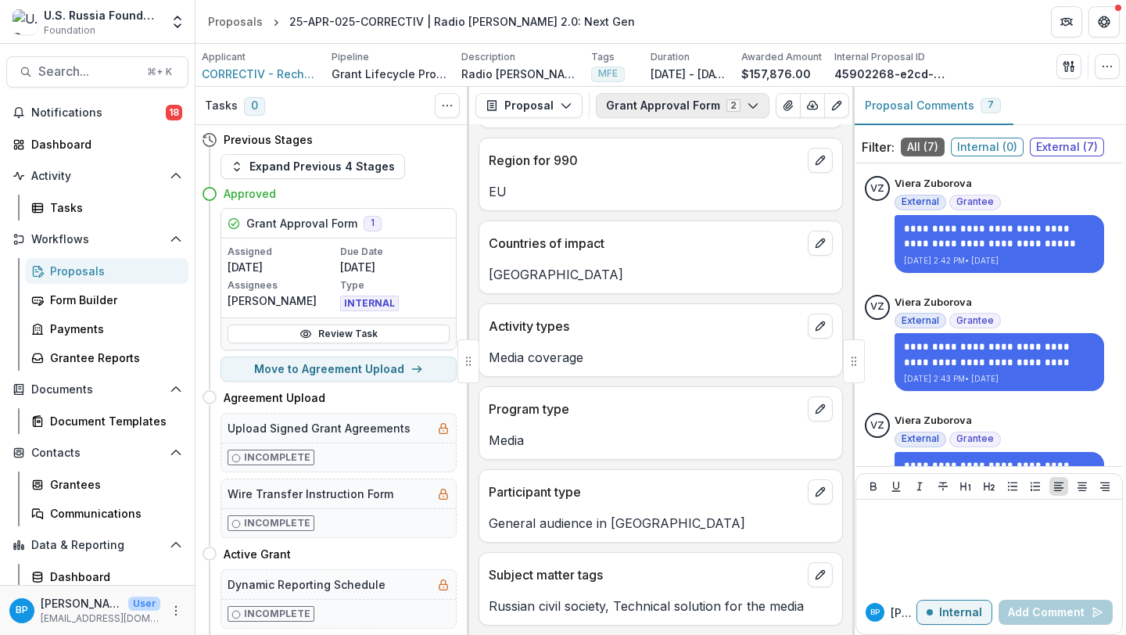
click at [623, 106] on button "Grant Approval Form 2" at bounding box center [683, 105] width 174 height 25
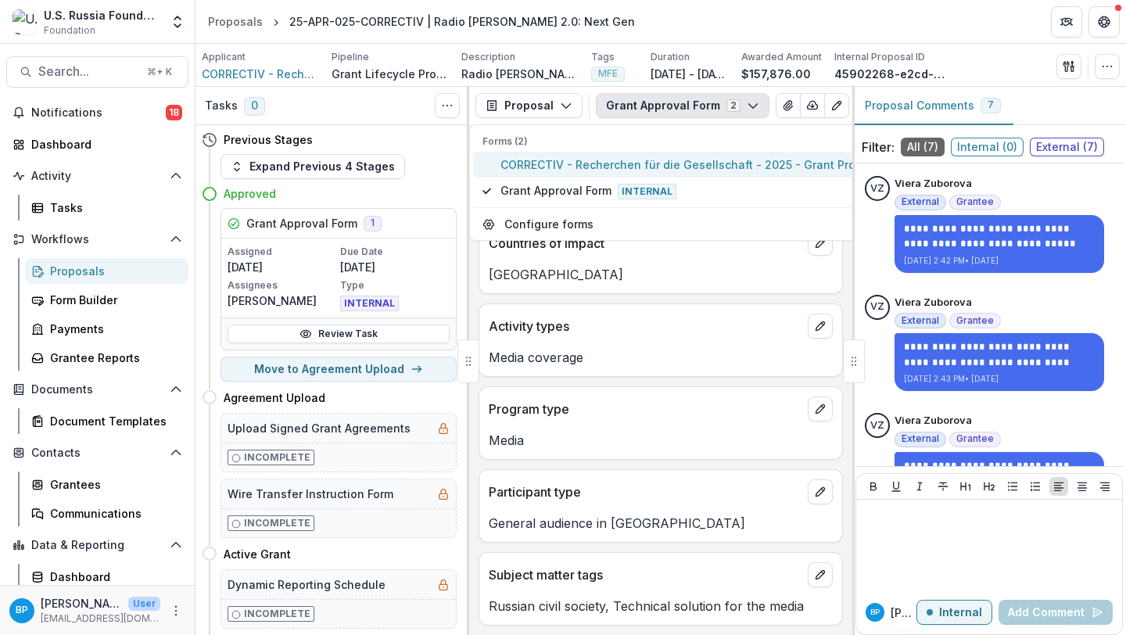
click at [556, 163] on span "CORRECTIV - Recherchen für die Gesellschaft - 2025 - Grant Proposal Application" at bounding box center [726, 164] width 450 height 16
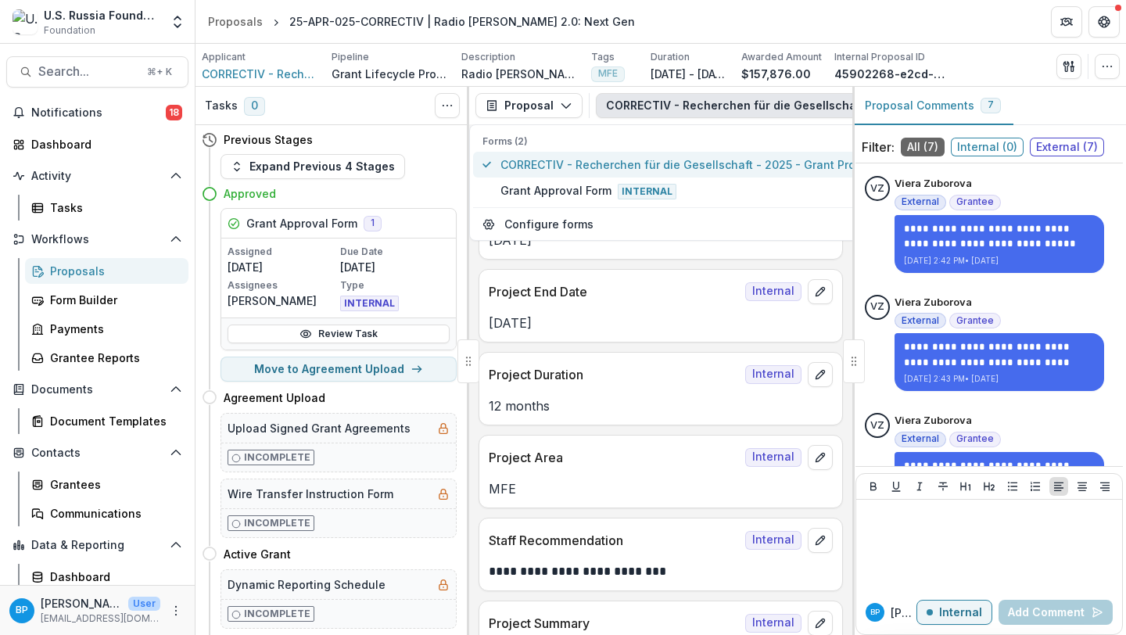
scroll to position [438, 0]
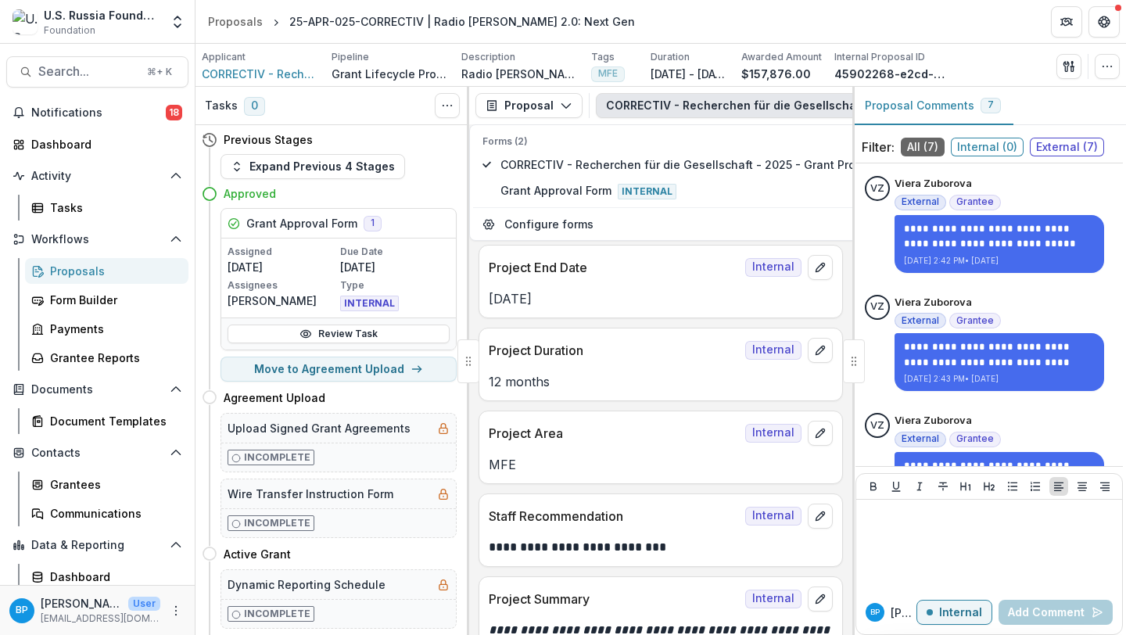
click at [612, 443] on p "Project Area" at bounding box center [614, 433] width 250 height 19
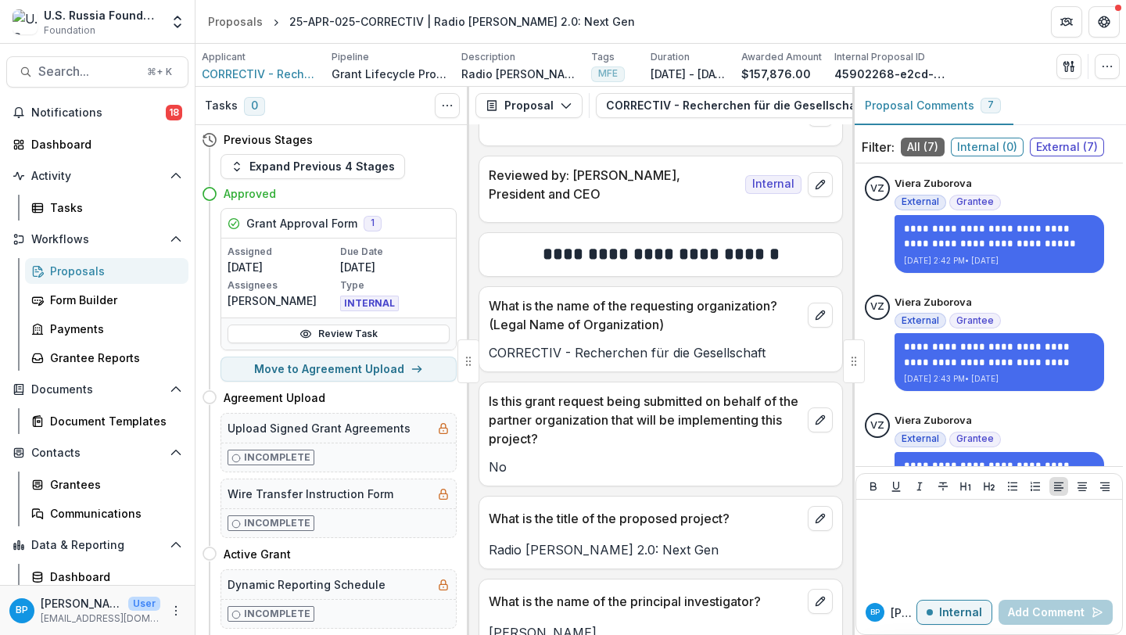
scroll to position [4857, 0]
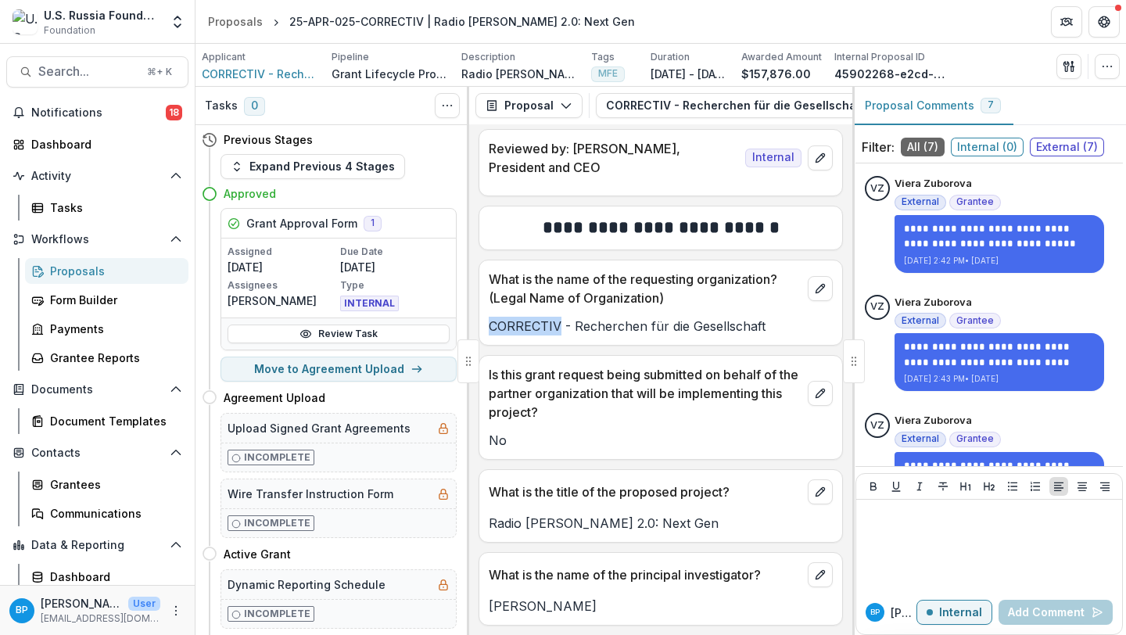
drag, startPoint x: 491, startPoint y: 356, endPoint x: 559, endPoint y: 356, distance: 68.0
click at [559, 336] on p "CORRECTIV - Recherchen für die Gesellschaft" at bounding box center [661, 326] width 344 height 19
copy p "CORRECTIV"
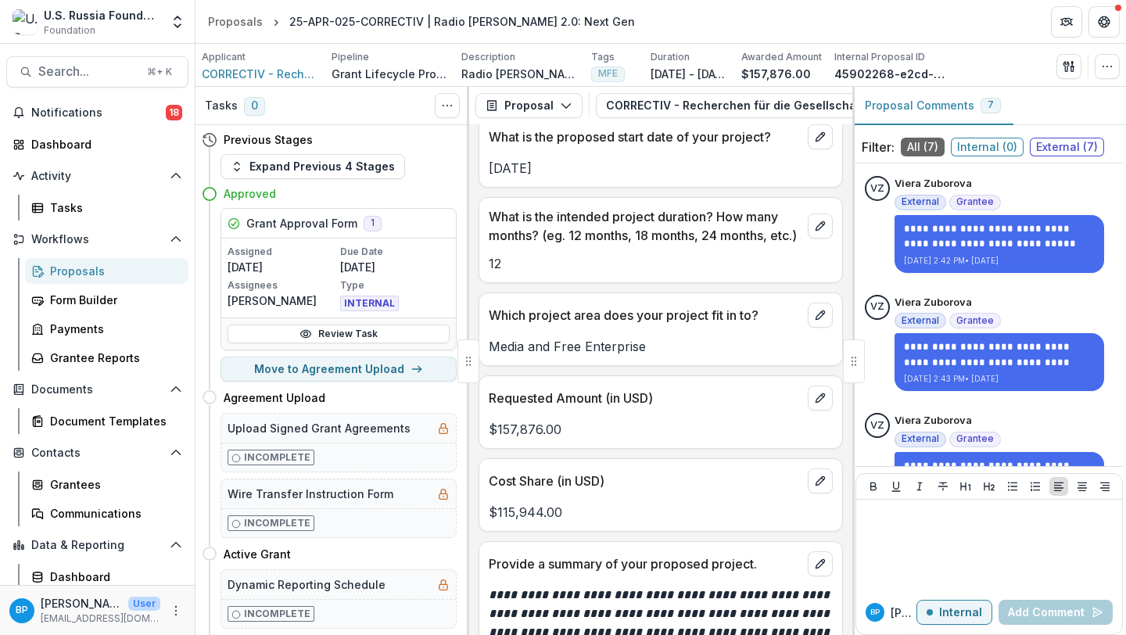
scroll to position [5435, 0]
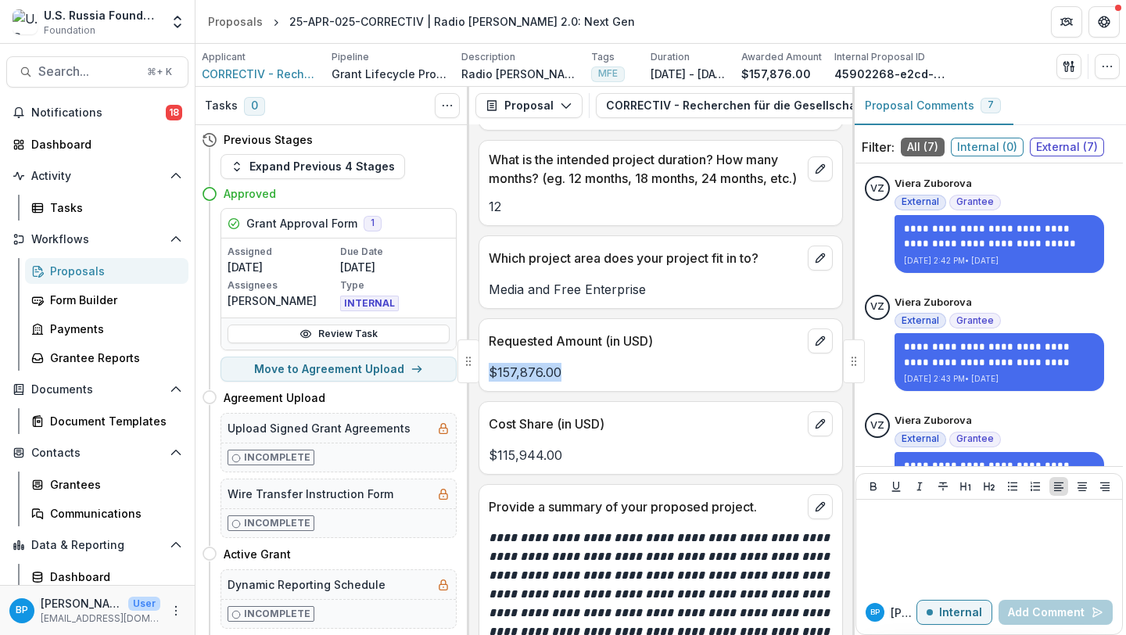
drag, startPoint x: 573, startPoint y: 423, endPoint x: 490, endPoint y: 420, distance: 83.0
click at [490, 382] on p "$157,876.00" at bounding box center [661, 372] width 344 height 19
copy p "$157,876.00"
drag, startPoint x: 583, startPoint y: 508, endPoint x: 486, endPoint y: 507, distance: 97.0
click at [486, 465] on div "$115,944.00" at bounding box center [660, 455] width 363 height 19
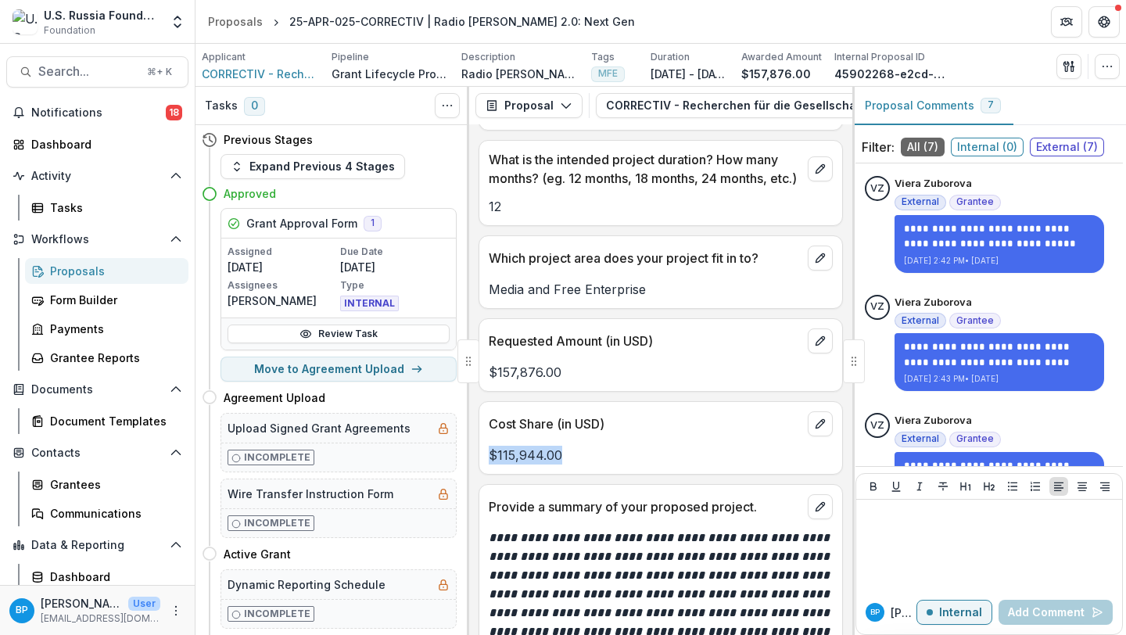
copy p "$115,944.00"
click at [547, 117] on button "Proposal" at bounding box center [529, 105] width 107 height 25
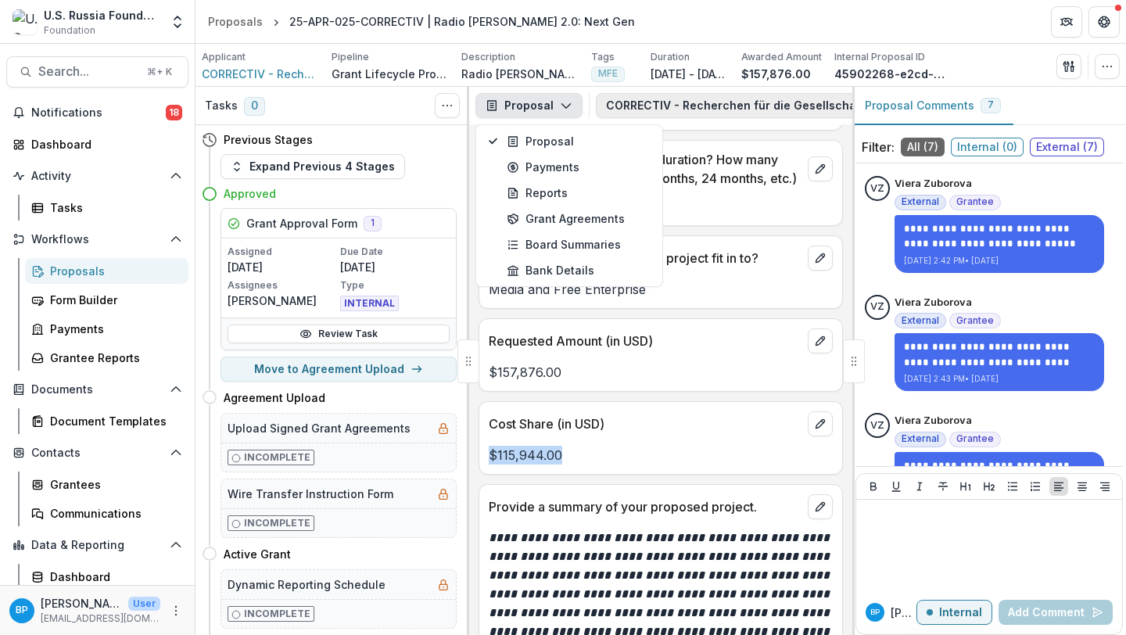
click at [648, 95] on button "CORRECTIV - Recherchen für die Gesellschaft - 2025 - Grant Proposal Application…" at bounding box center [855, 105] width 519 height 25
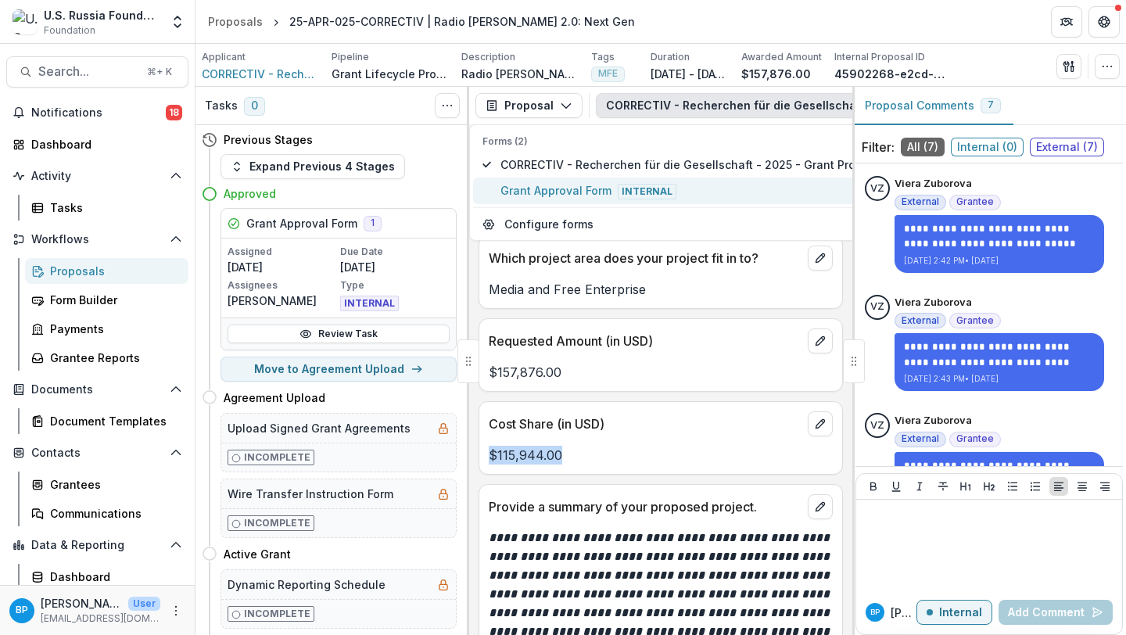
click at [581, 191] on span "Grant Approval Form Internal" at bounding box center [726, 190] width 450 height 17
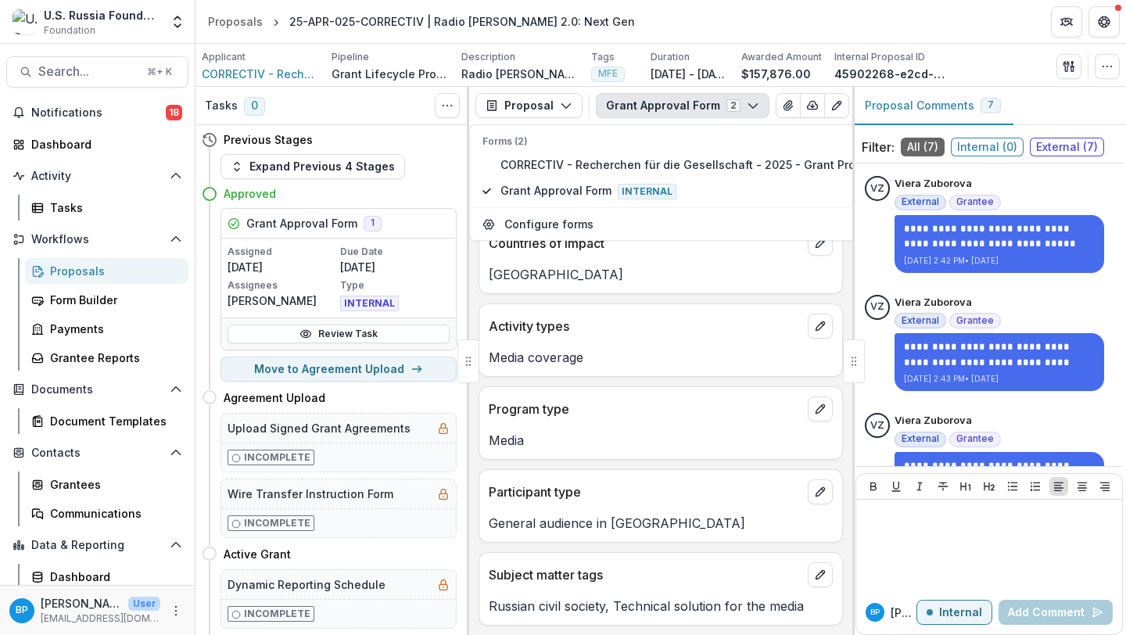
scroll to position [0, 0]
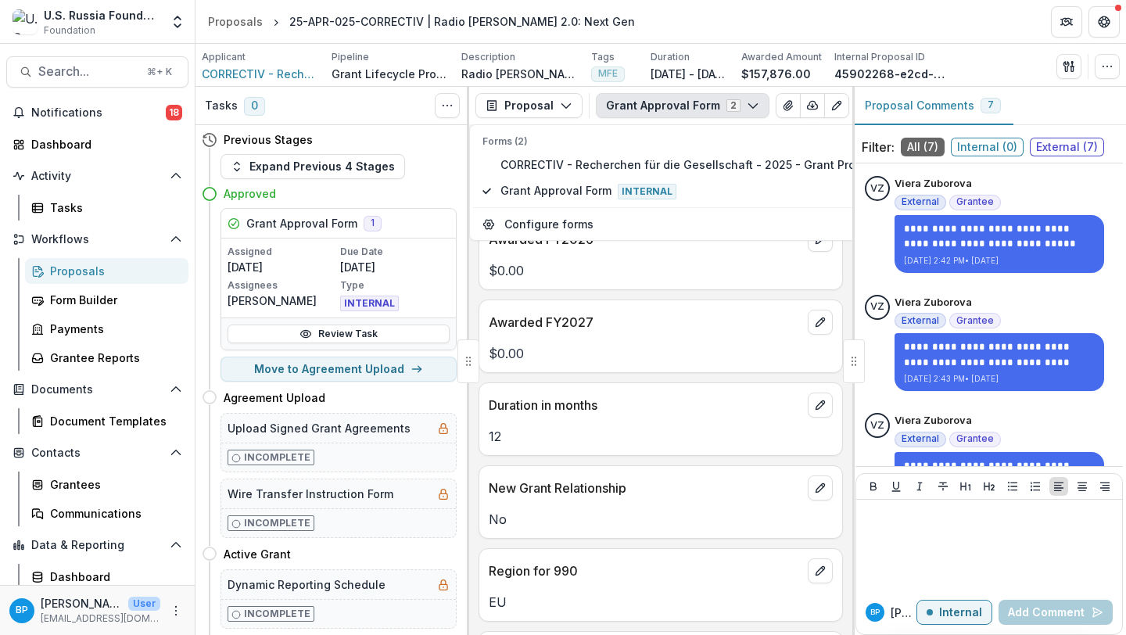
click at [677, 332] on p "Awarded FY2027" at bounding box center [645, 322] width 313 height 19
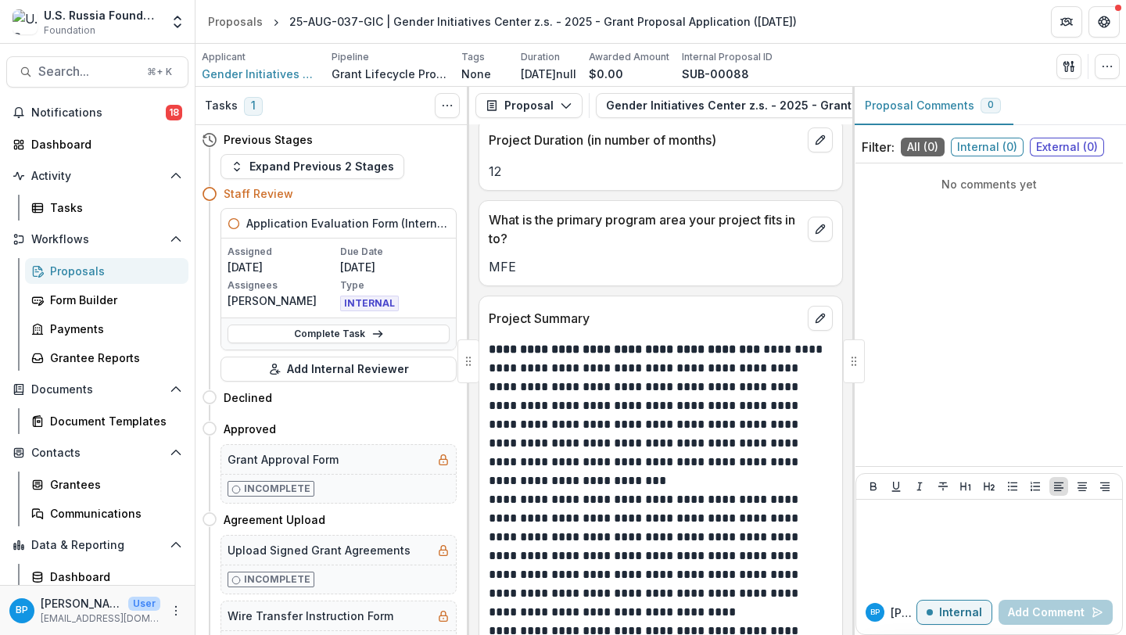
scroll to position [1450, 0]
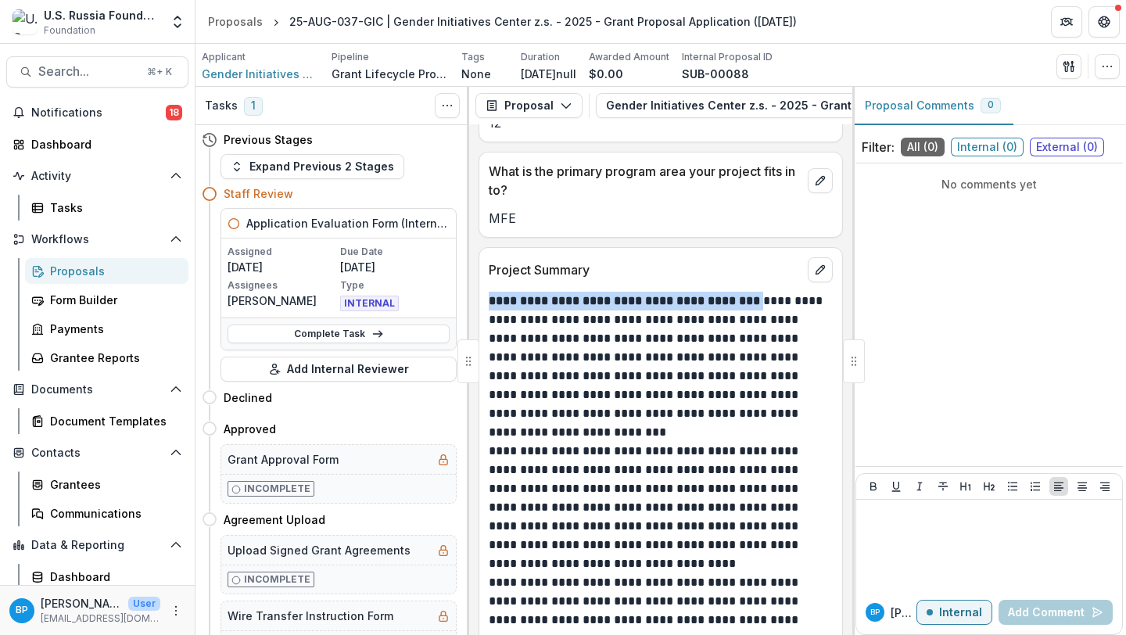
drag, startPoint x: 491, startPoint y: 303, endPoint x: 759, endPoint y: 301, distance: 268.3
click at [759, 301] on p "**********" at bounding box center [658, 367] width 339 height 150
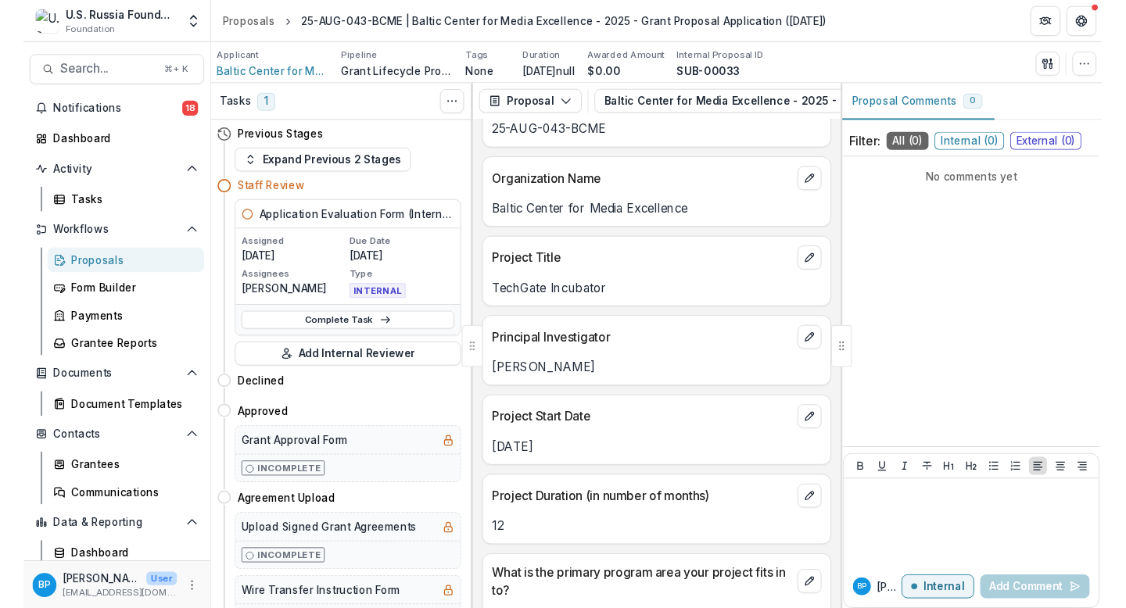
scroll to position [1420, 0]
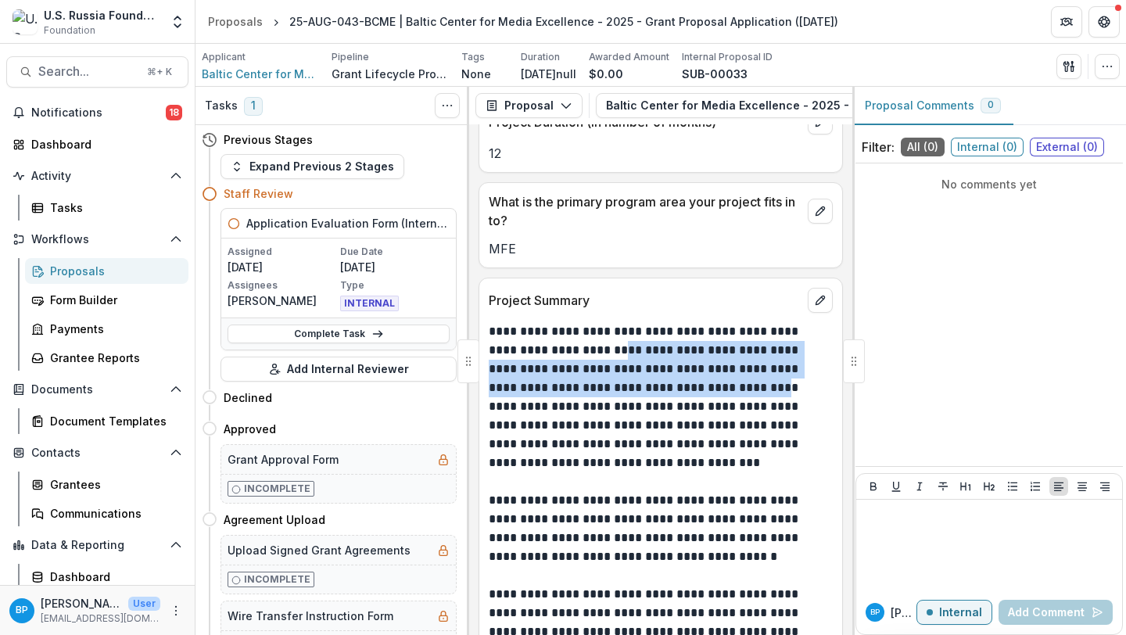
drag, startPoint x: 595, startPoint y: 354, endPoint x: 693, endPoint y: 388, distance: 103.6
click at [693, 388] on p "**********" at bounding box center [658, 397] width 339 height 150
copy p "**********"
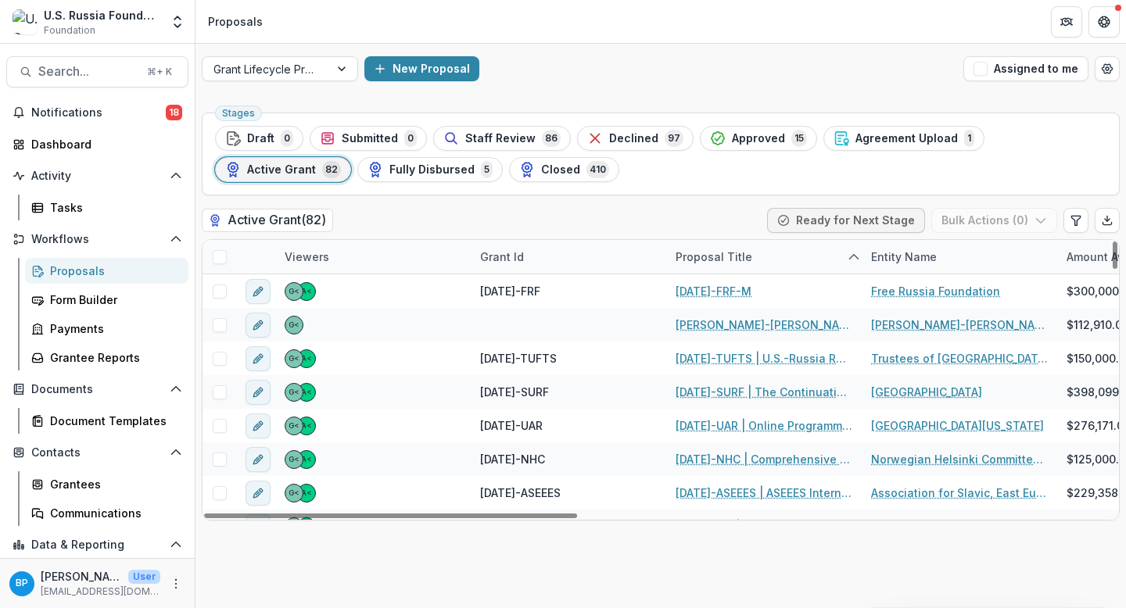
click at [103, 375] on div "Notifications 18 Dashboard Activity Tasks Workflows Proposals Form Builder Paym…" at bounding box center [97, 373] width 195 height 547
click at [103, 345] on link "Grantee Reports" at bounding box center [106, 358] width 163 height 26
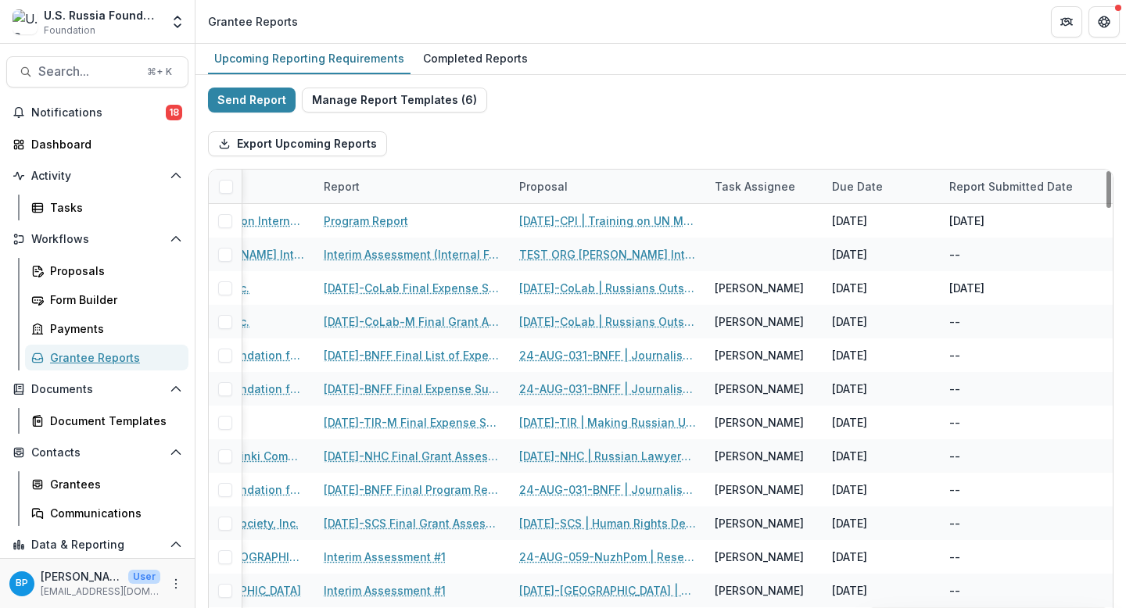
scroll to position [0, 386]
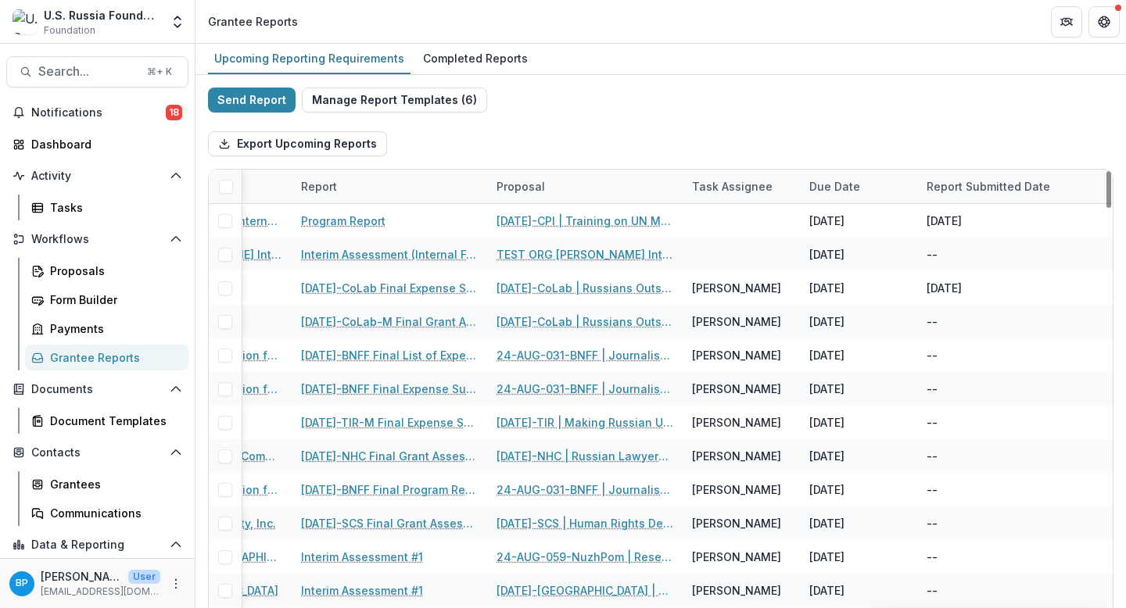
click at [753, 181] on div "Task Assignee" at bounding box center [732, 186] width 99 height 16
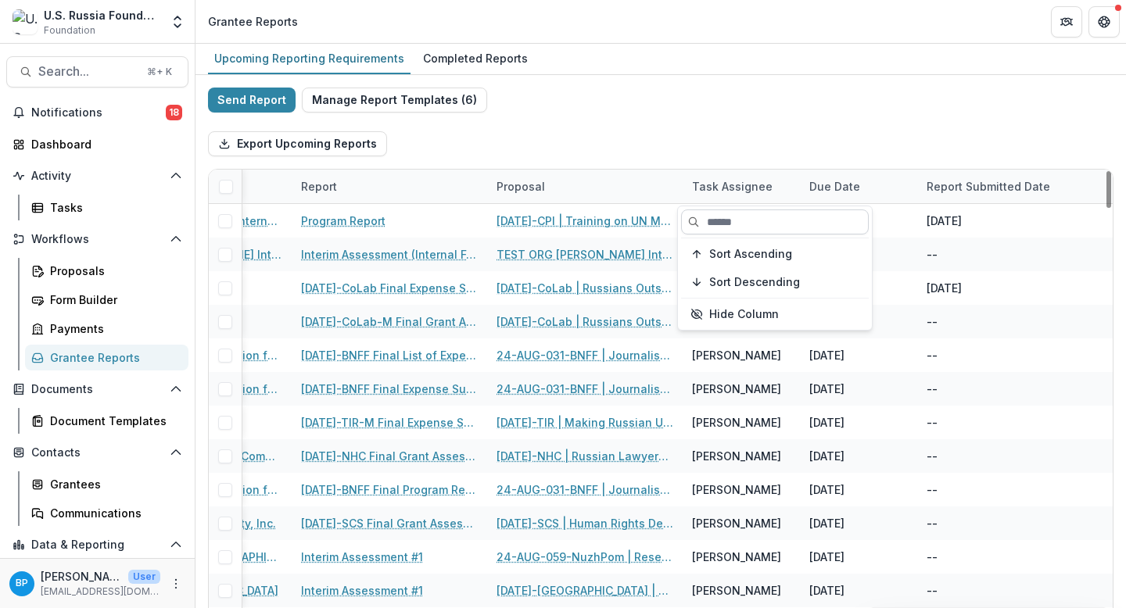
click at [717, 216] on input at bounding box center [775, 222] width 188 height 25
type input "****"
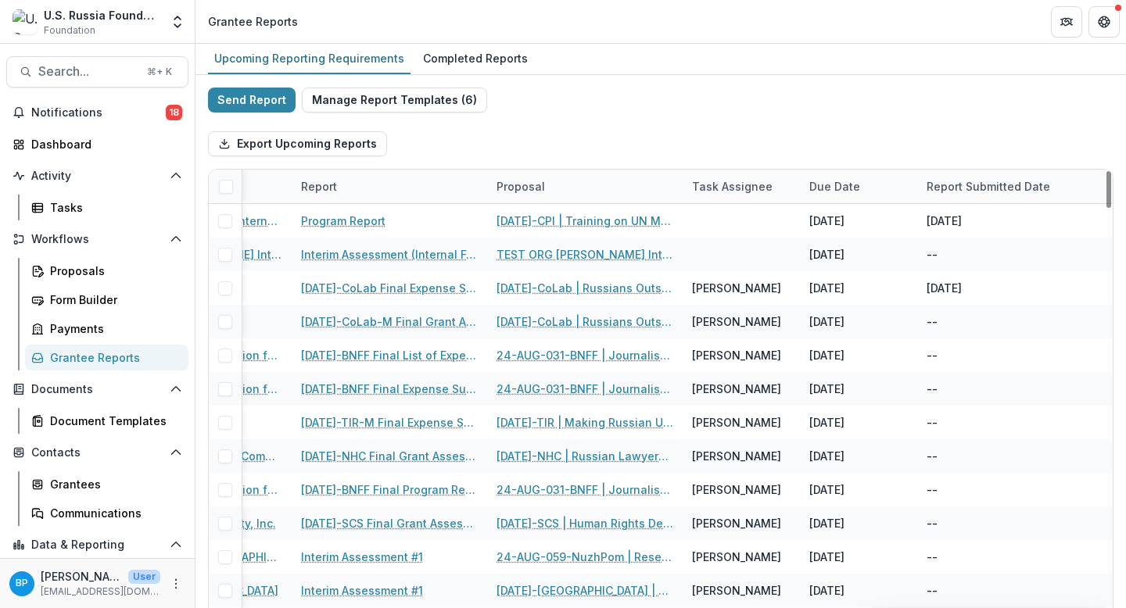
click at [721, 175] on div "Task Assignee" at bounding box center [741, 187] width 117 height 34
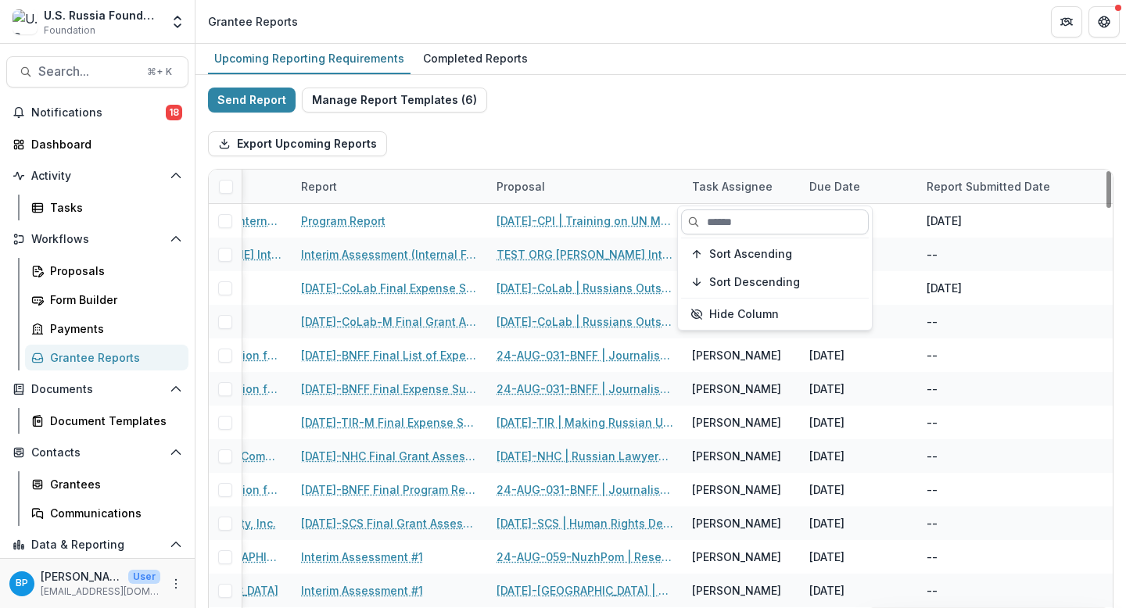
click at [720, 224] on input at bounding box center [775, 222] width 188 height 25
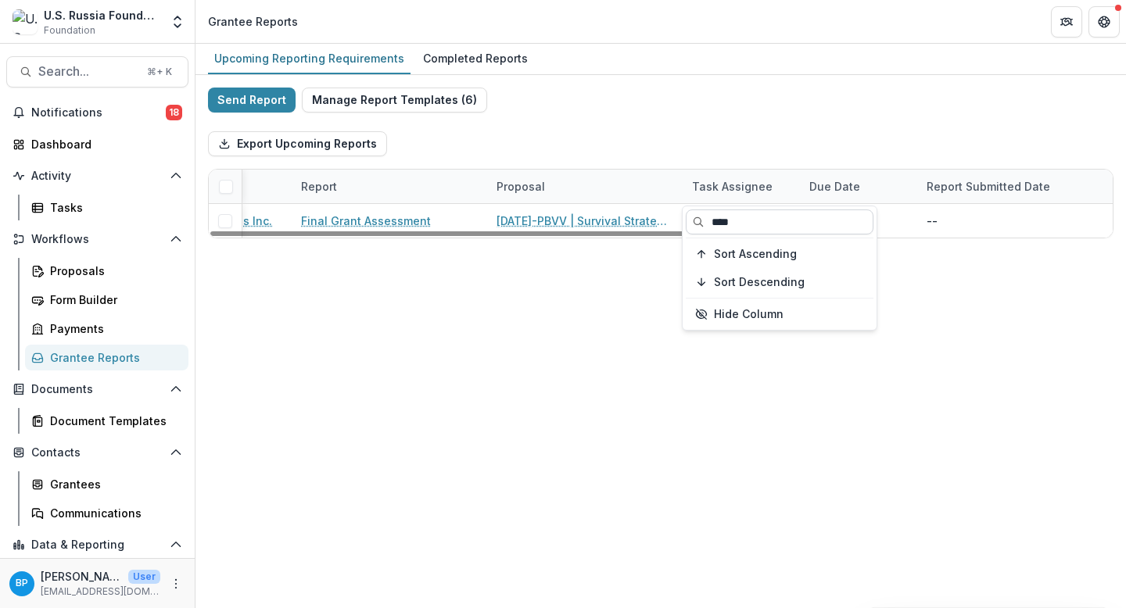
scroll to position [0, 381]
type input "****"
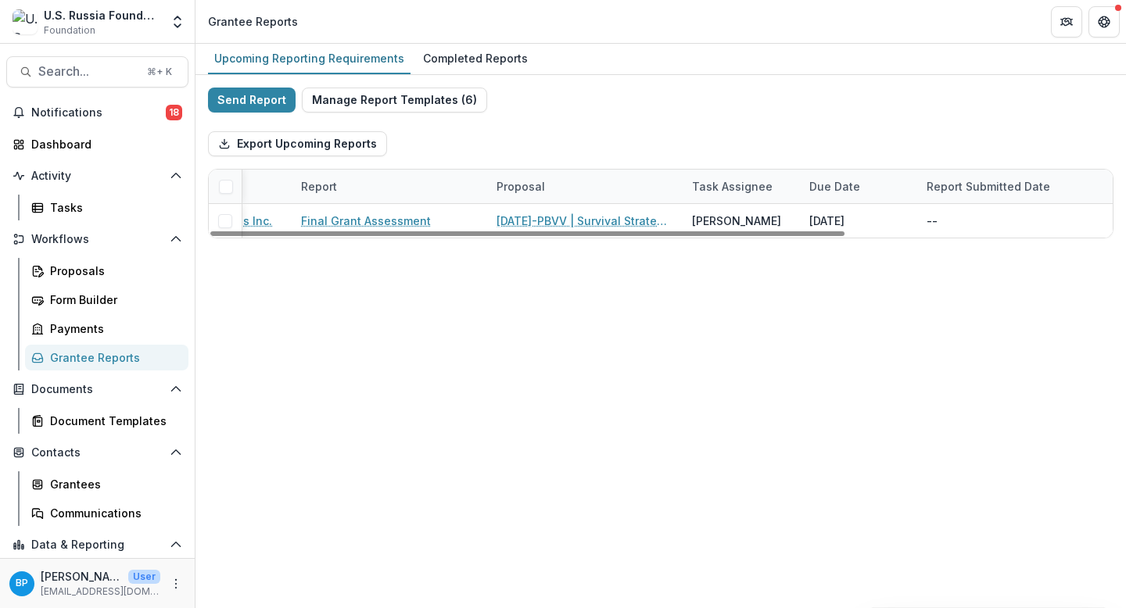
click at [627, 153] on div "Export Upcoming Reports" at bounding box center [661, 144] width 906 height 50
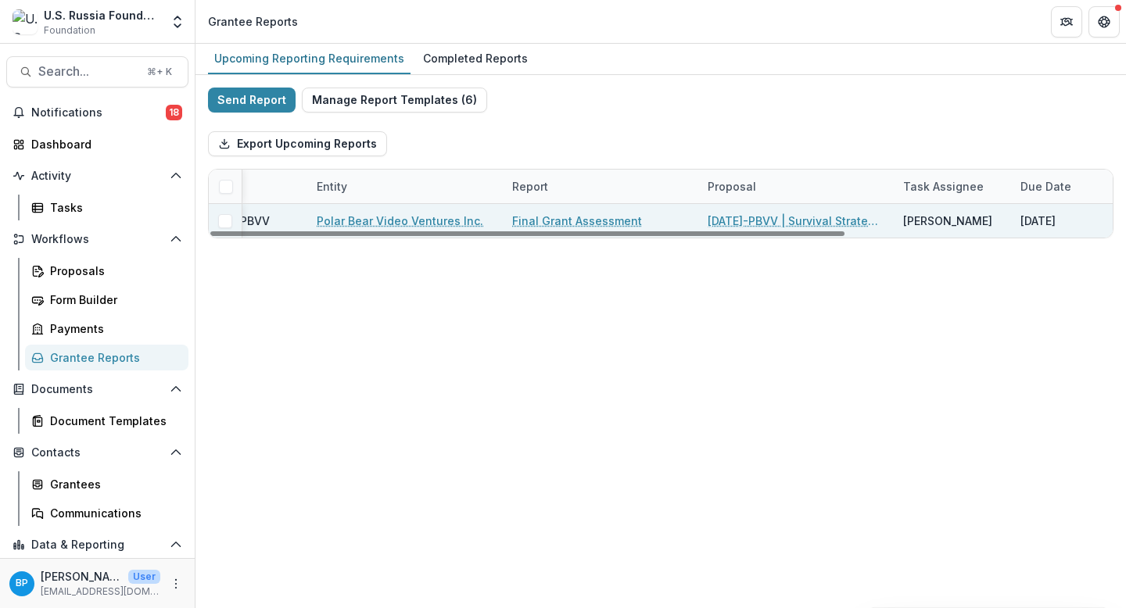
scroll to position [0, 341]
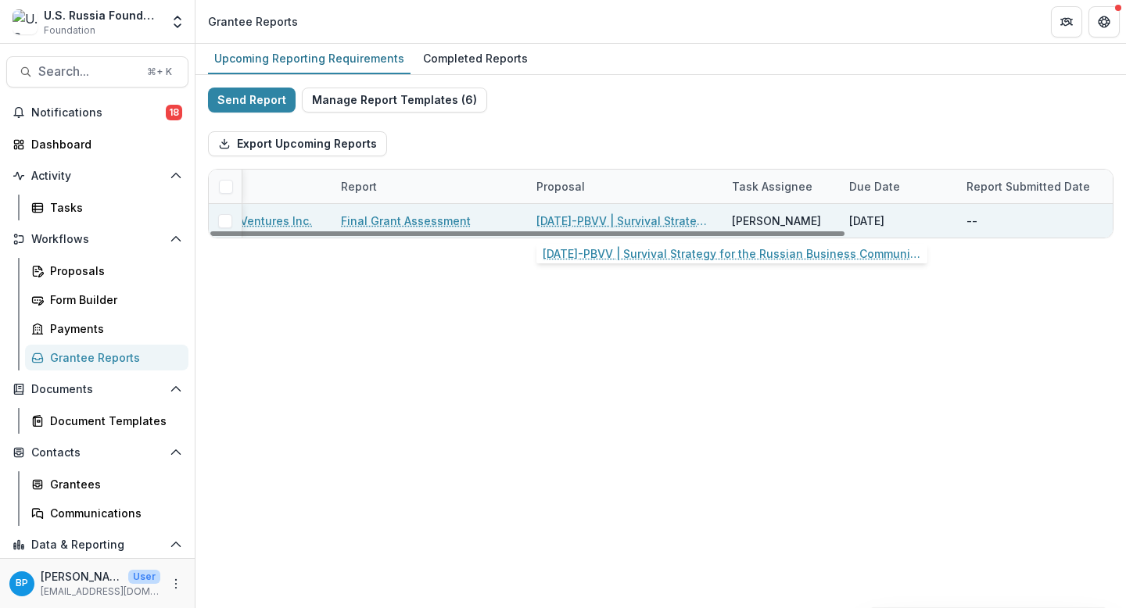
click at [603, 214] on link "[DATE]-PBVV | Survival Strategy for the Russian Business Community Media During…" at bounding box center [625, 221] width 177 height 16
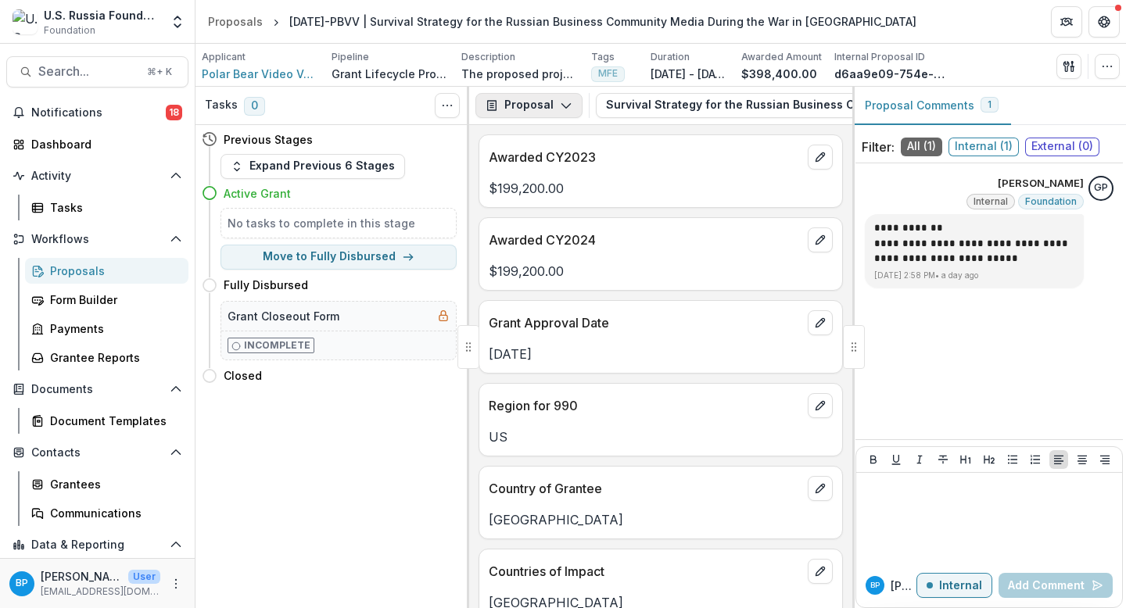
click at [558, 113] on button "Proposal" at bounding box center [529, 105] width 107 height 25
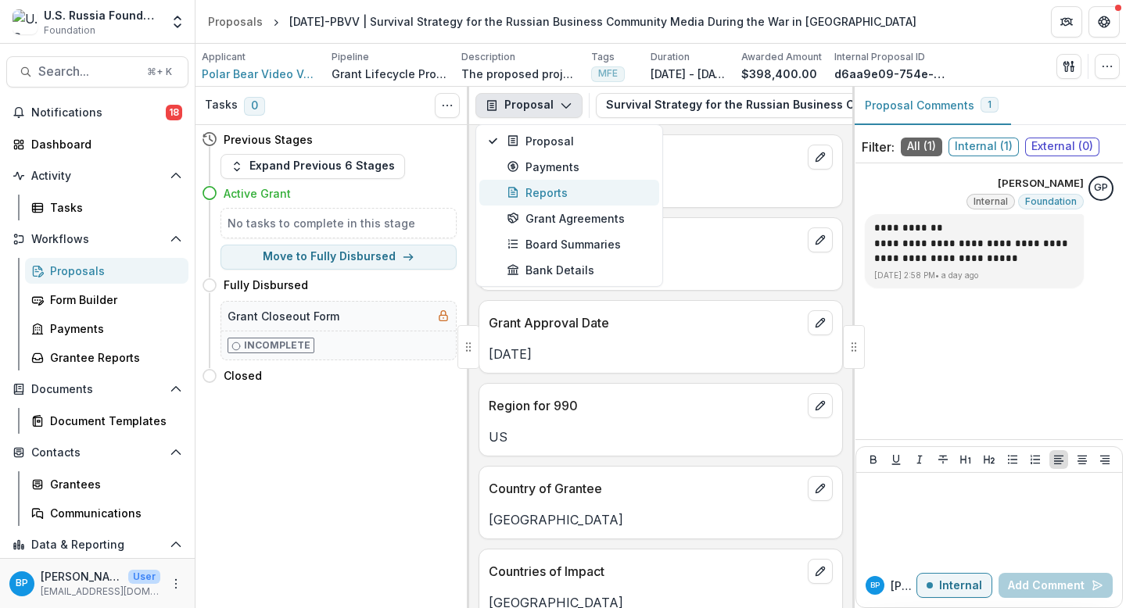
click at [552, 196] on div "Reports" at bounding box center [578, 193] width 143 height 16
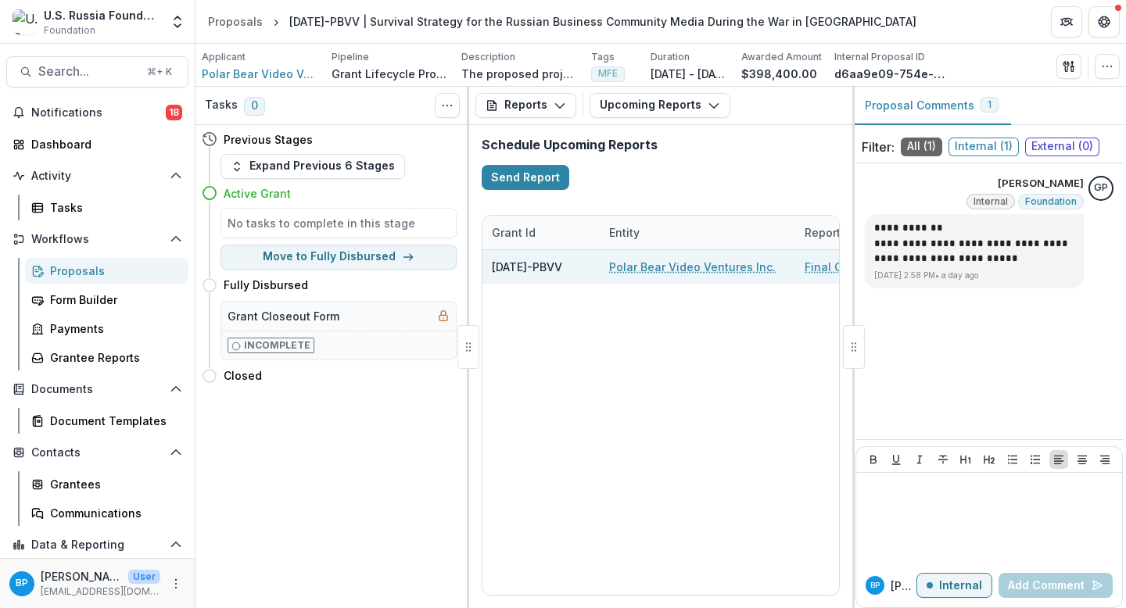
click at [655, 263] on link "Polar Bear Video Ventures Inc." at bounding box center [692, 267] width 167 height 16
